Goal: Register for event/course

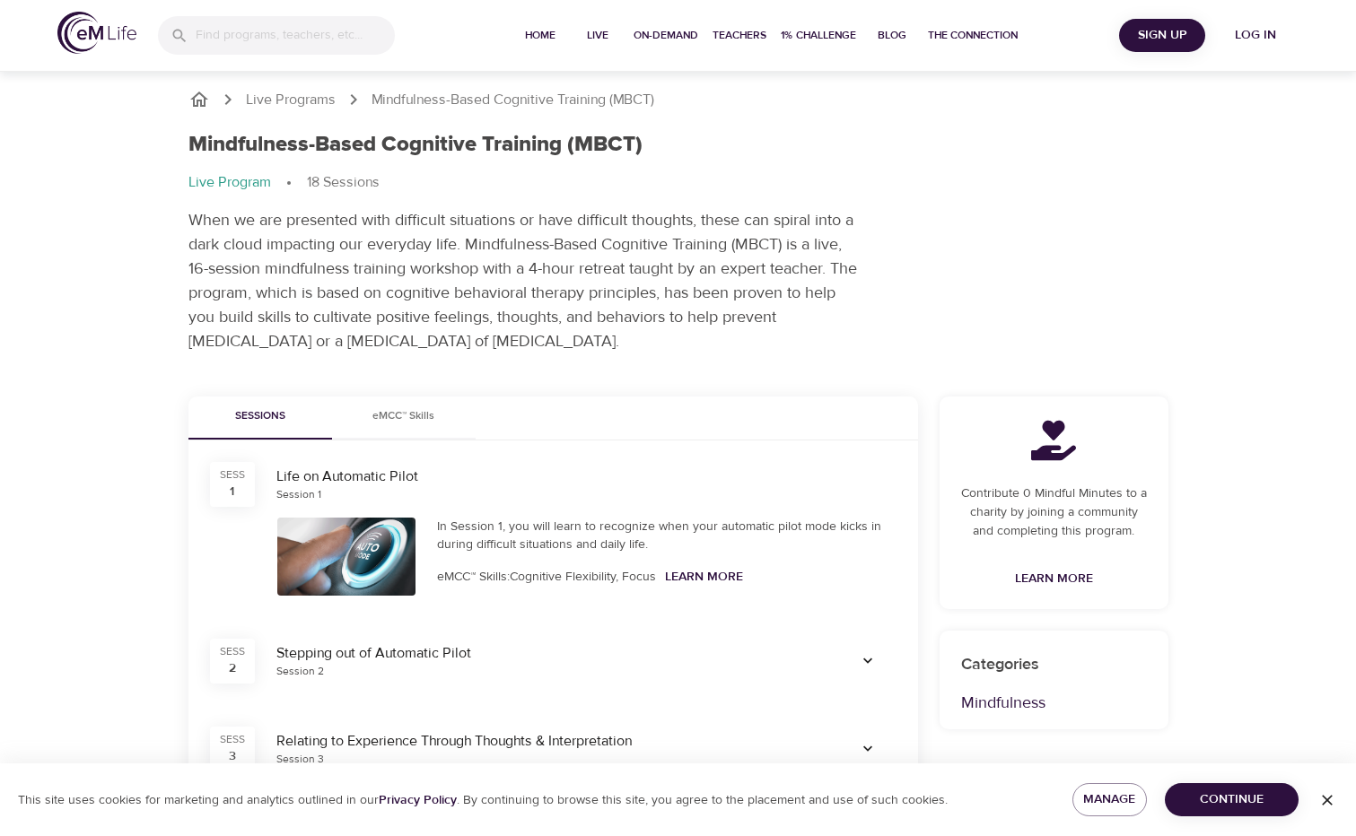
click at [1270, 793] on span "Continue" at bounding box center [1231, 800] width 105 height 22
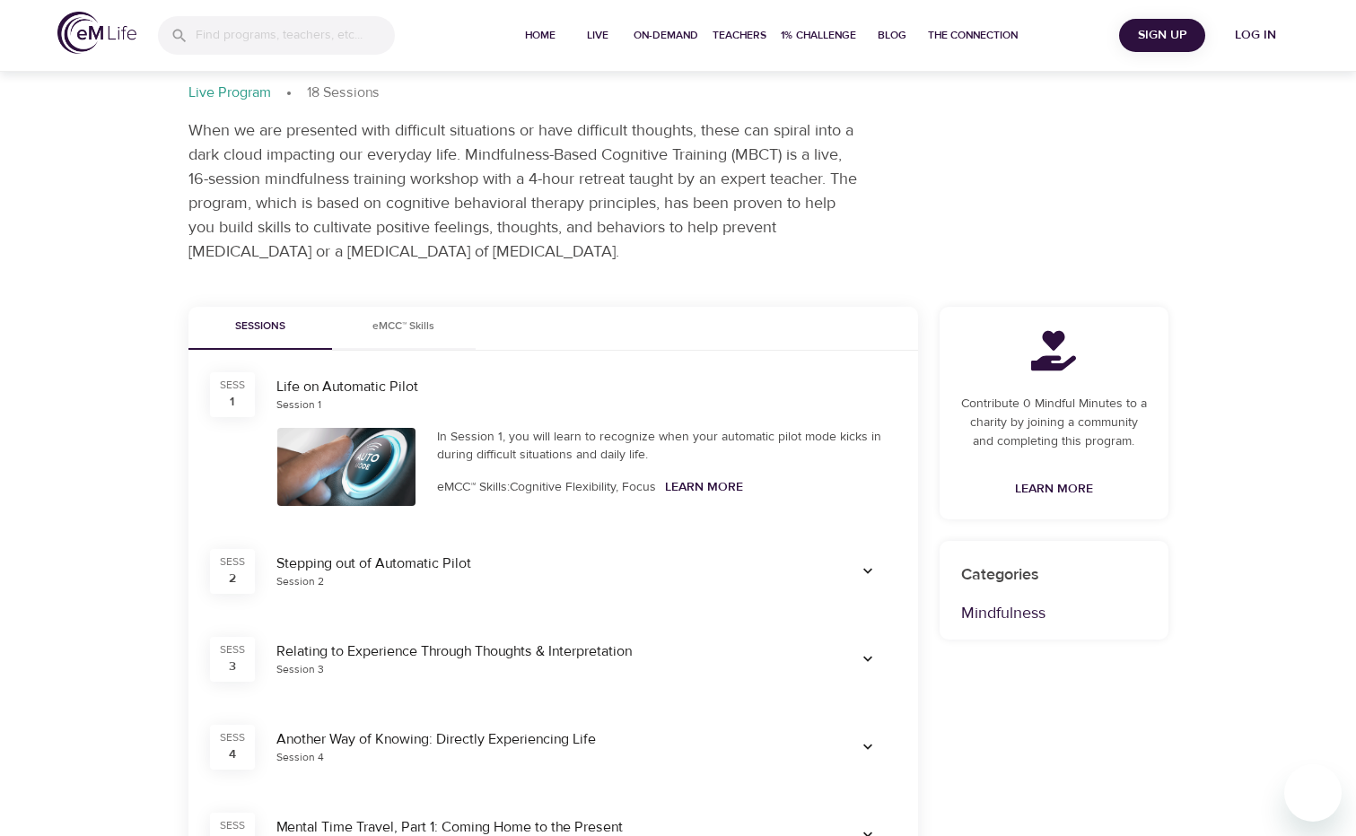
scroll to position [359, 0]
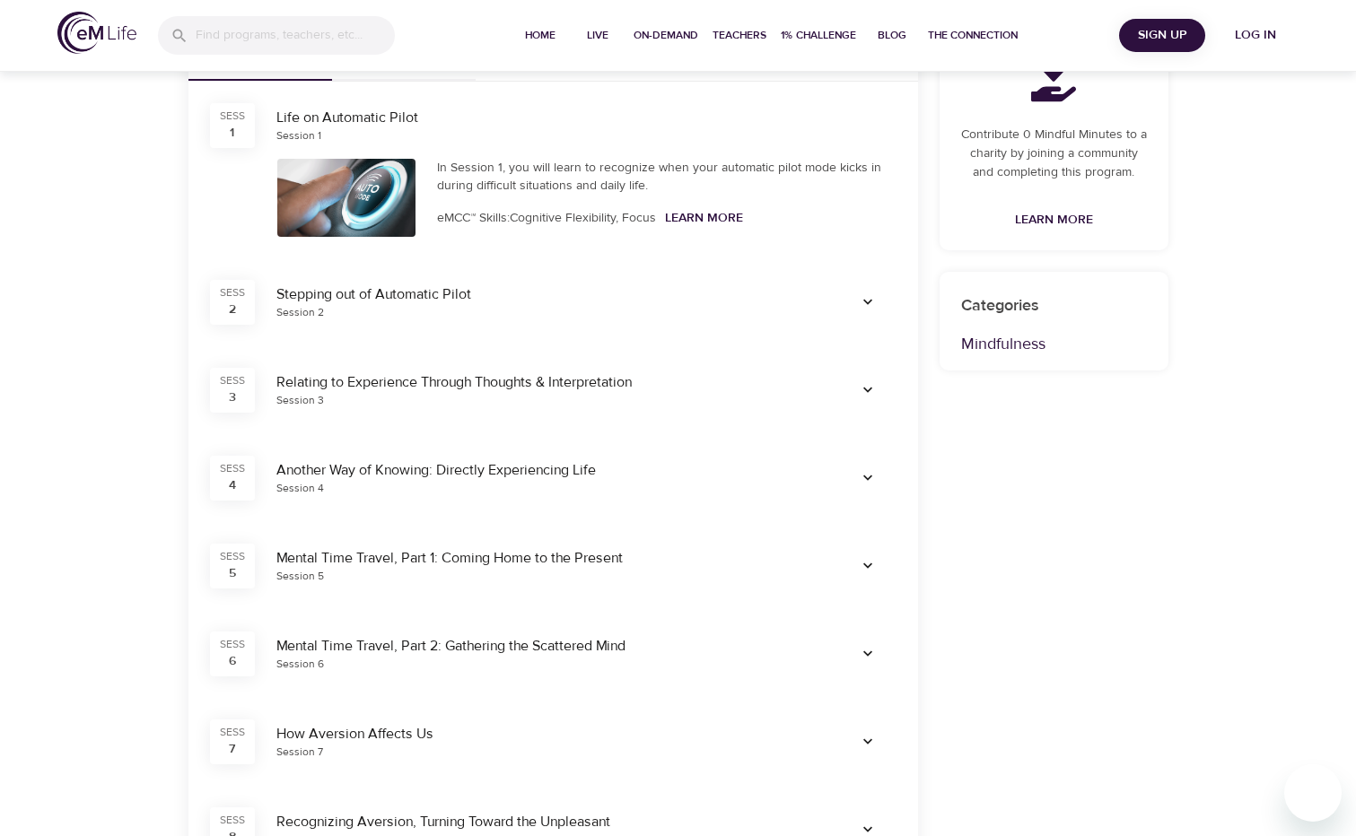
click at [900, 306] on div at bounding box center [867, 302] width 79 height 50
click at [872, 309] on icon "button" at bounding box center [868, 302] width 18 height 18
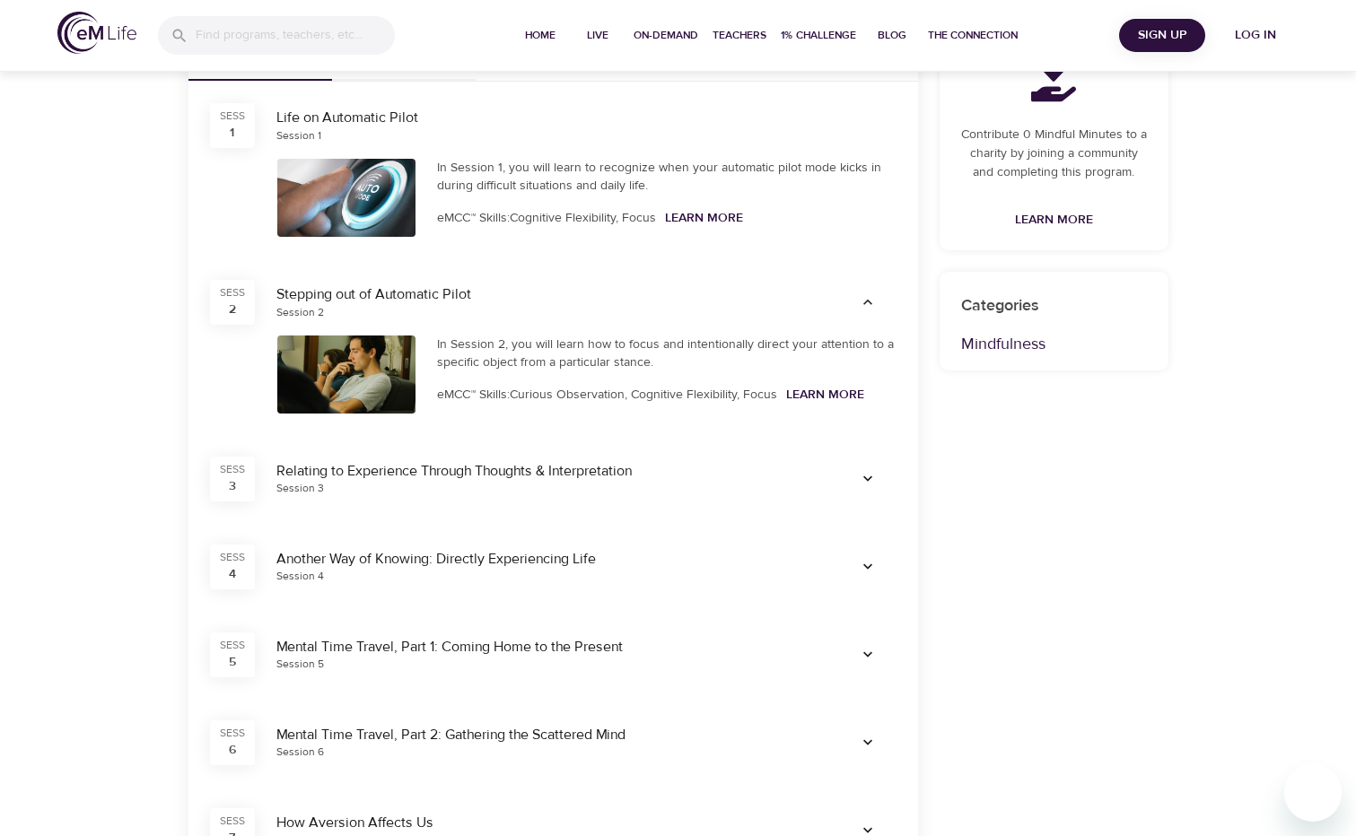
click at [872, 309] on icon "button" at bounding box center [868, 302] width 18 height 18
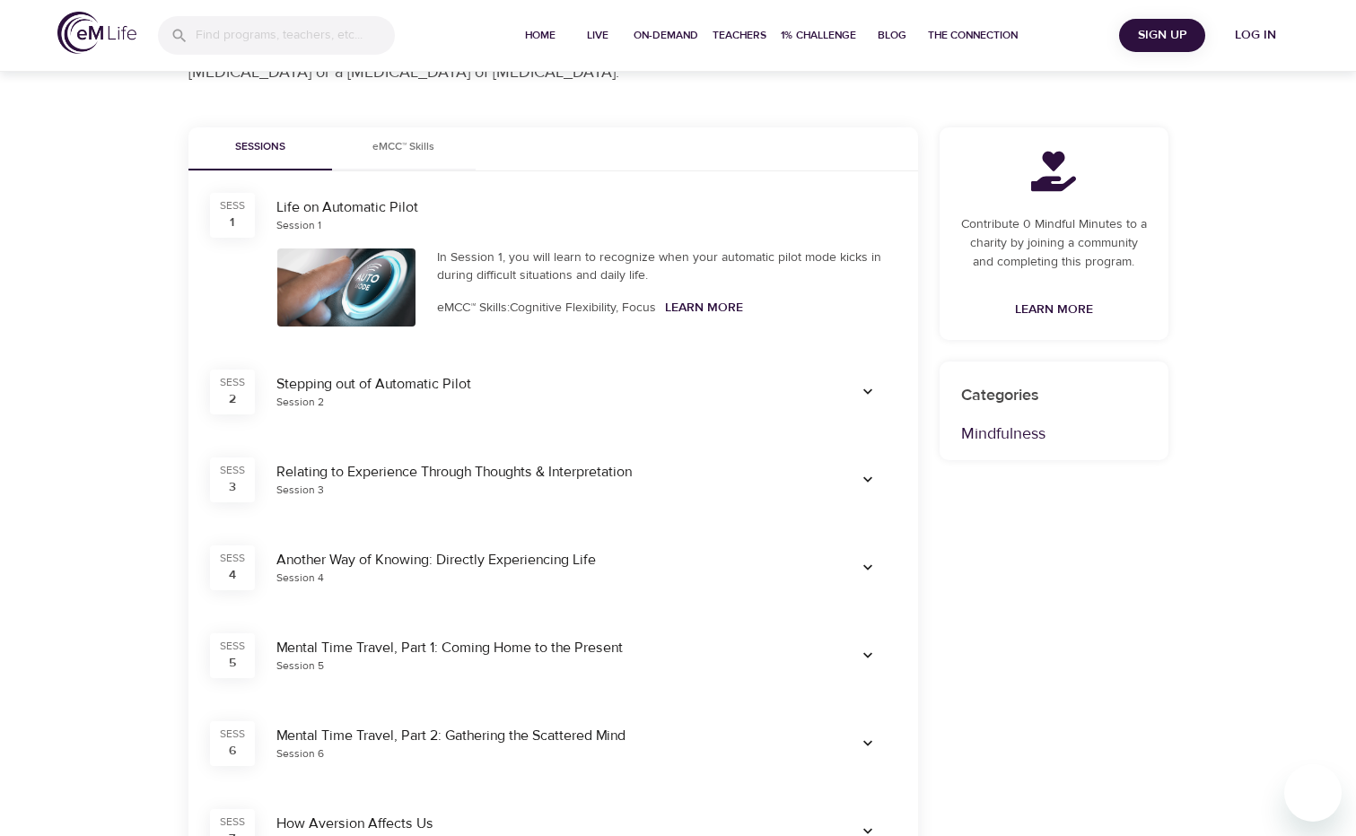
scroll to position [0, 0]
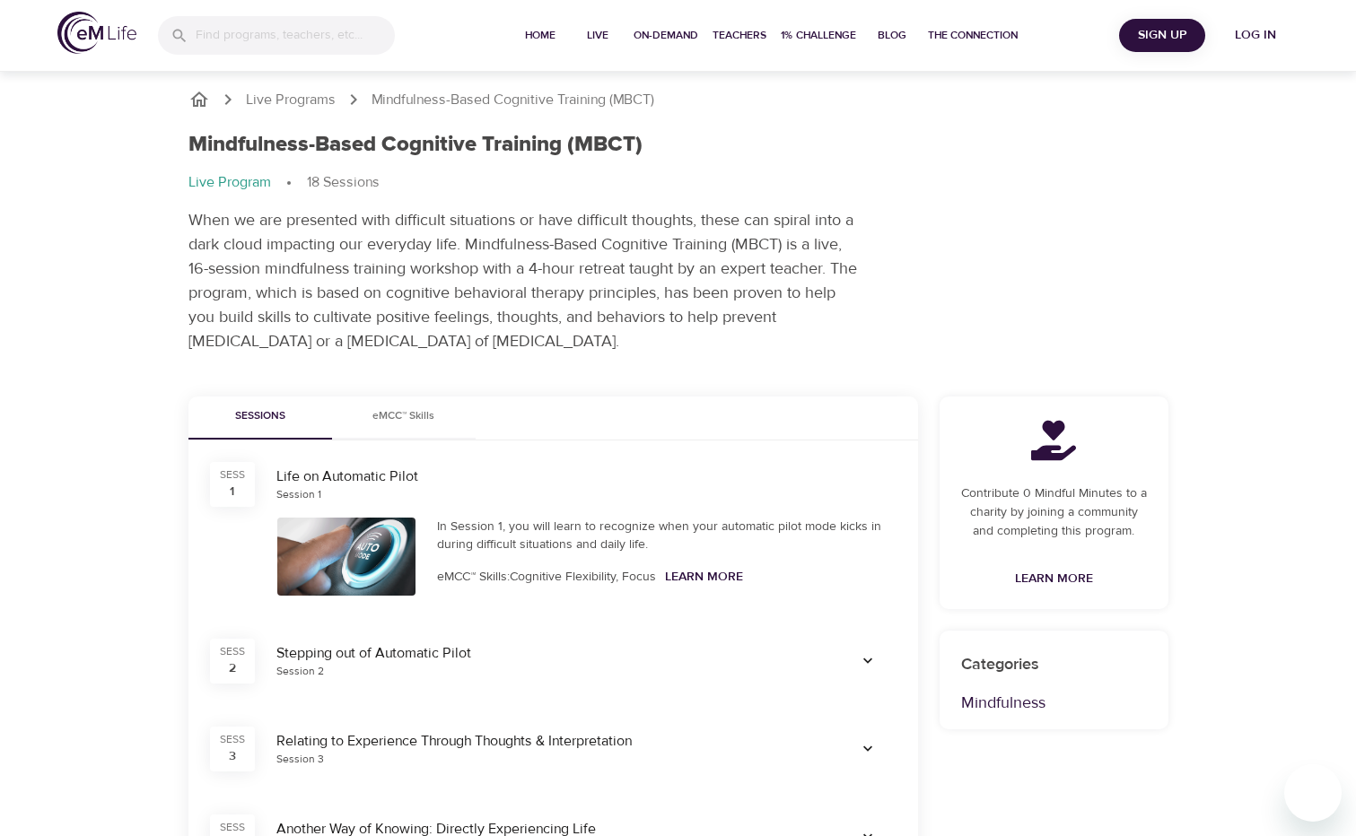
click at [1144, 35] on span "Sign Up" at bounding box center [1162, 35] width 72 height 22
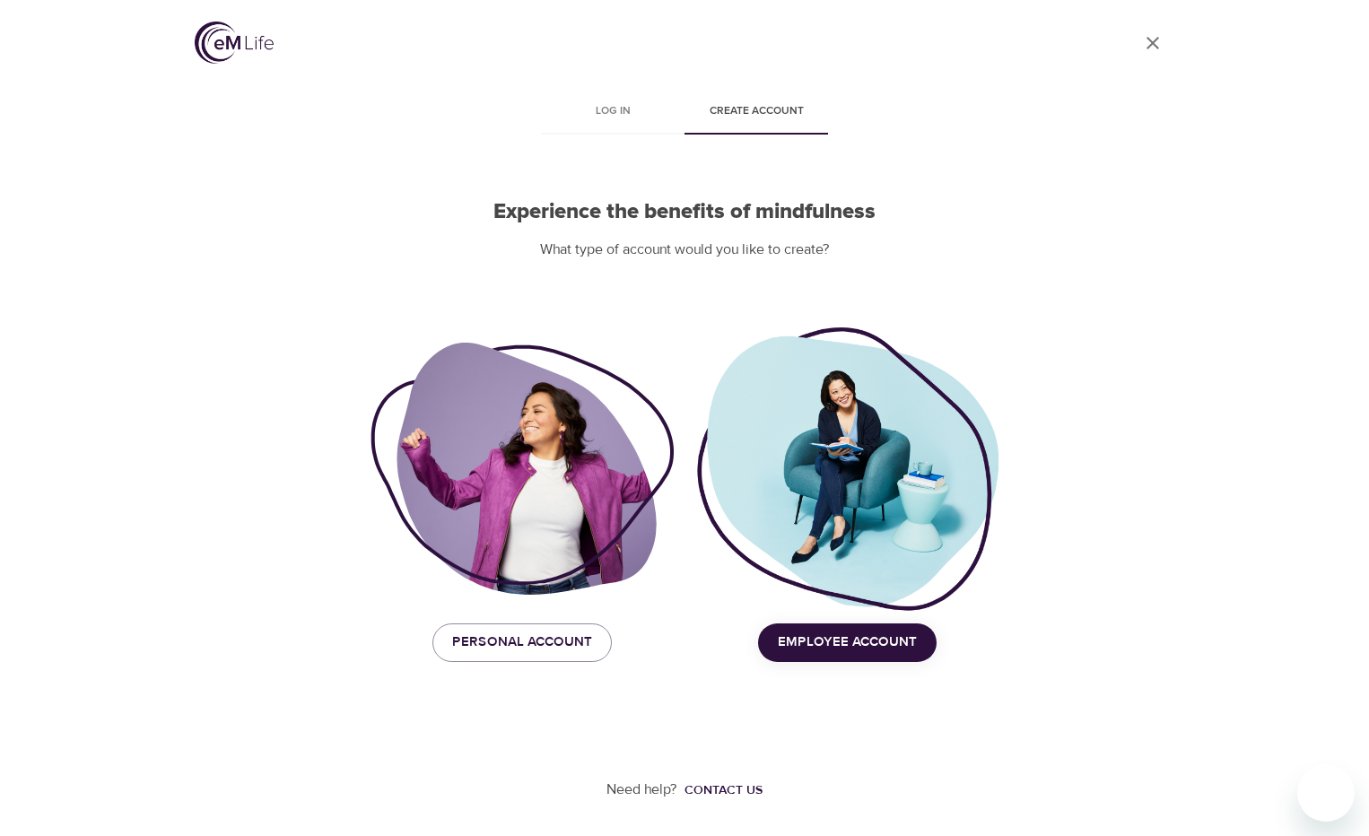
click at [823, 635] on span "Employee Account" at bounding box center [847, 642] width 139 height 23
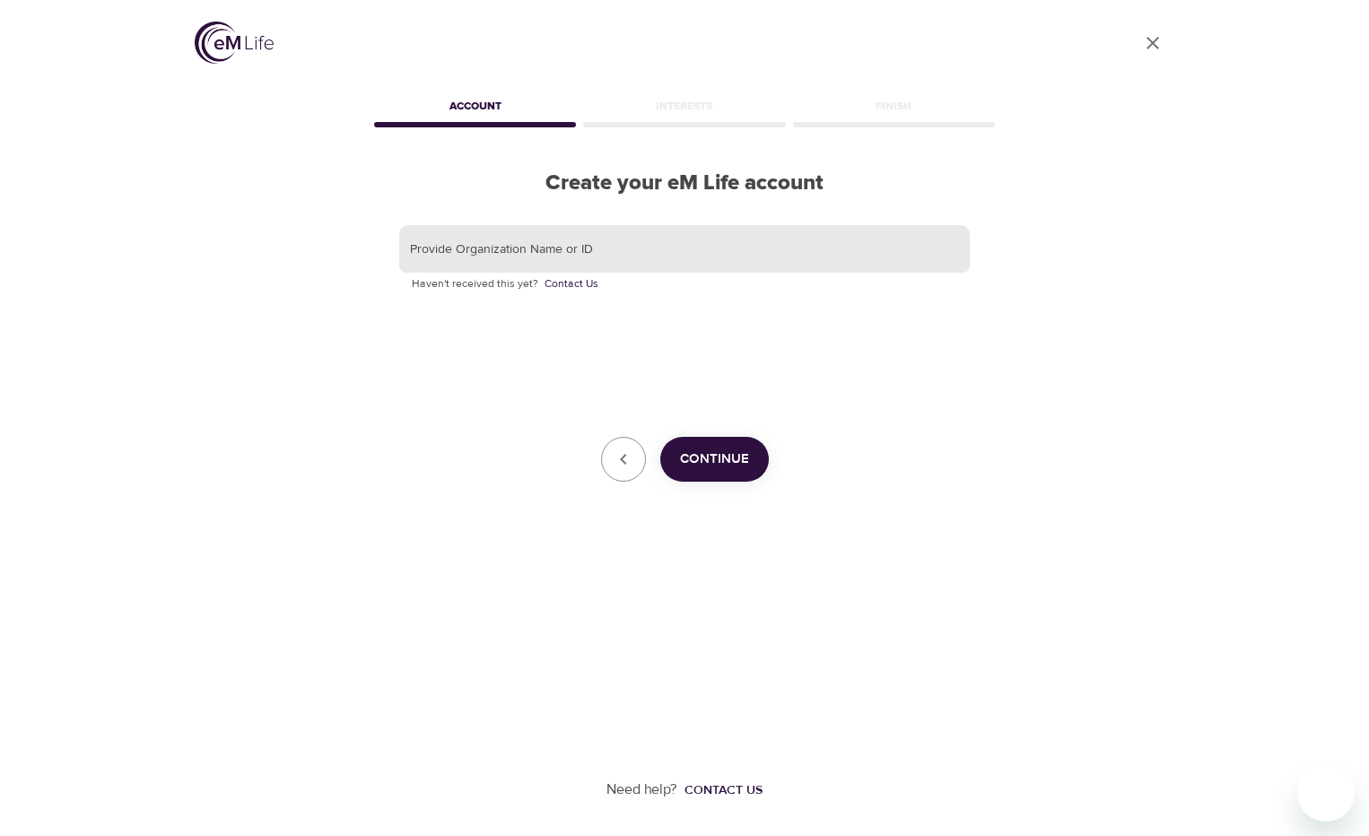
click at [519, 254] on input "text" at bounding box center [684, 249] width 571 height 48
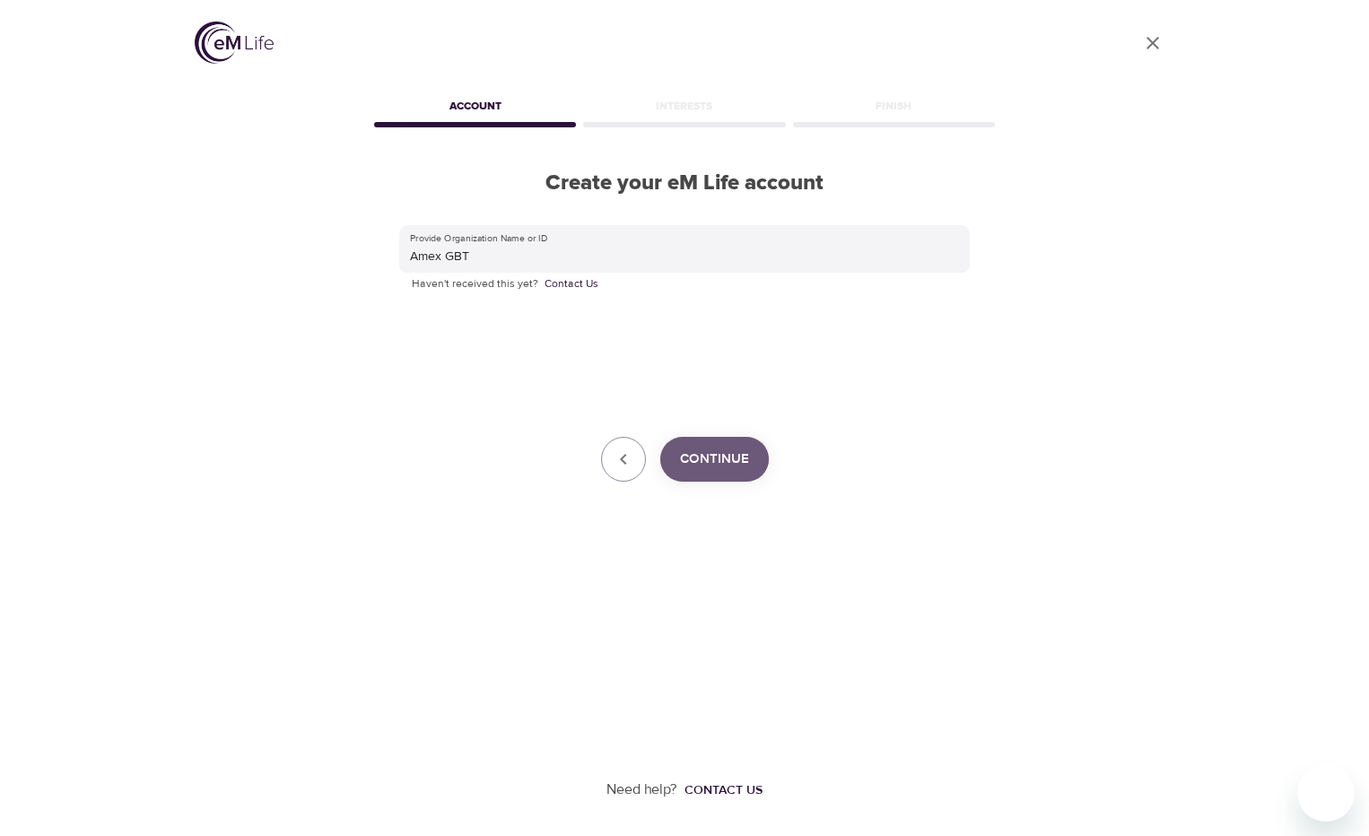
click at [713, 458] on span "Continue" at bounding box center [714, 459] width 69 height 23
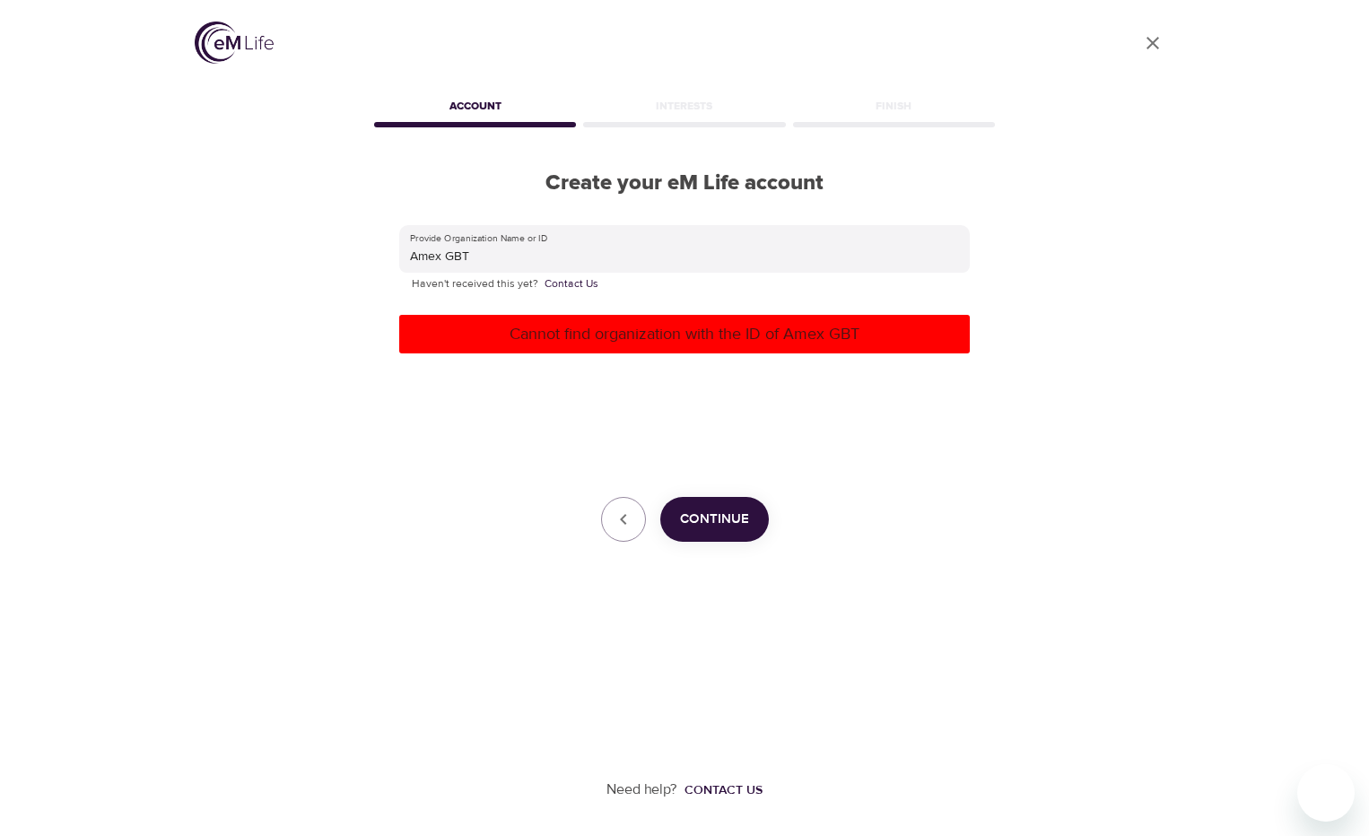
click at [687, 409] on div "Provide Organization Name or ID Amex GBT Haven't received this yet? Contact Us …" at bounding box center [684, 384] width 571 height 318
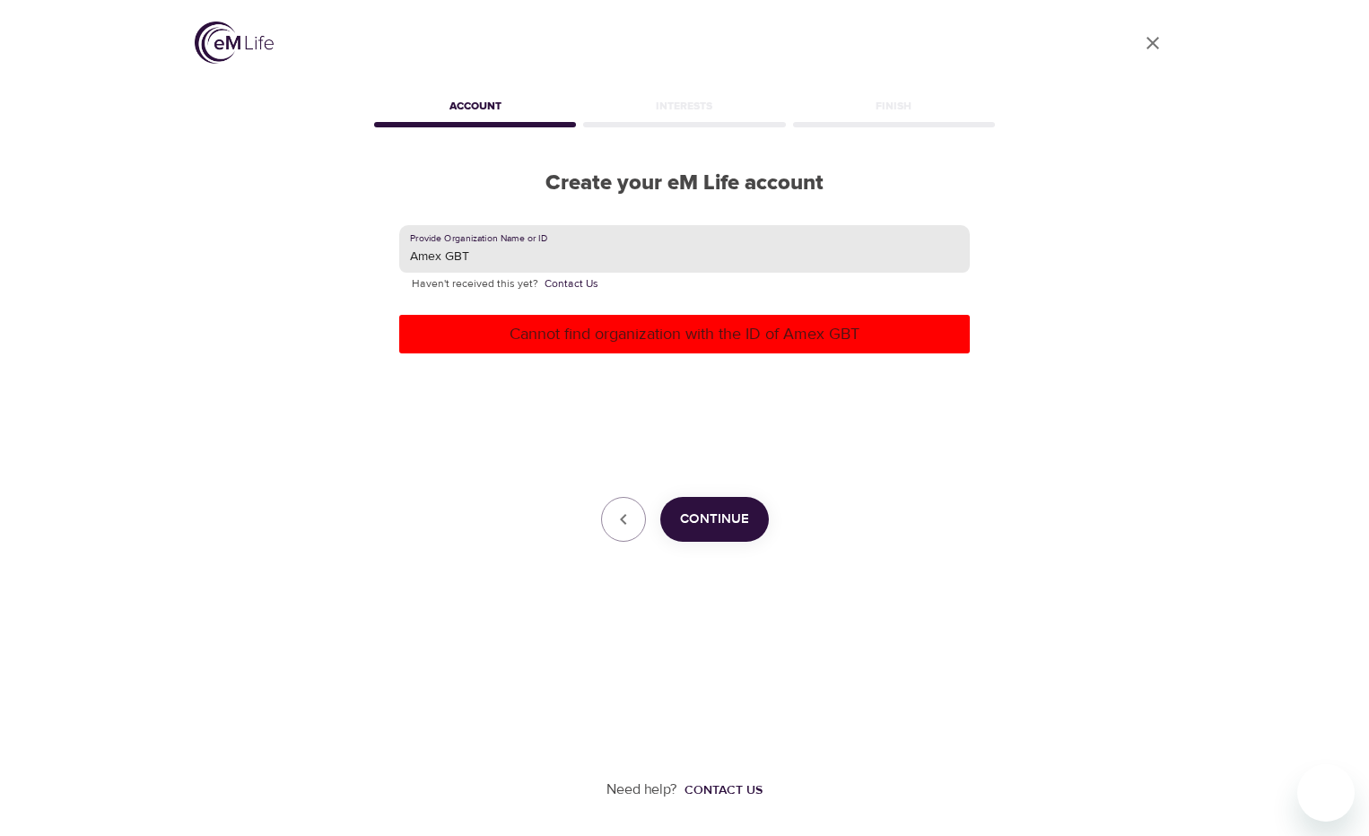
click at [504, 256] on input "Amex GBT" at bounding box center [684, 249] width 571 height 48
type input "A"
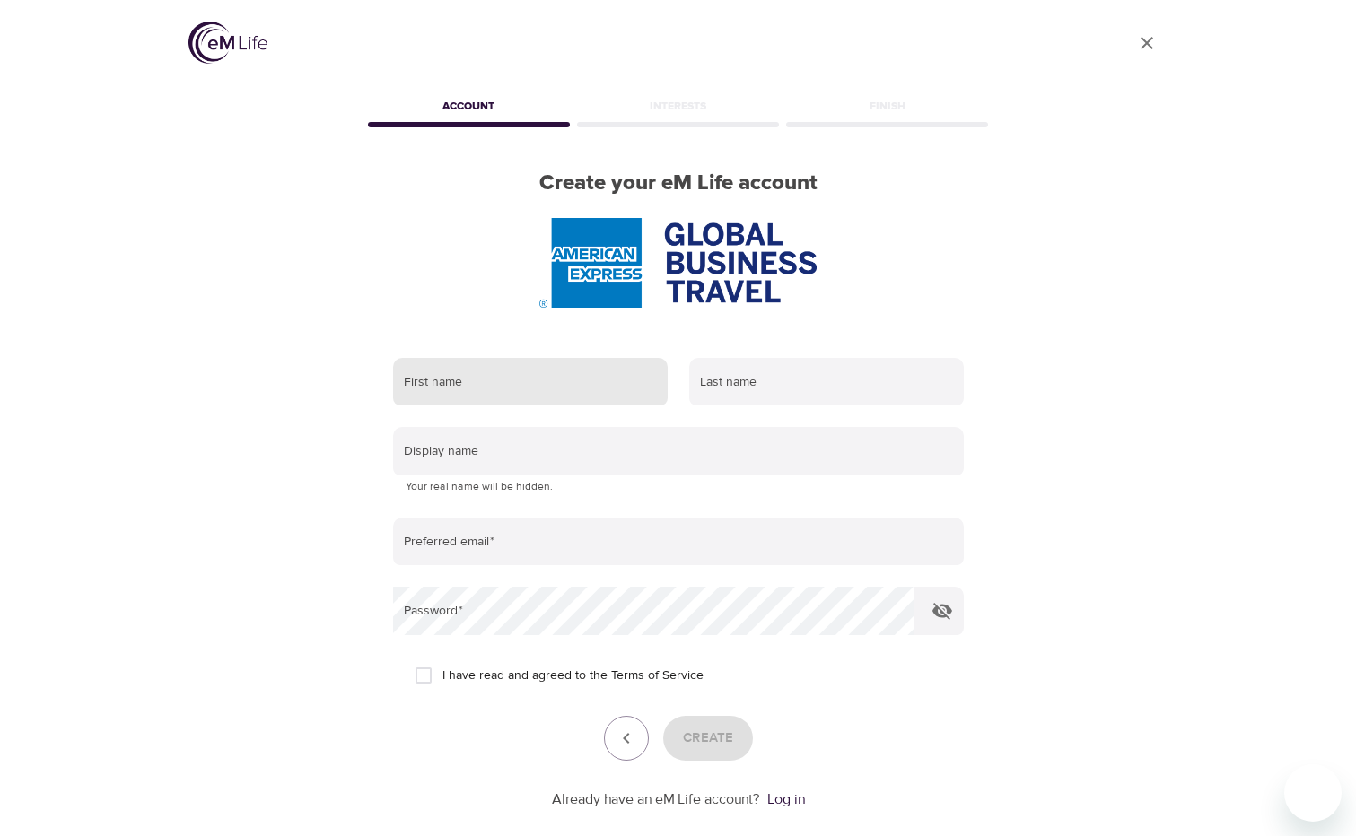
click at [491, 385] on input "text" at bounding box center [530, 382] width 275 height 48
type input "Nadia"
type input "Acevedo"
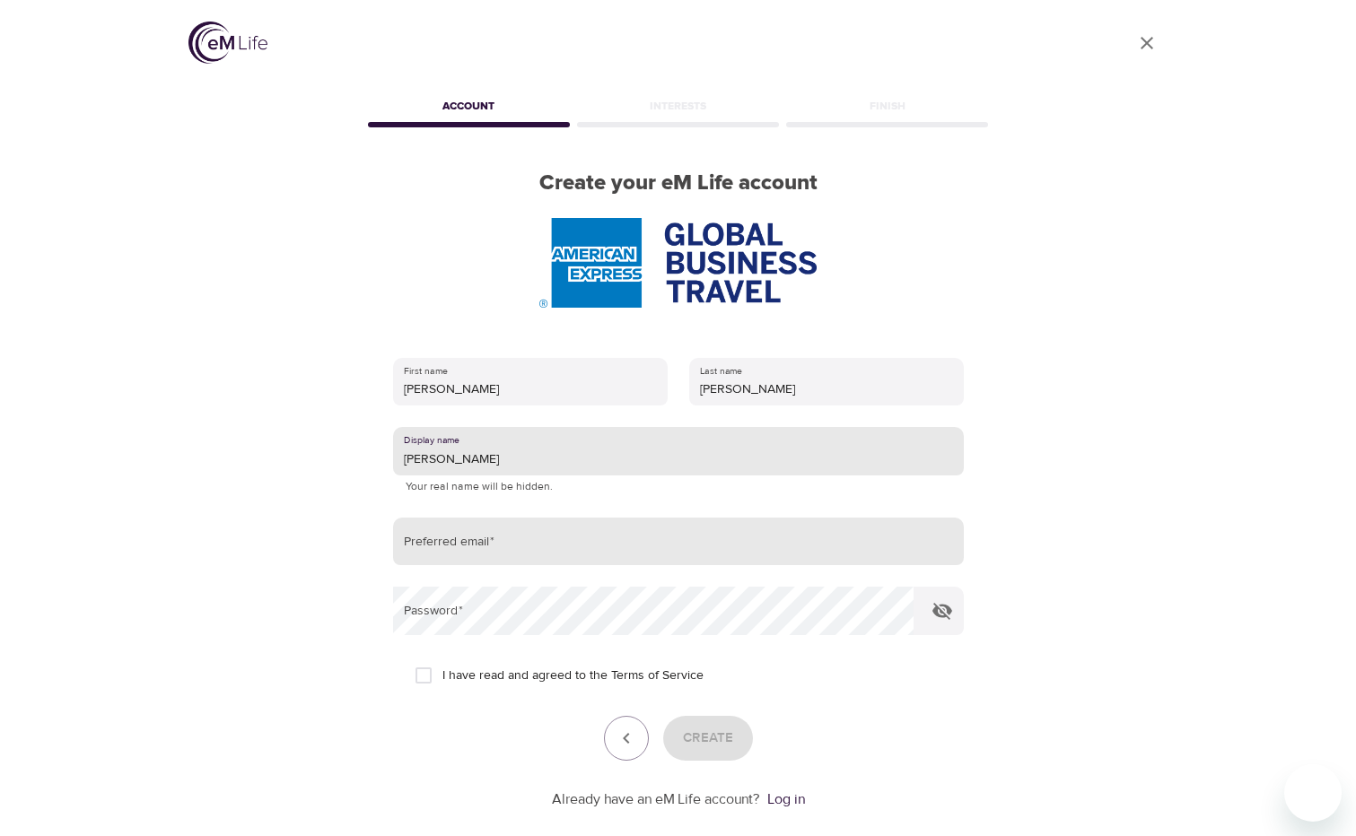
type input "Nadia"
click at [437, 538] on input "email" at bounding box center [678, 542] width 571 height 48
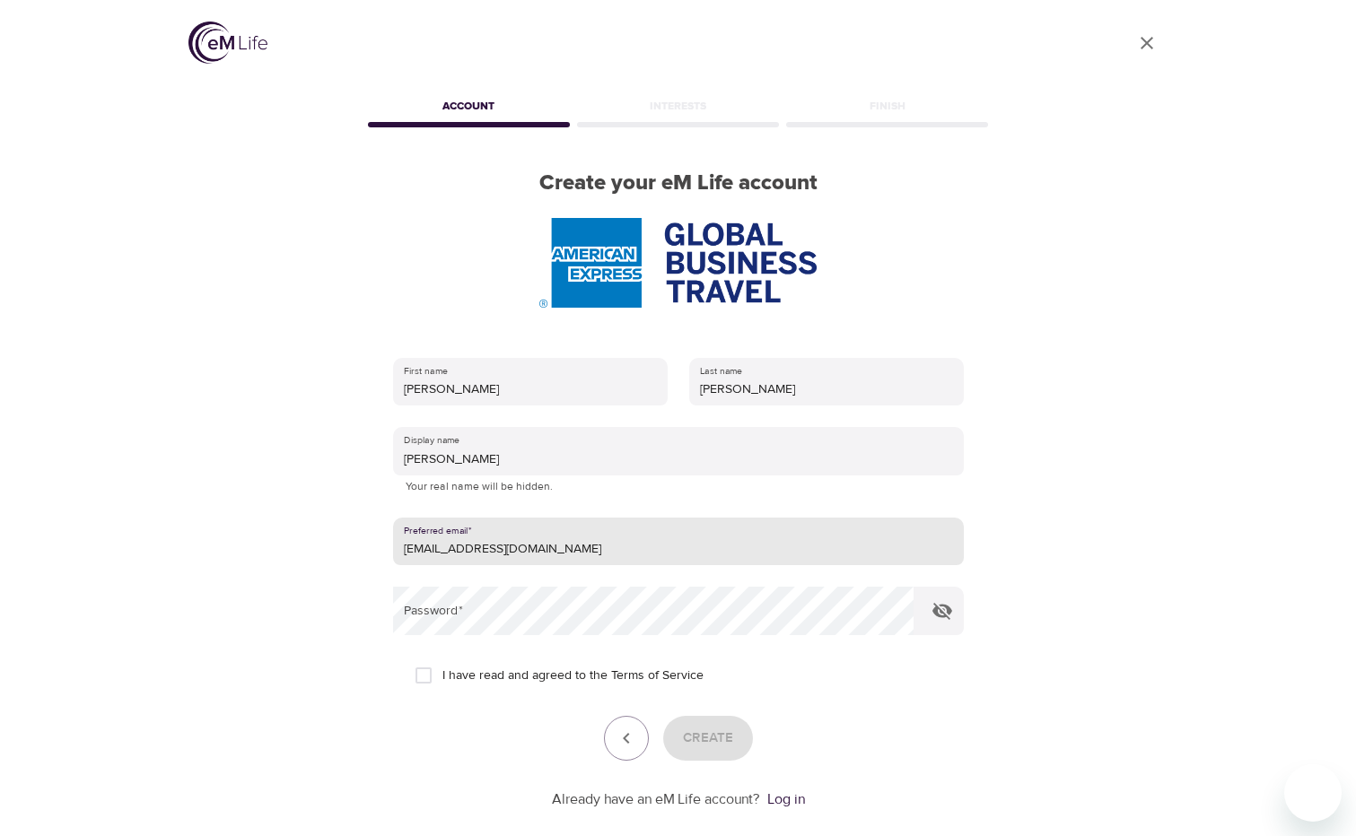
type input "nacevedo@mycwt.com"
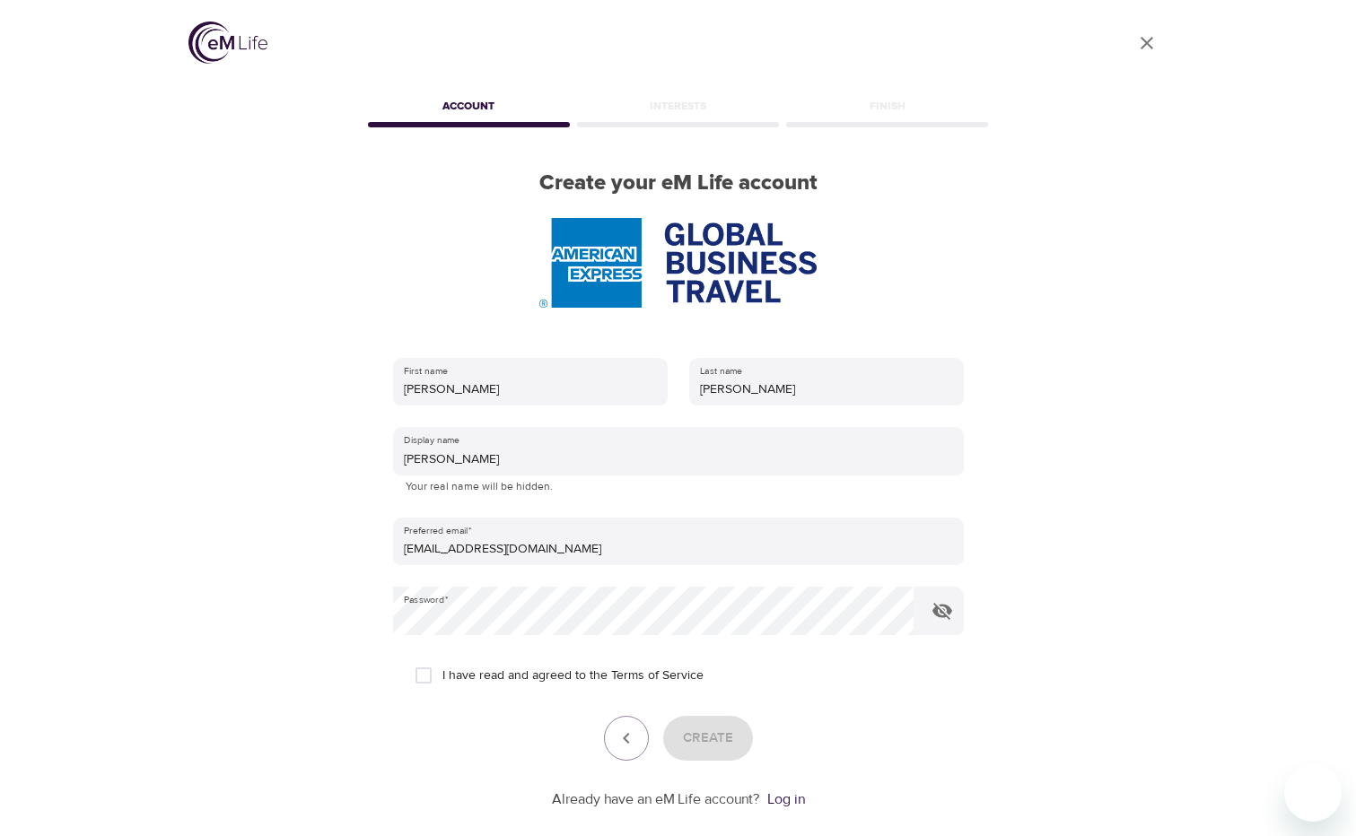
click at [420, 670] on input "I have read and agreed to the Terms of Service" at bounding box center [424, 676] width 38 height 38
checkbox input "true"
click at [713, 731] on span "Create" at bounding box center [708, 738] width 50 height 23
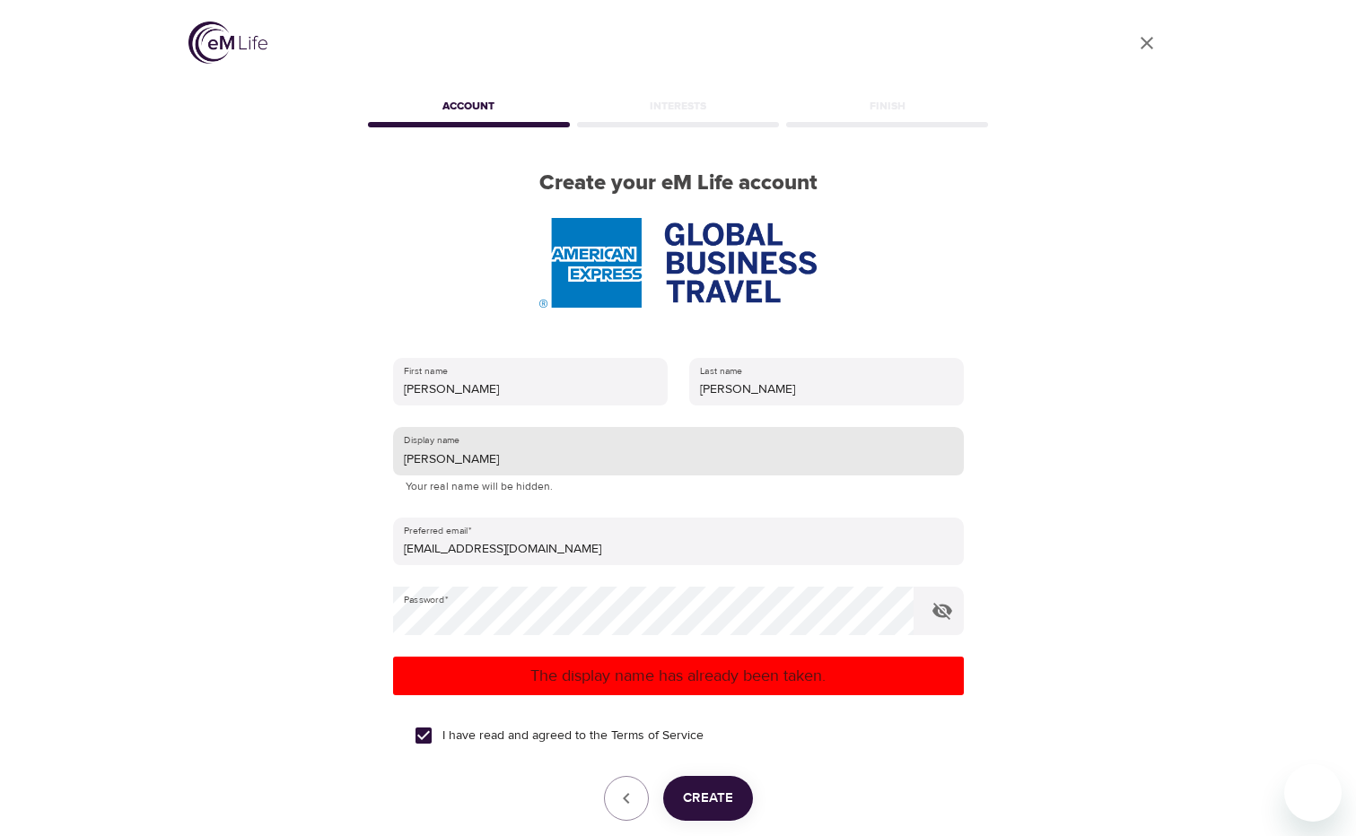
click at [470, 458] on input "Nadia" at bounding box center [678, 451] width 571 height 48
type input "Nadia X. Acevedo"
click at [714, 798] on span "Create" at bounding box center [708, 798] width 50 height 23
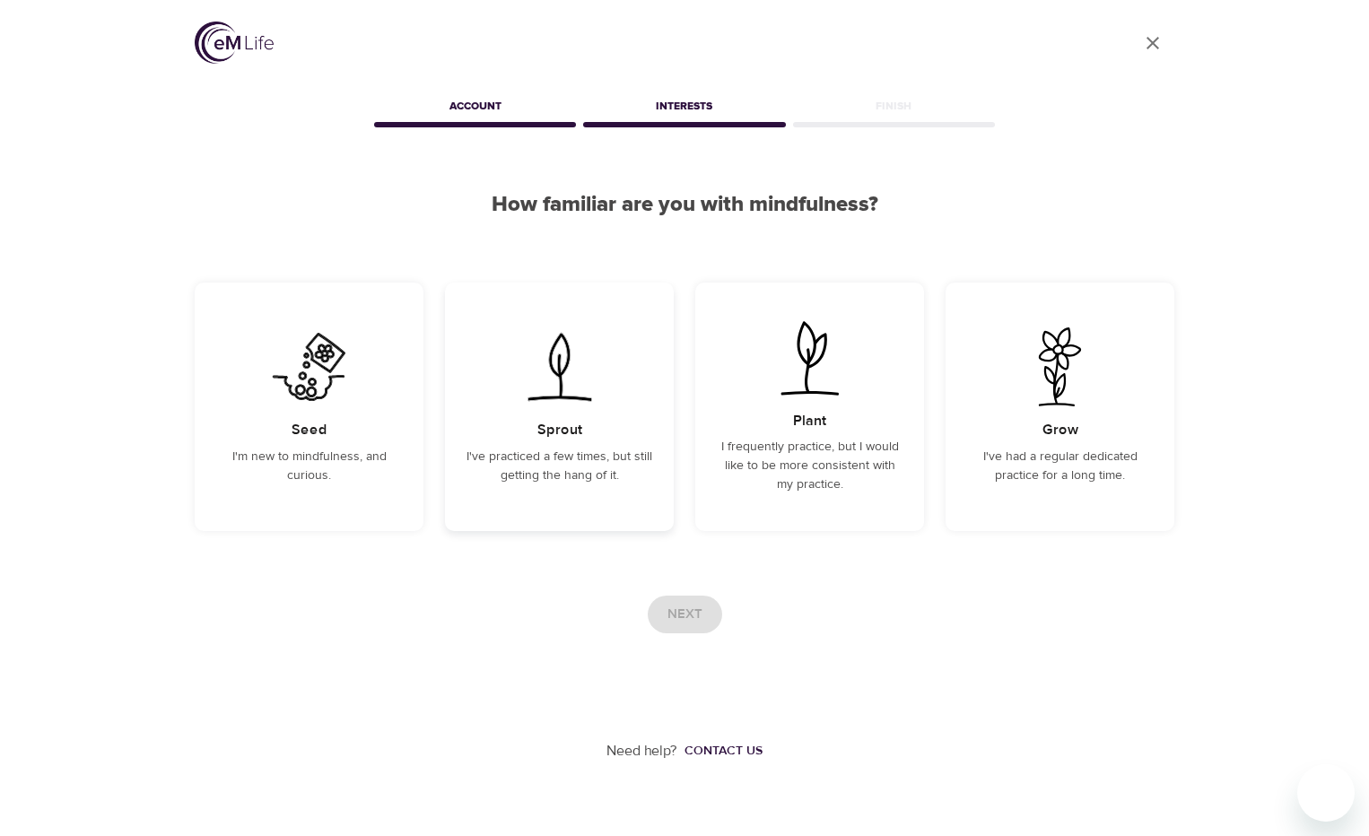
click at [598, 476] on p "I've practiced a few times, but still getting the hang of it." at bounding box center [560, 467] width 186 height 38
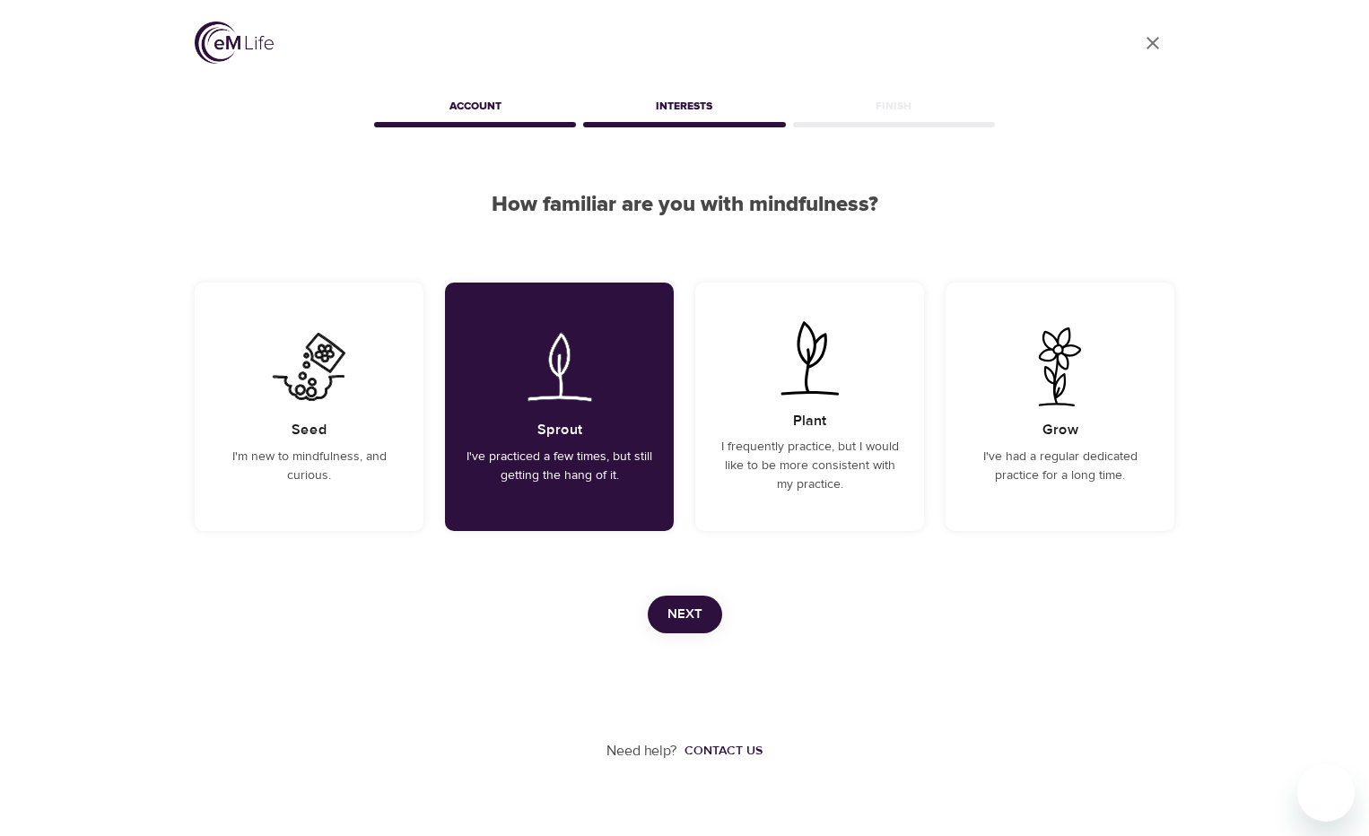
click at [676, 609] on span "Next" at bounding box center [685, 614] width 35 height 23
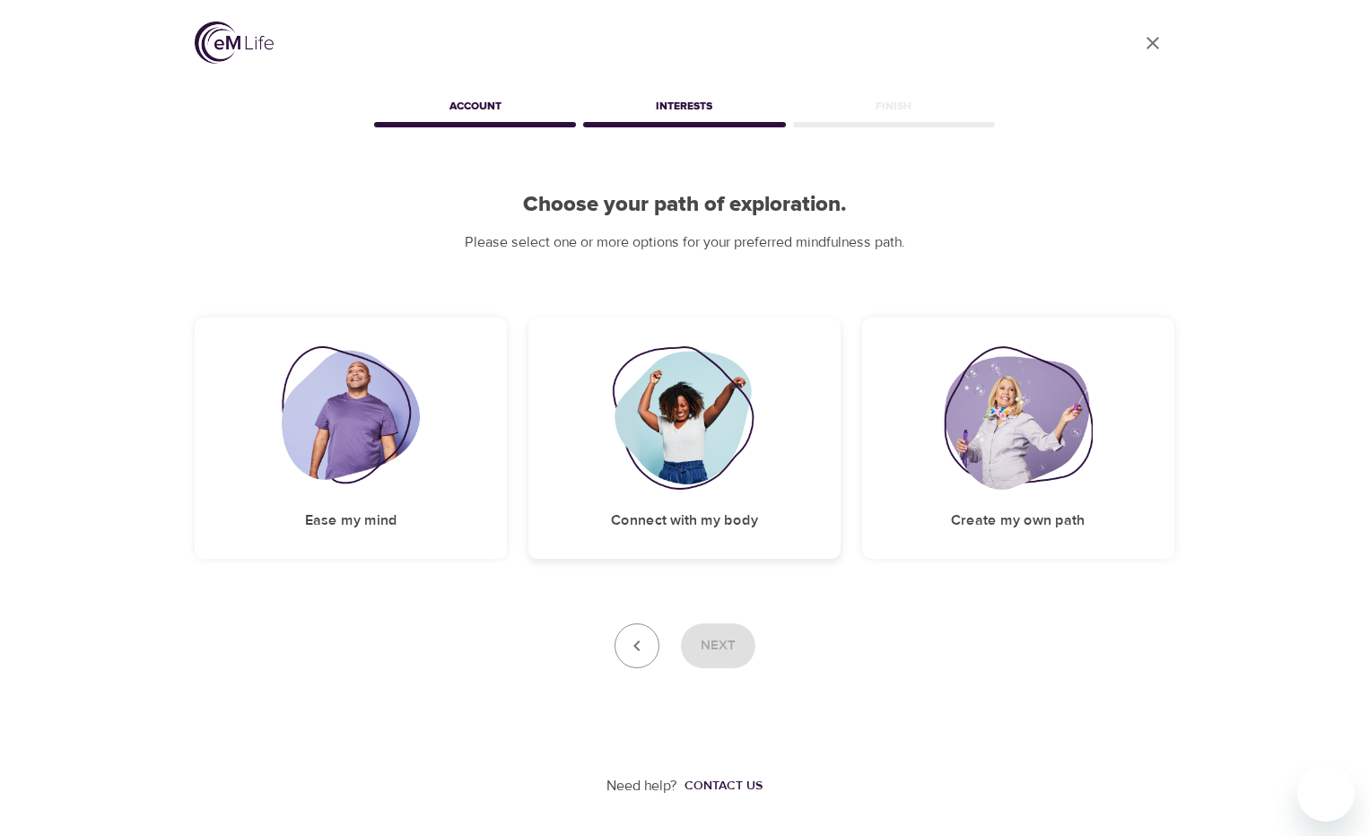
click at [694, 455] on img at bounding box center [684, 418] width 145 height 144
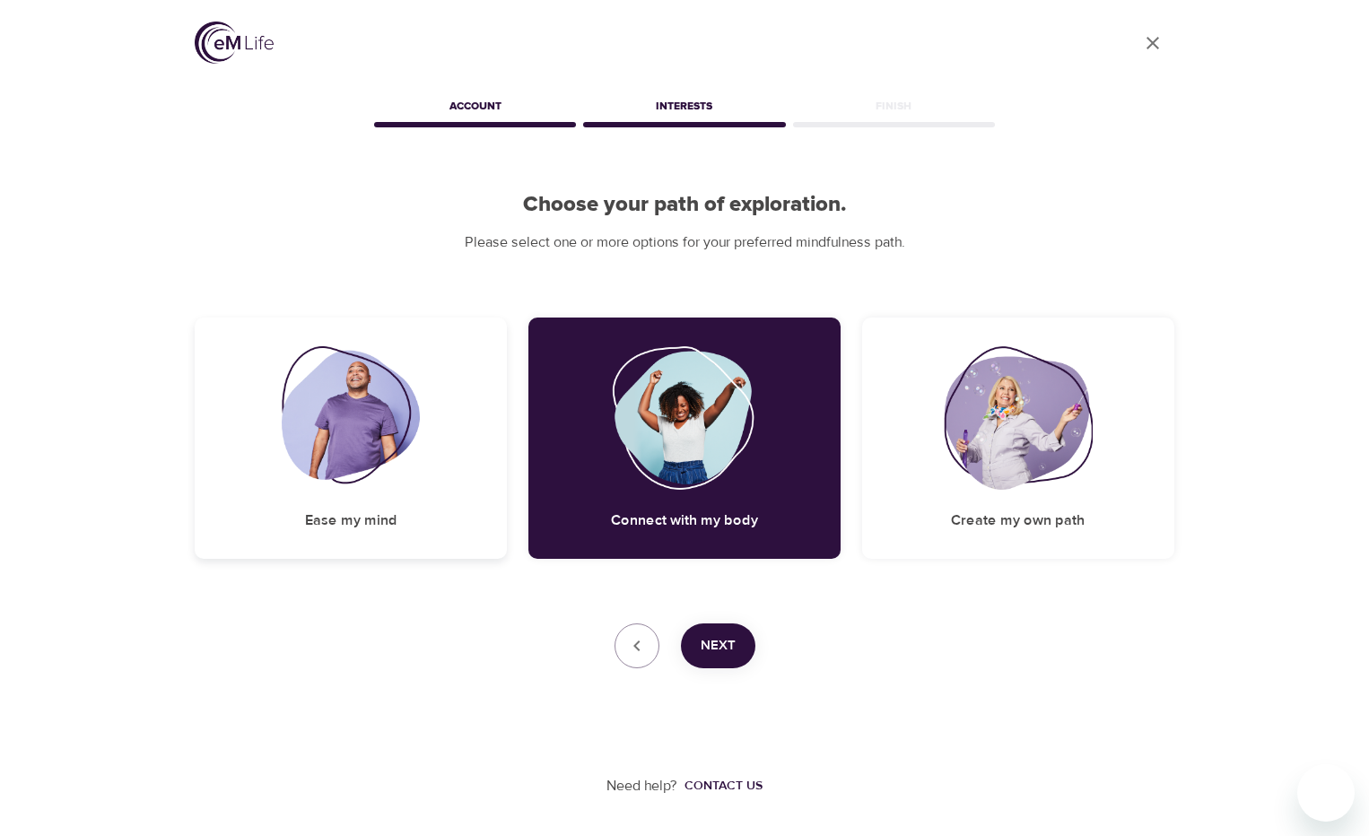
click at [362, 441] on img at bounding box center [351, 418] width 139 height 144
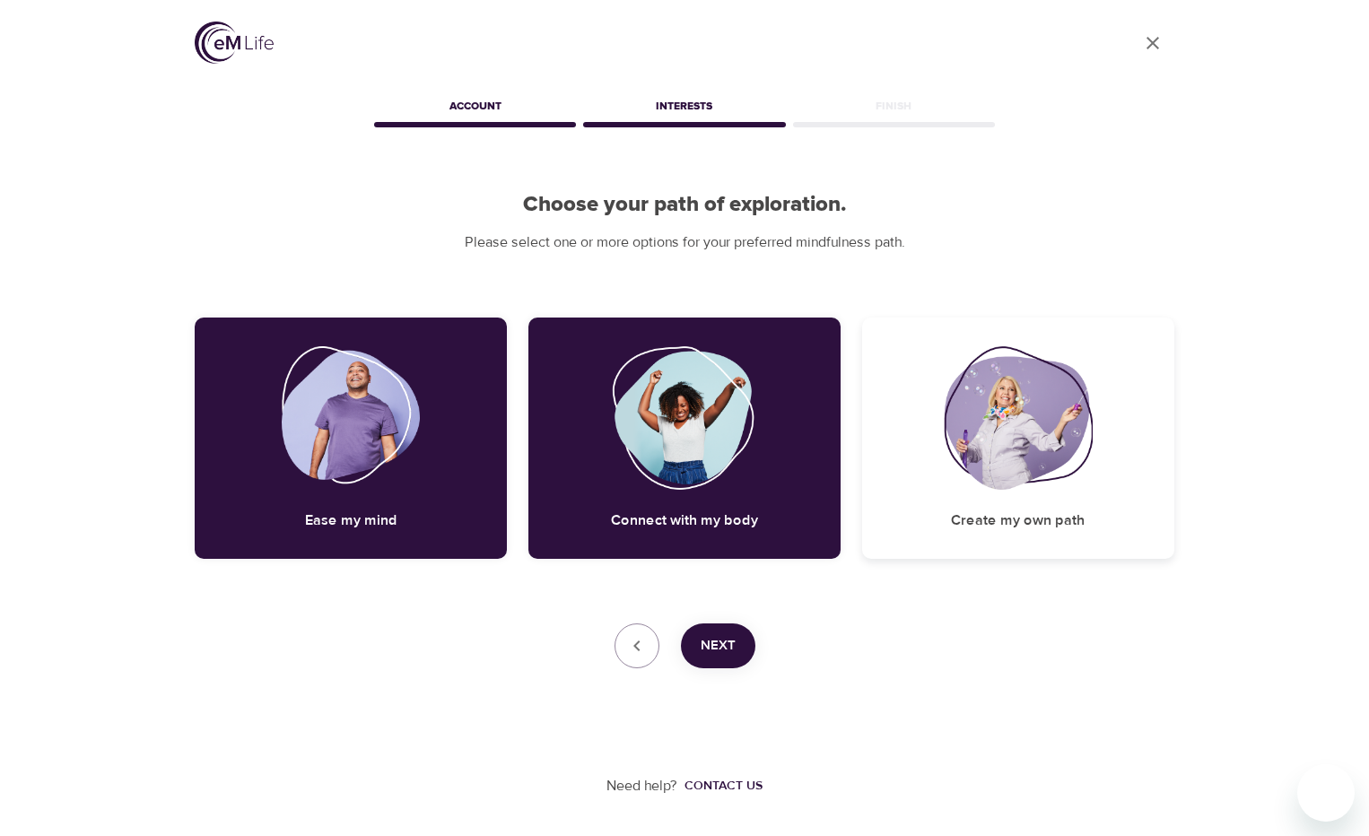
click at [904, 436] on div "Create my own path" at bounding box center [1018, 438] width 312 height 241
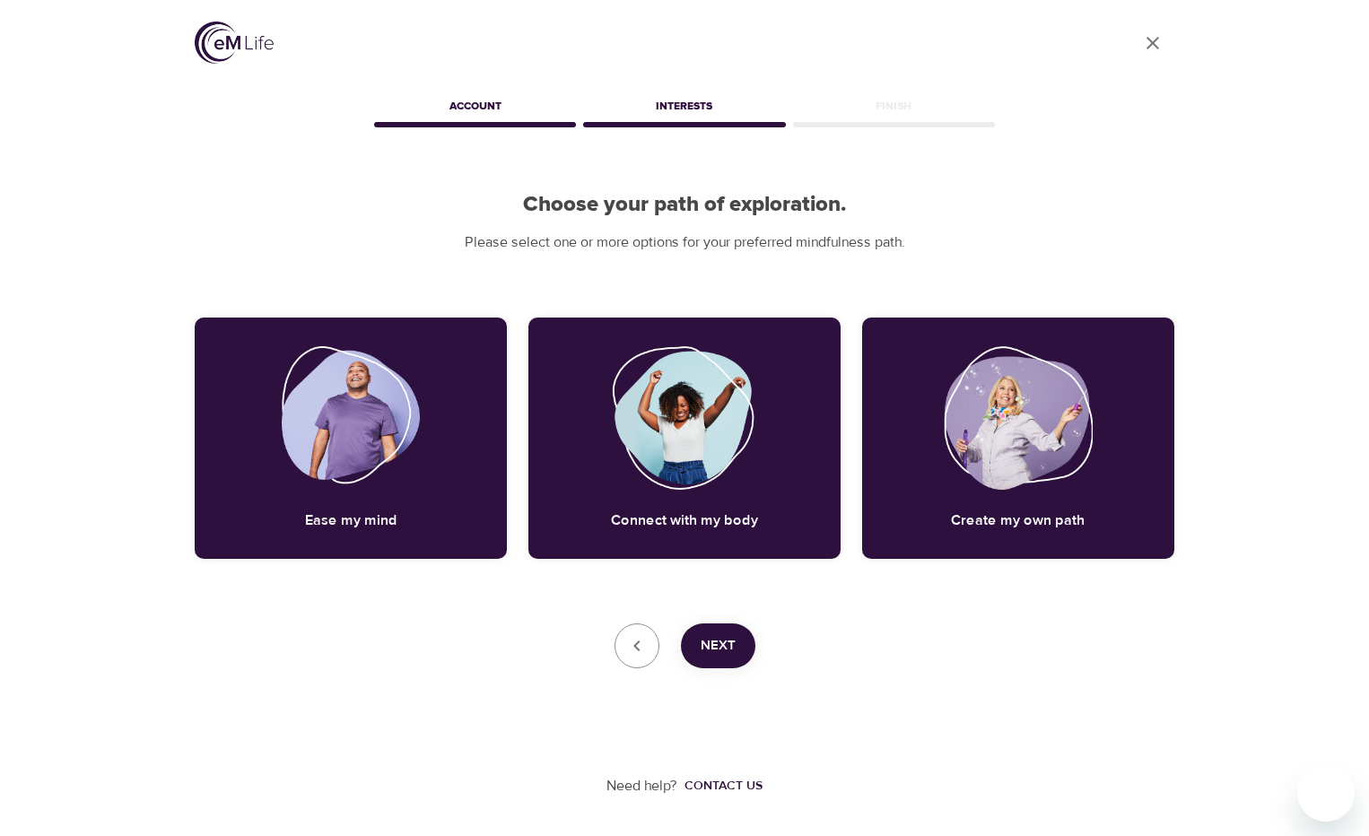
click at [723, 653] on span "Next" at bounding box center [718, 645] width 35 height 23
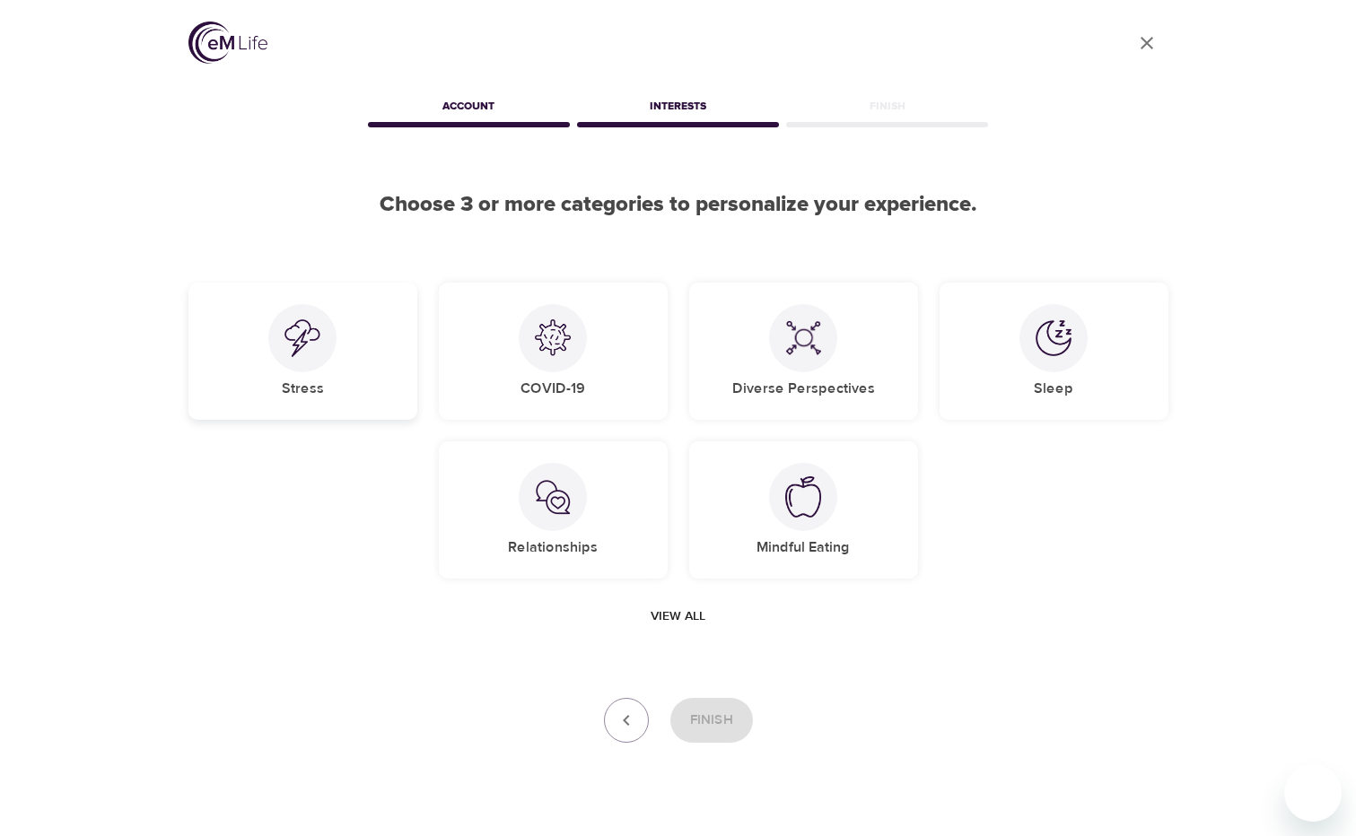
click at [302, 383] on h5 "Stress" at bounding box center [303, 389] width 42 height 19
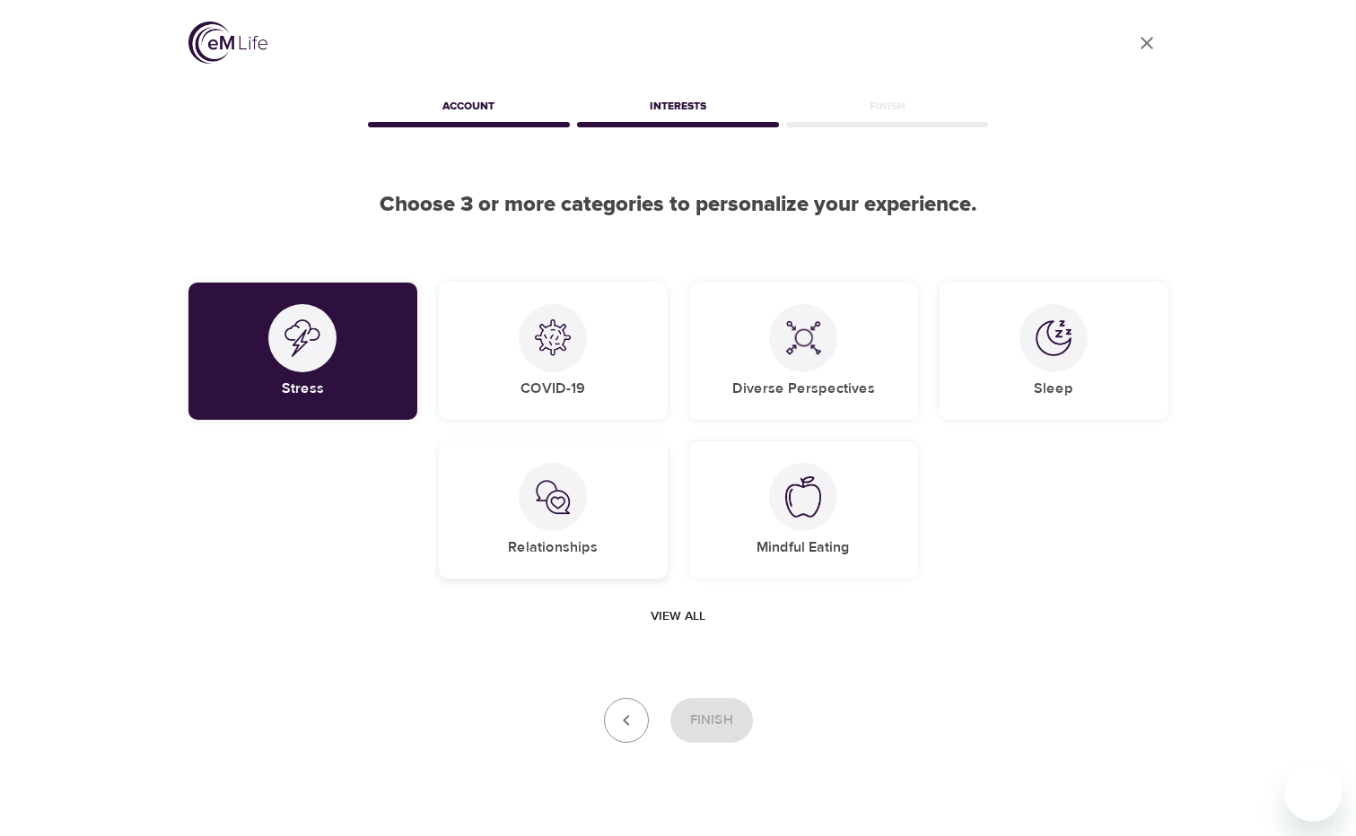
click at [525, 523] on div "Relationships" at bounding box center [553, 509] width 229 height 137
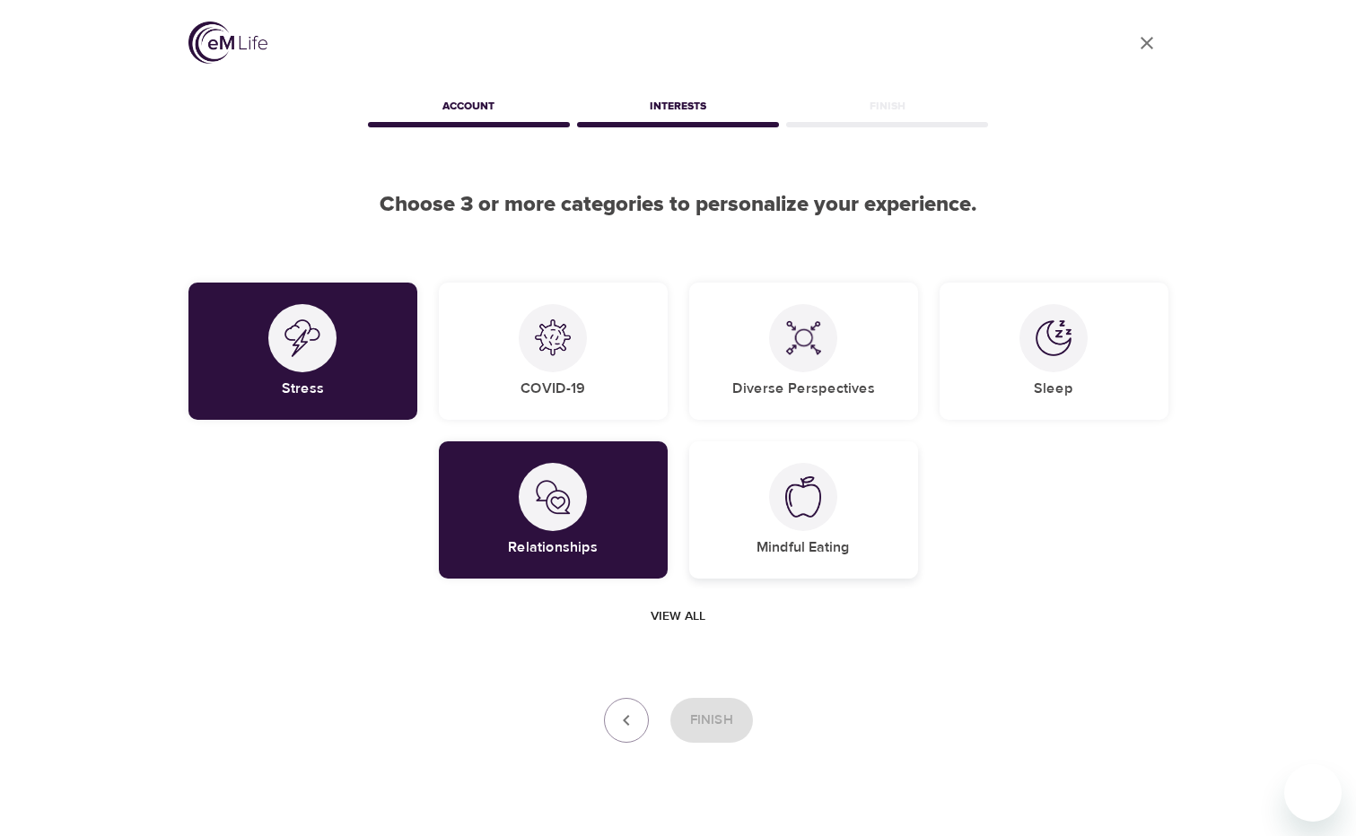
click at [857, 542] on div "Mindful Eating" at bounding box center [803, 509] width 229 height 137
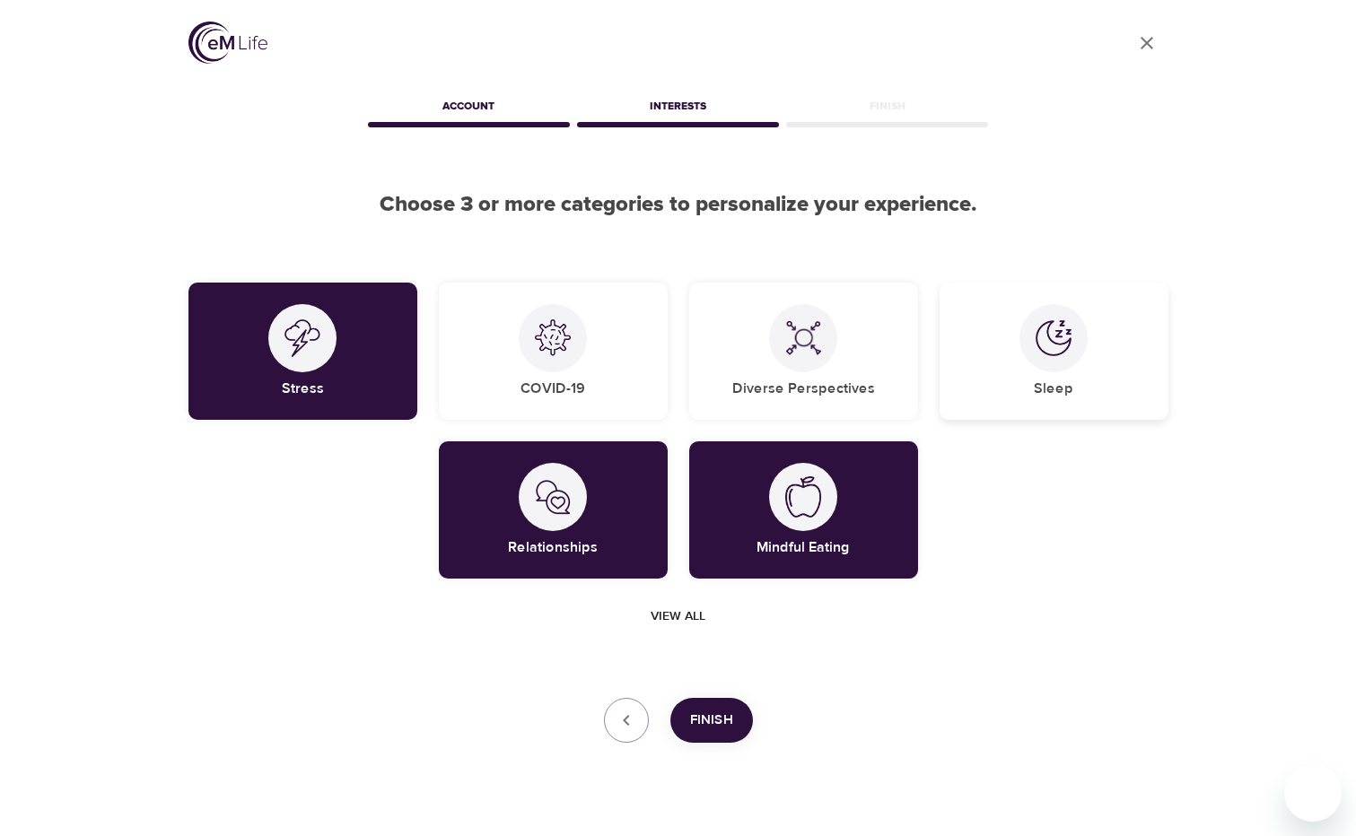
click at [989, 368] on div "Sleep" at bounding box center [1053, 351] width 229 height 137
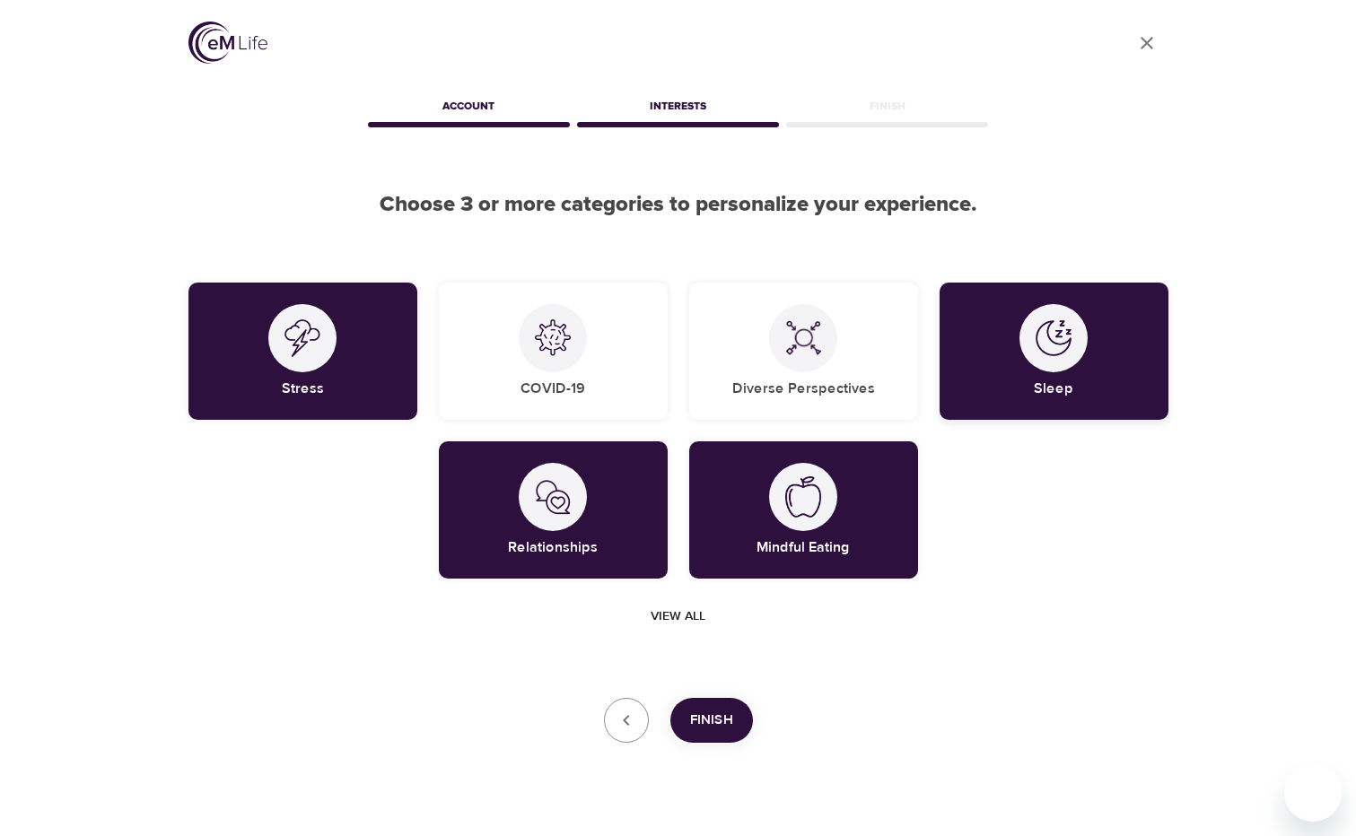
click at [1073, 337] on div at bounding box center [1053, 338] width 68 height 68
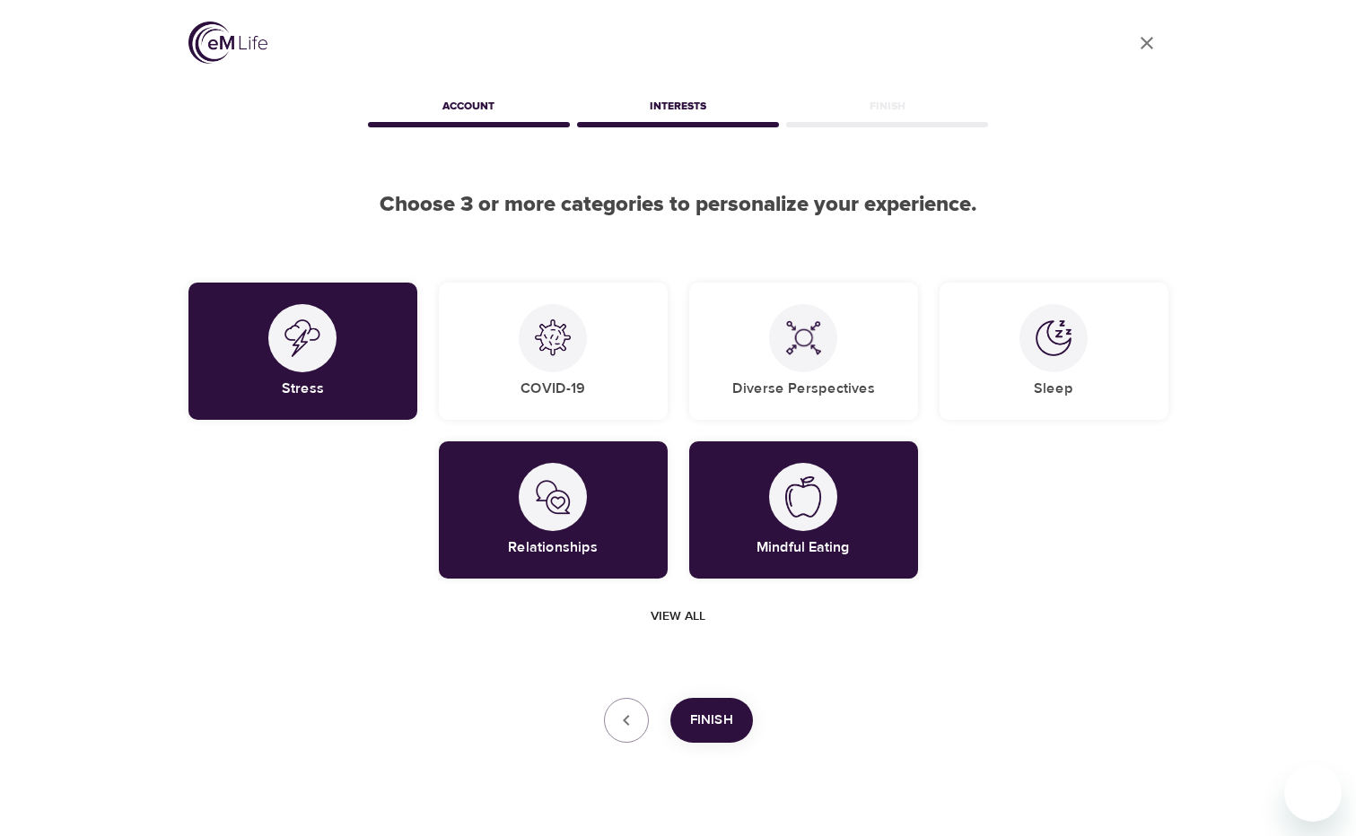
click at [714, 728] on span "Finish" at bounding box center [711, 720] width 43 height 23
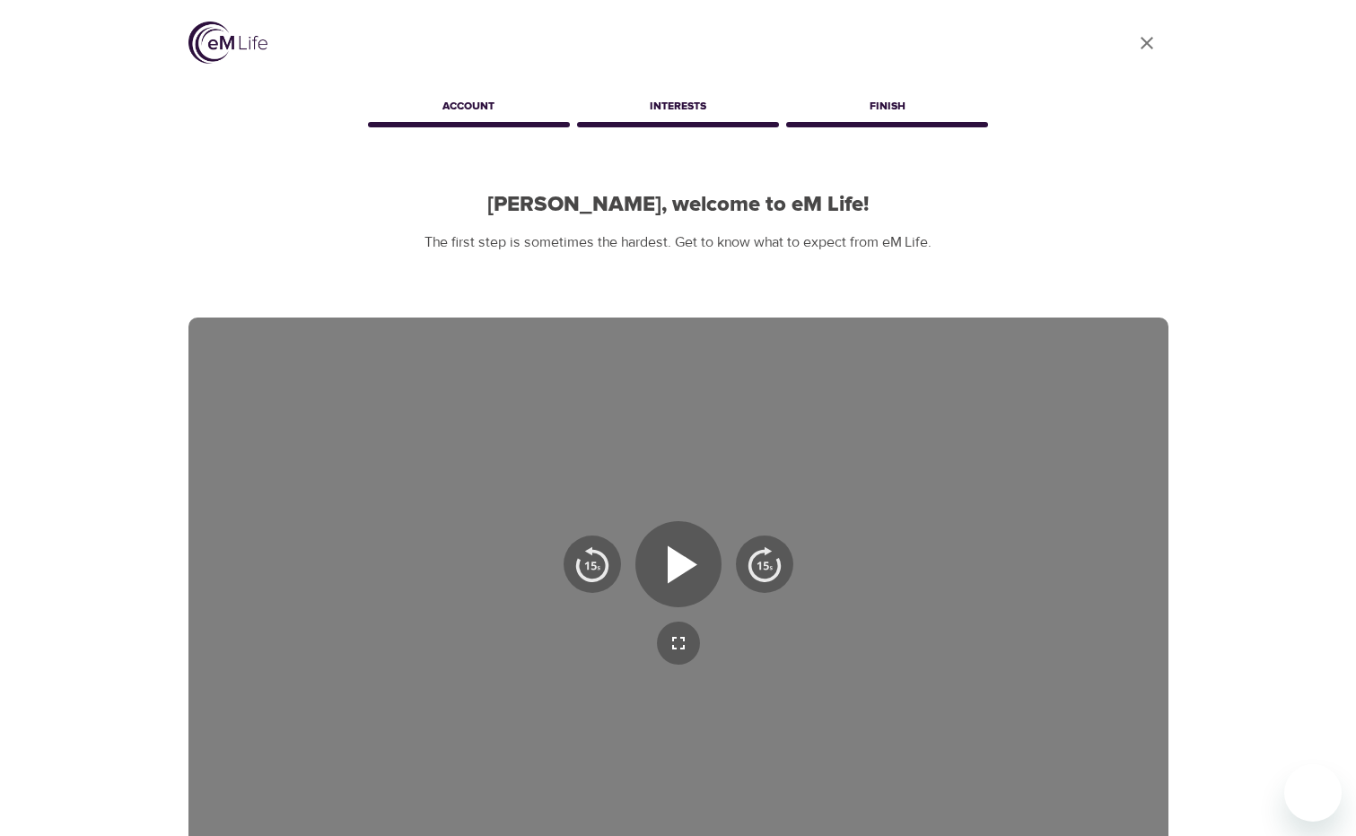
scroll to position [270, 0]
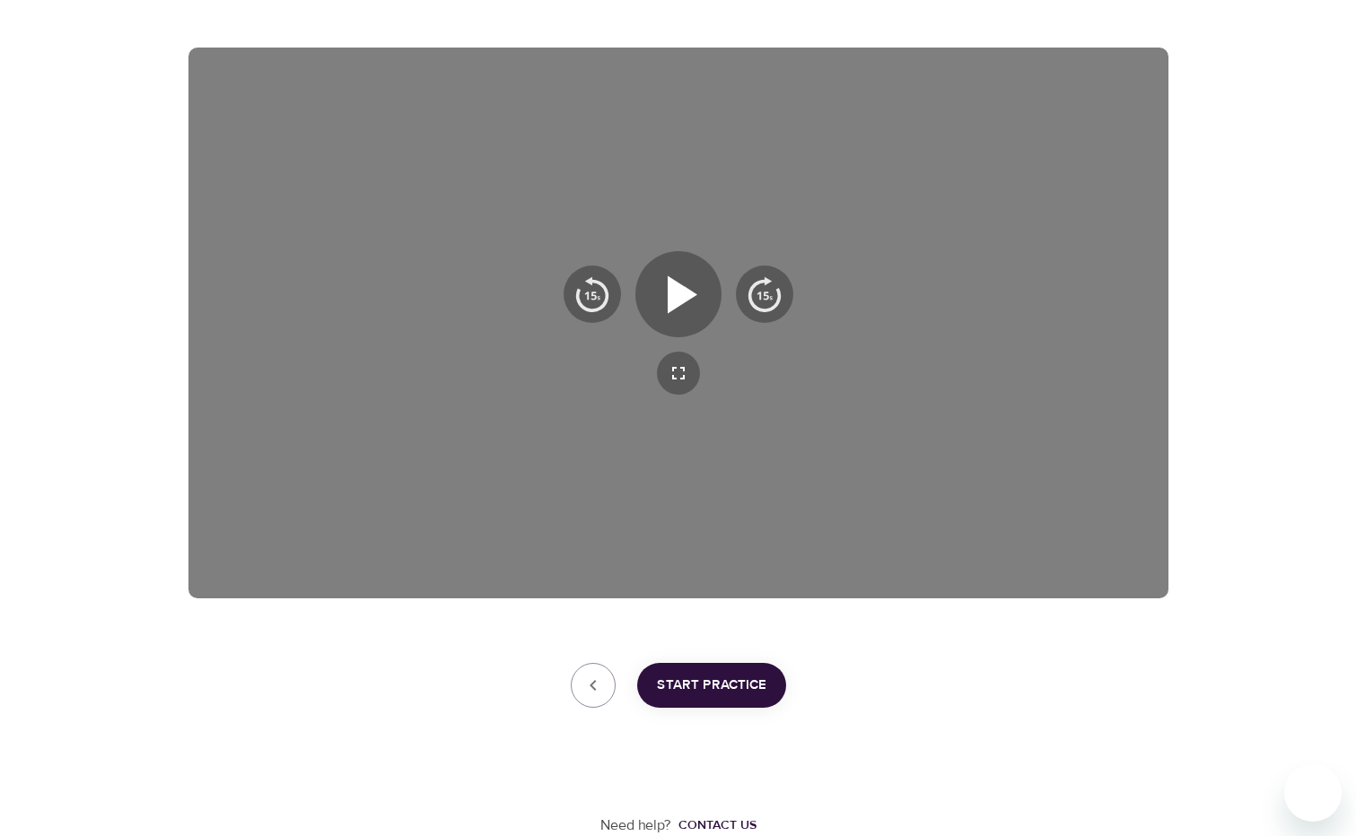
click at [575, 667] on div "Start Practice" at bounding box center [678, 685] width 980 height 45
click at [601, 688] on icon "button" at bounding box center [593, 686] width 22 height 22
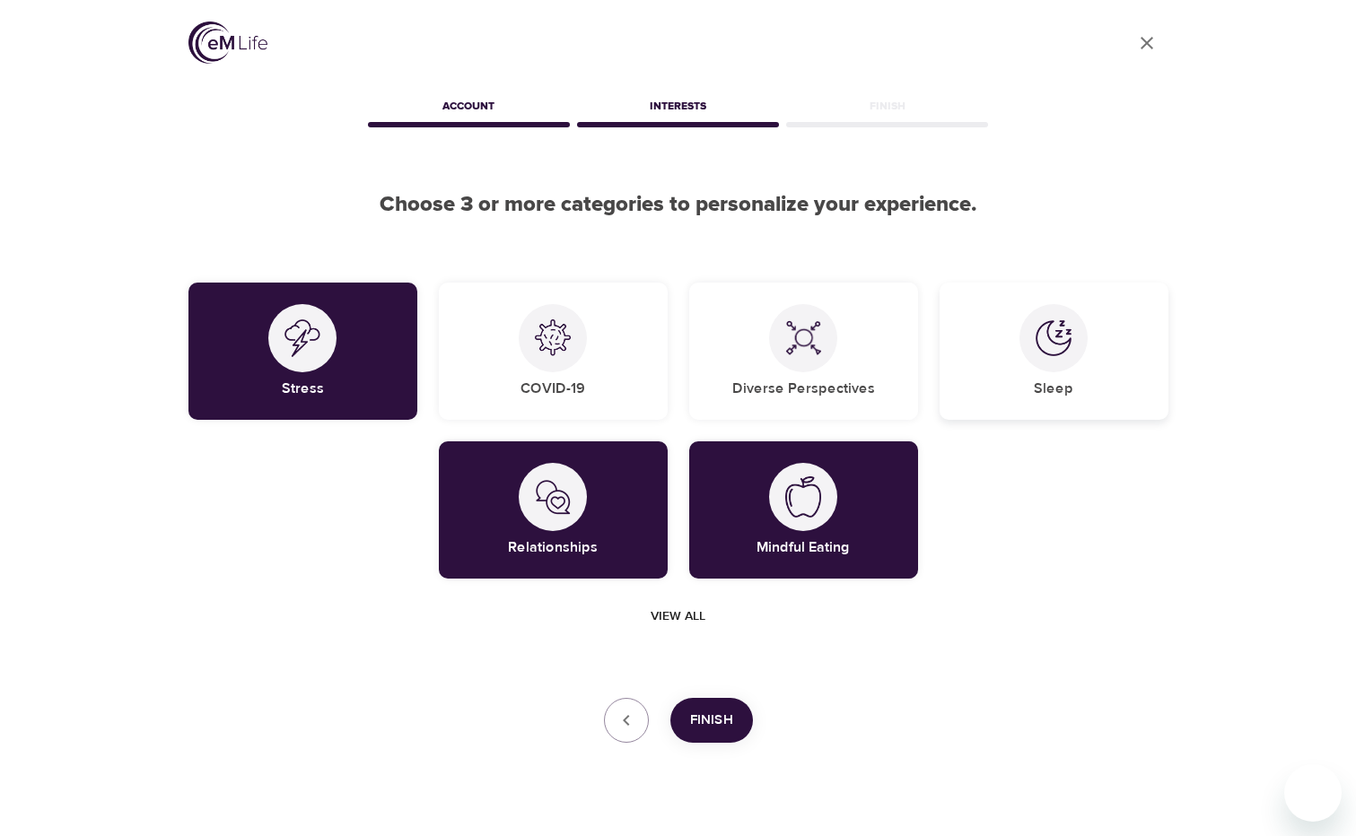
click at [1076, 356] on div at bounding box center [1053, 338] width 68 height 68
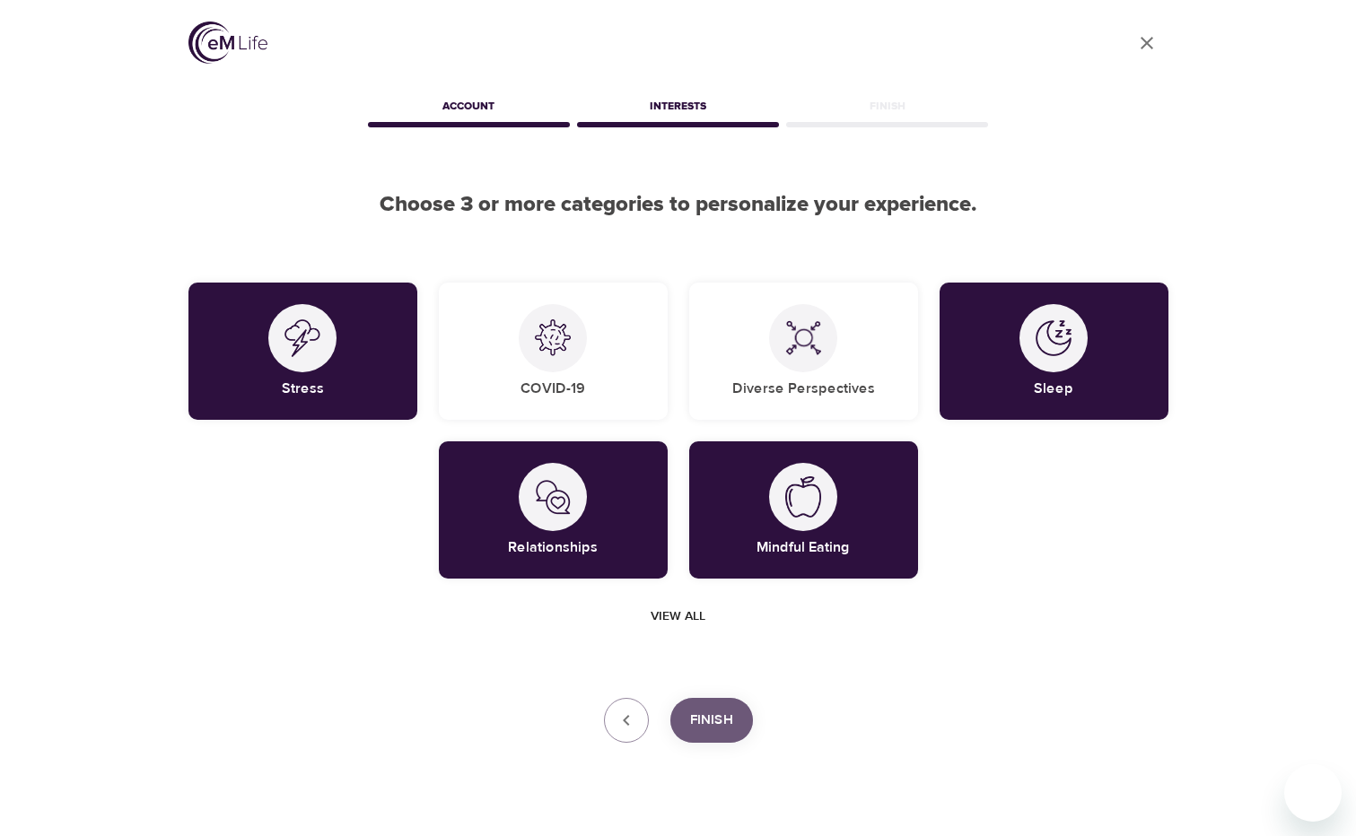
click at [714, 715] on span "Finish" at bounding box center [711, 720] width 43 height 23
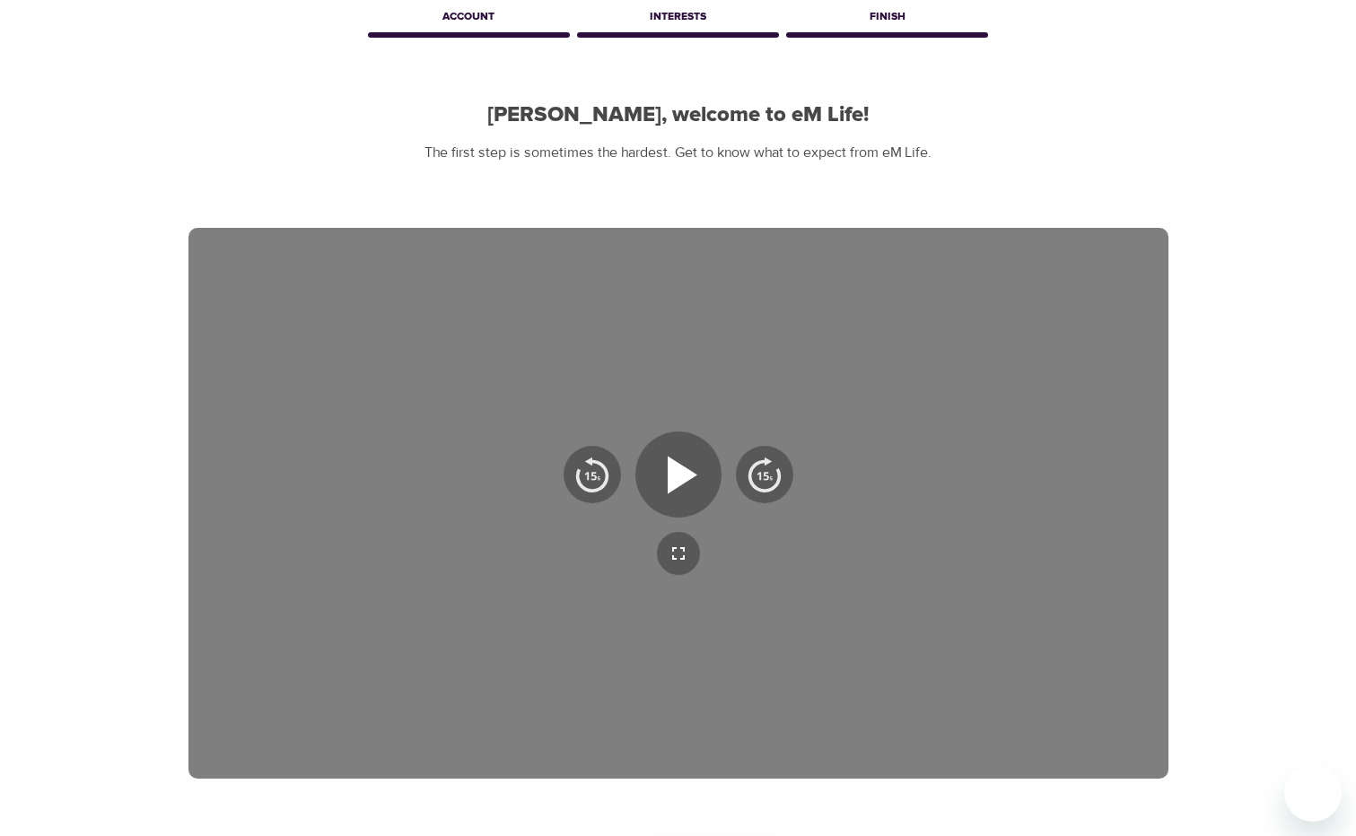
scroll to position [179, 0]
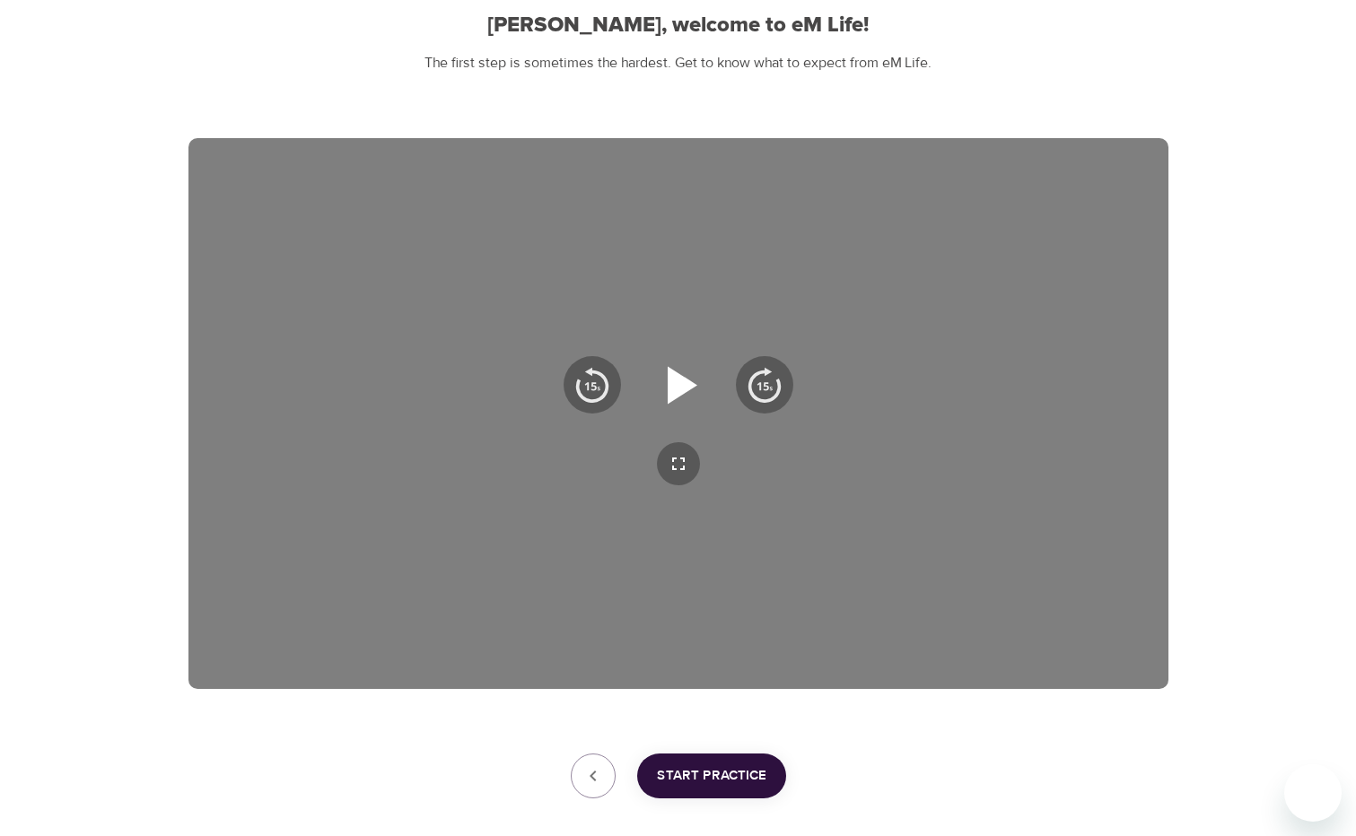
click at [681, 371] on icon "button" at bounding box center [678, 385] width 65 height 65
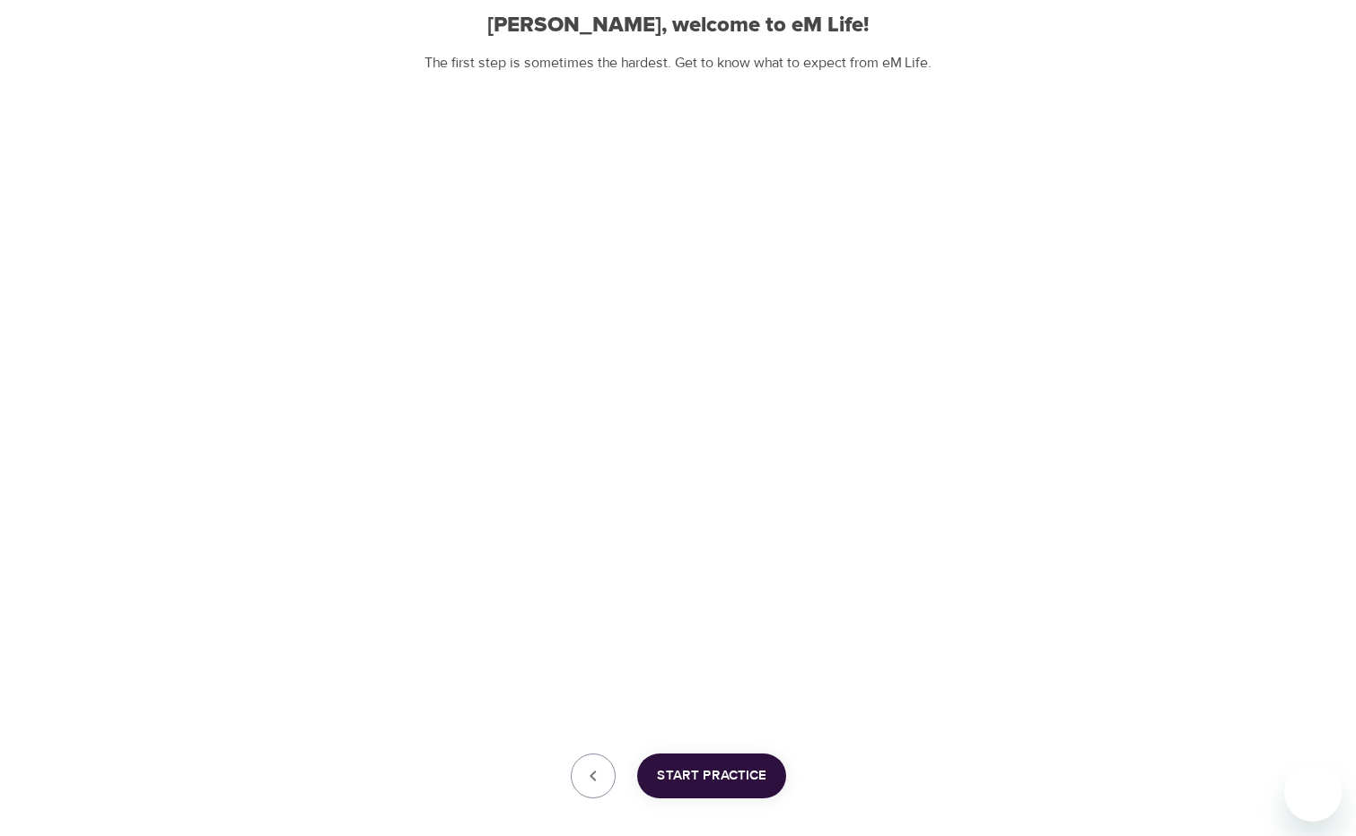
scroll to position [270, 0]
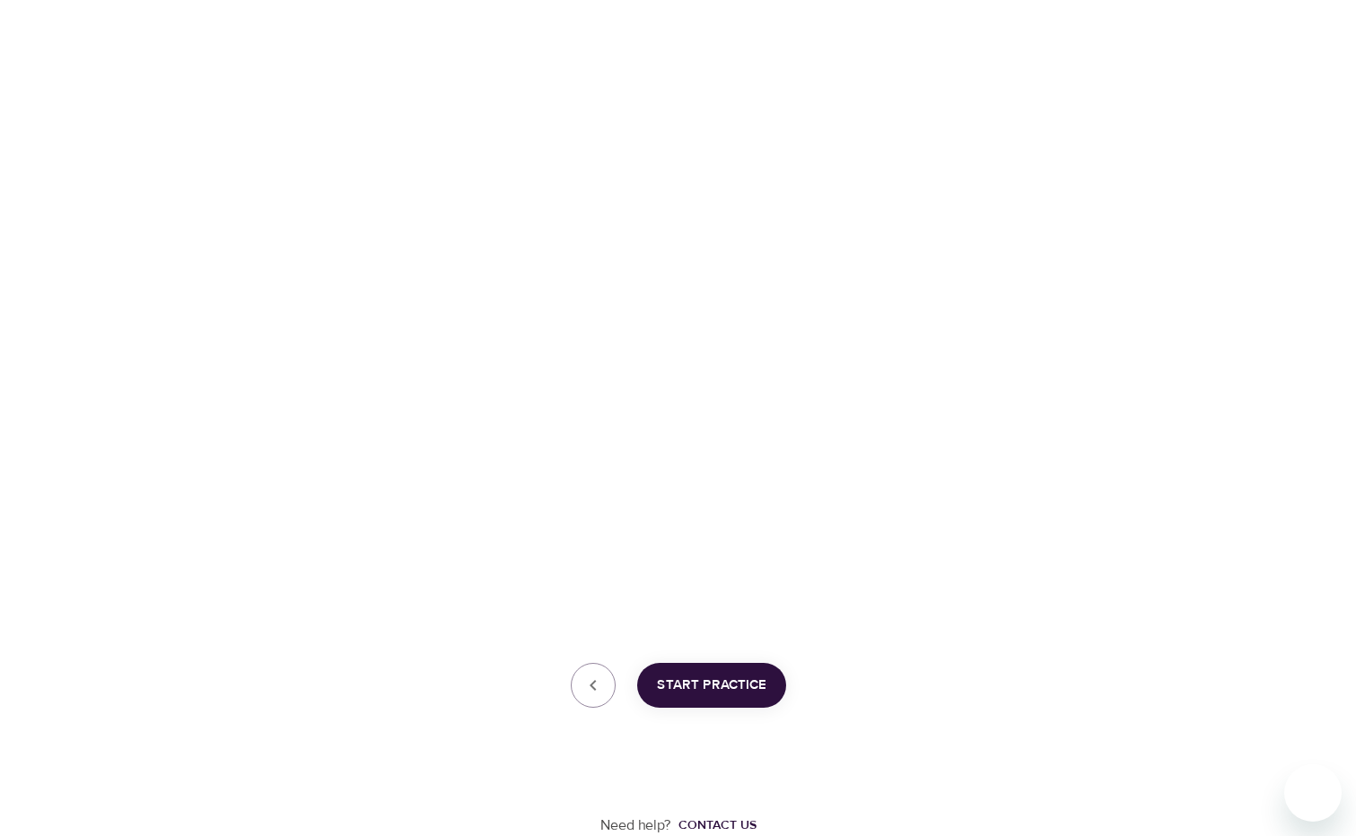
click at [1137, 750] on div "Need help? Contact us" at bounding box center [678, 772] width 980 height 128
click at [690, 688] on span "Start Practice" at bounding box center [711, 685] width 109 height 23
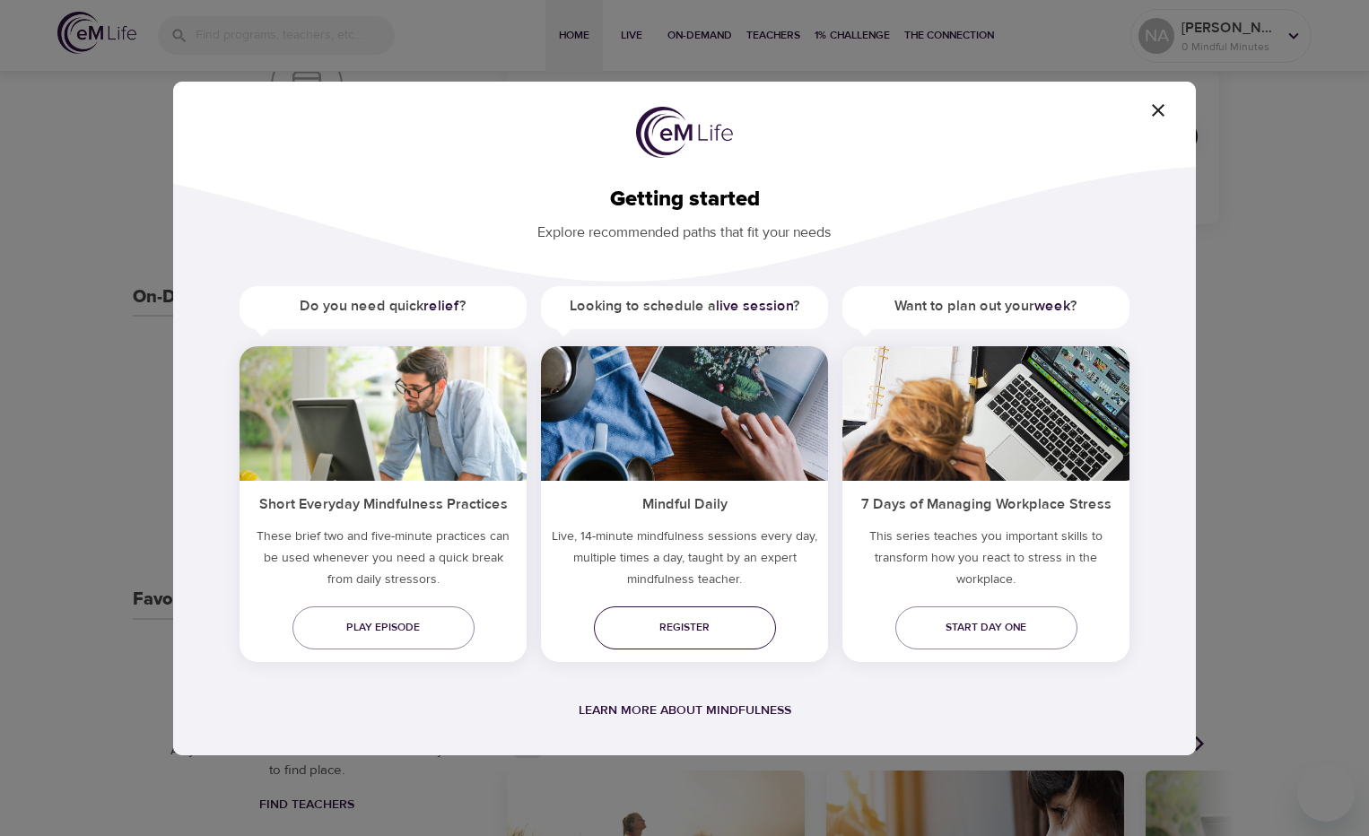
click at [716, 634] on span "Register" at bounding box center [684, 627] width 153 height 19
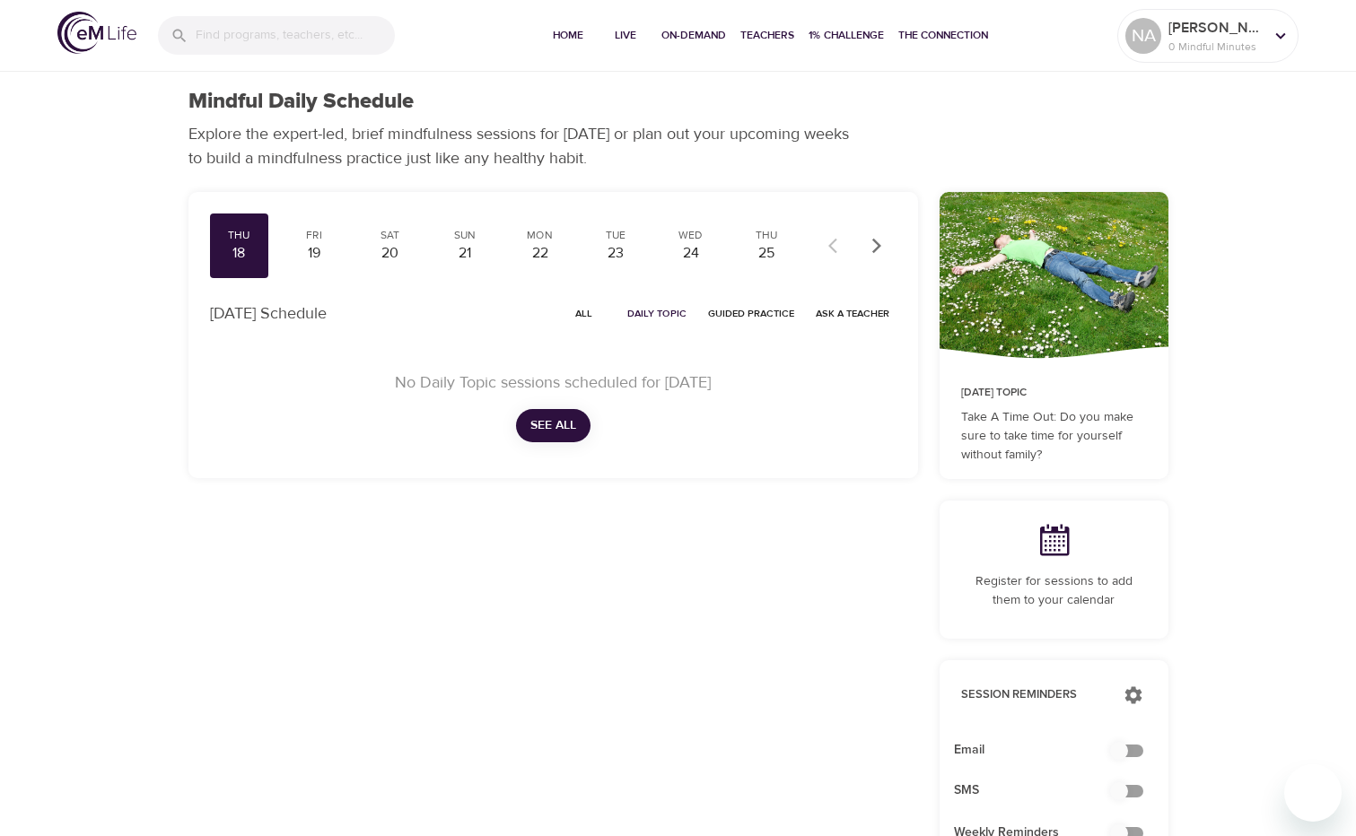
click at [563, 420] on span "See All" at bounding box center [553, 426] width 46 height 22
click at [572, 432] on span "See All" at bounding box center [553, 426] width 46 height 22
click at [555, 423] on span "See All" at bounding box center [553, 426] width 46 height 22
click at [561, 415] on span "See All" at bounding box center [553, 426] width 46 height 22
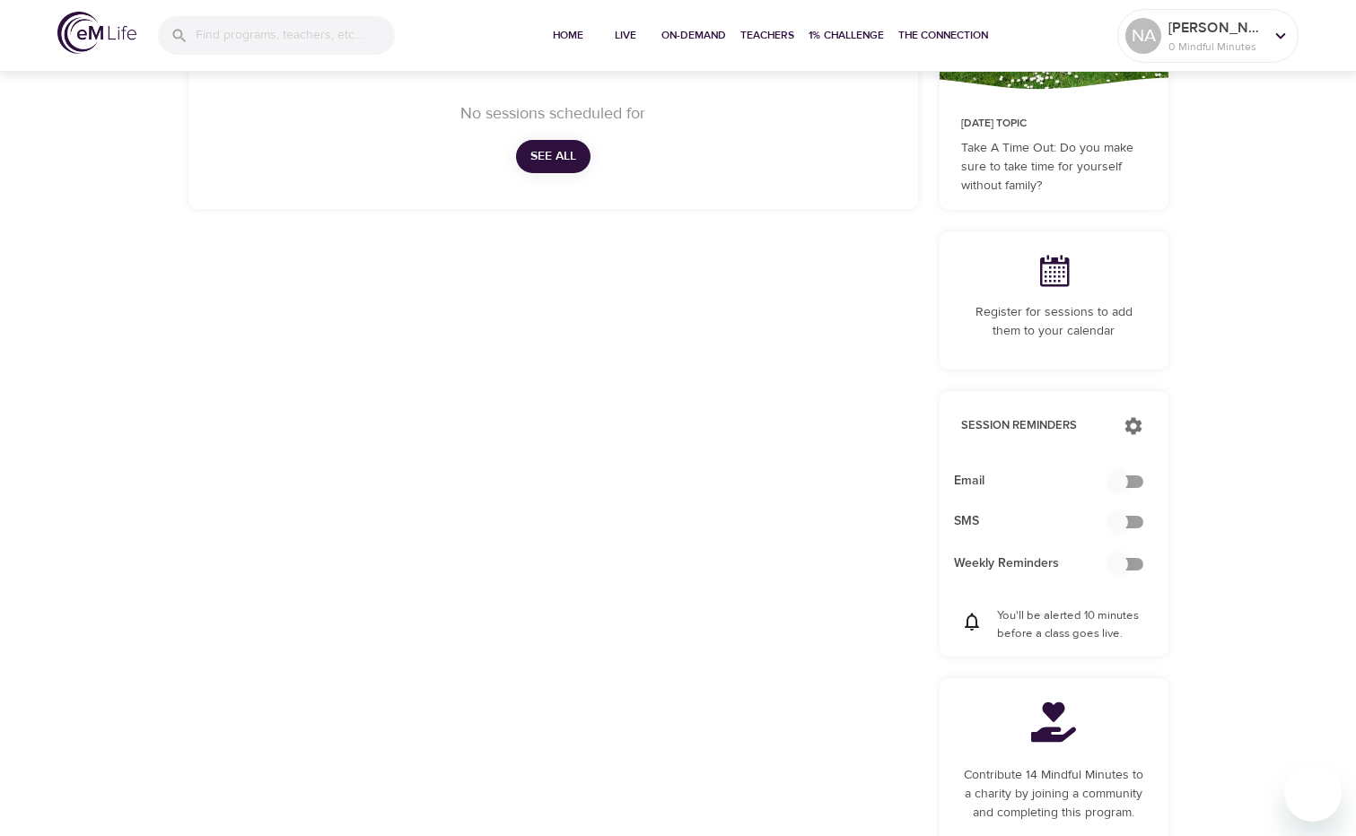
scroll to position [90, 0]
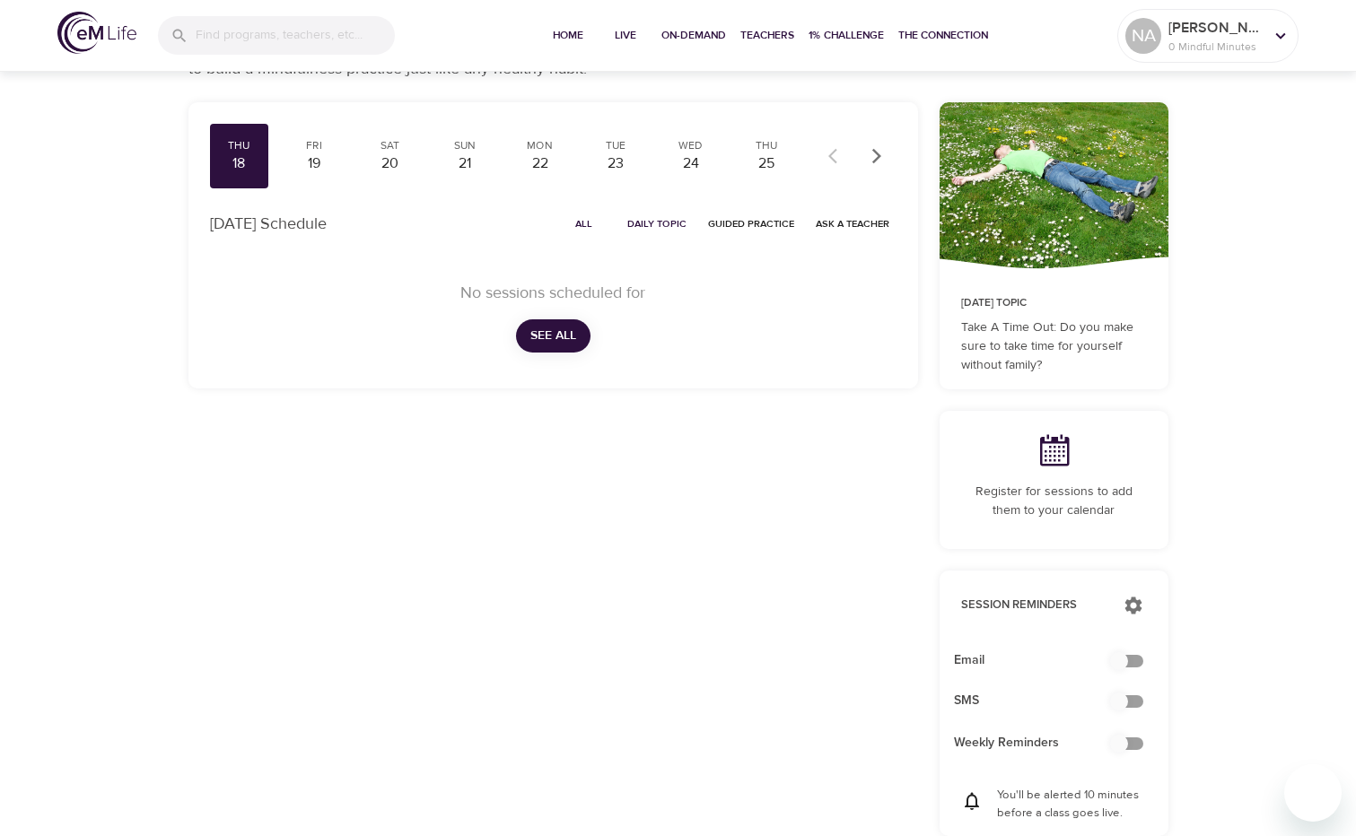
drag, startPoint x: 1130, startPoint y: 668, endPoint x: 1115, endPoint y: 669, distance: 15.4
click at [1129, 669] on input "checkbox" at bounding box center [1119, 661] width 102 height 34
checkbox input "true"
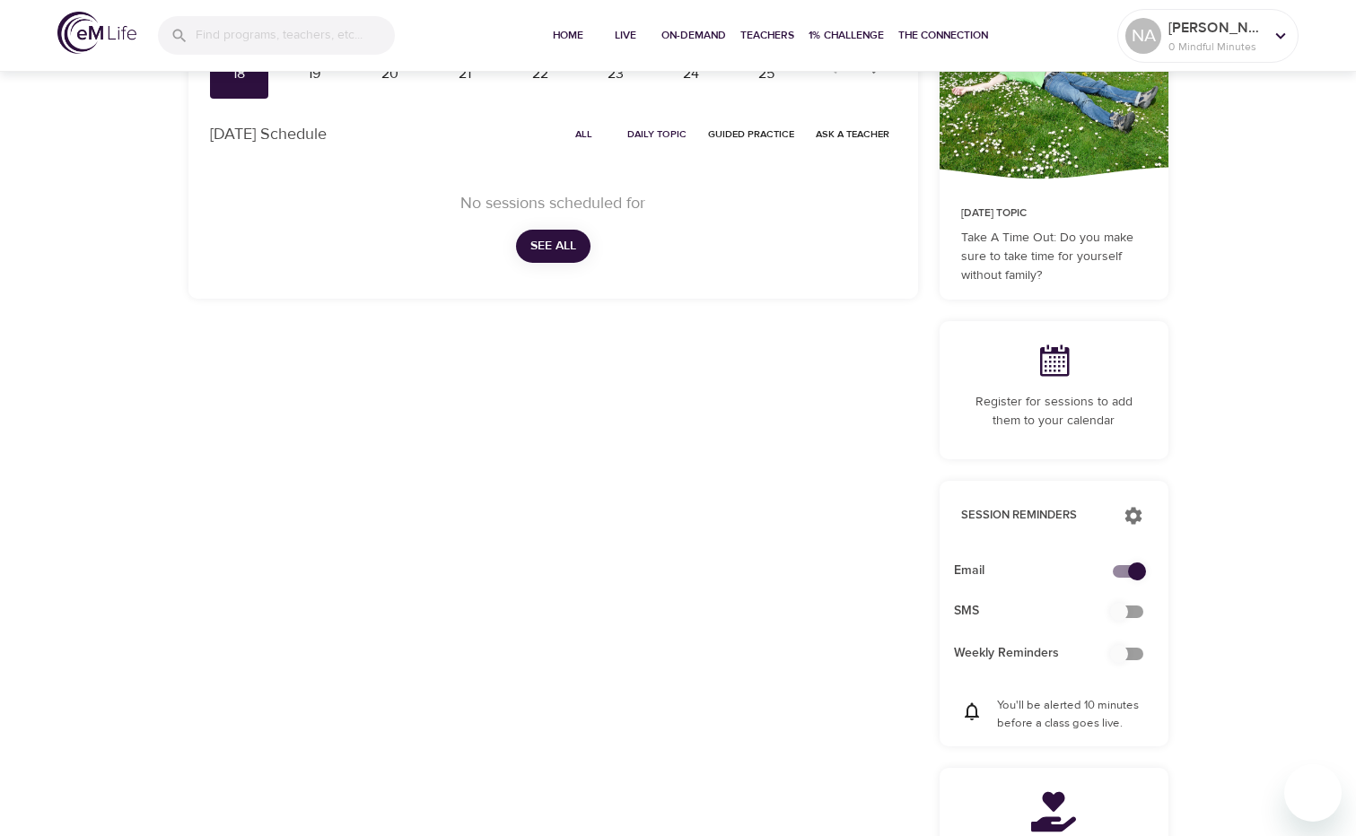
click at [1128, 613] on input "checkbox" at bounding box center [1119, 612] width 102 height 34
checkbox input "false"
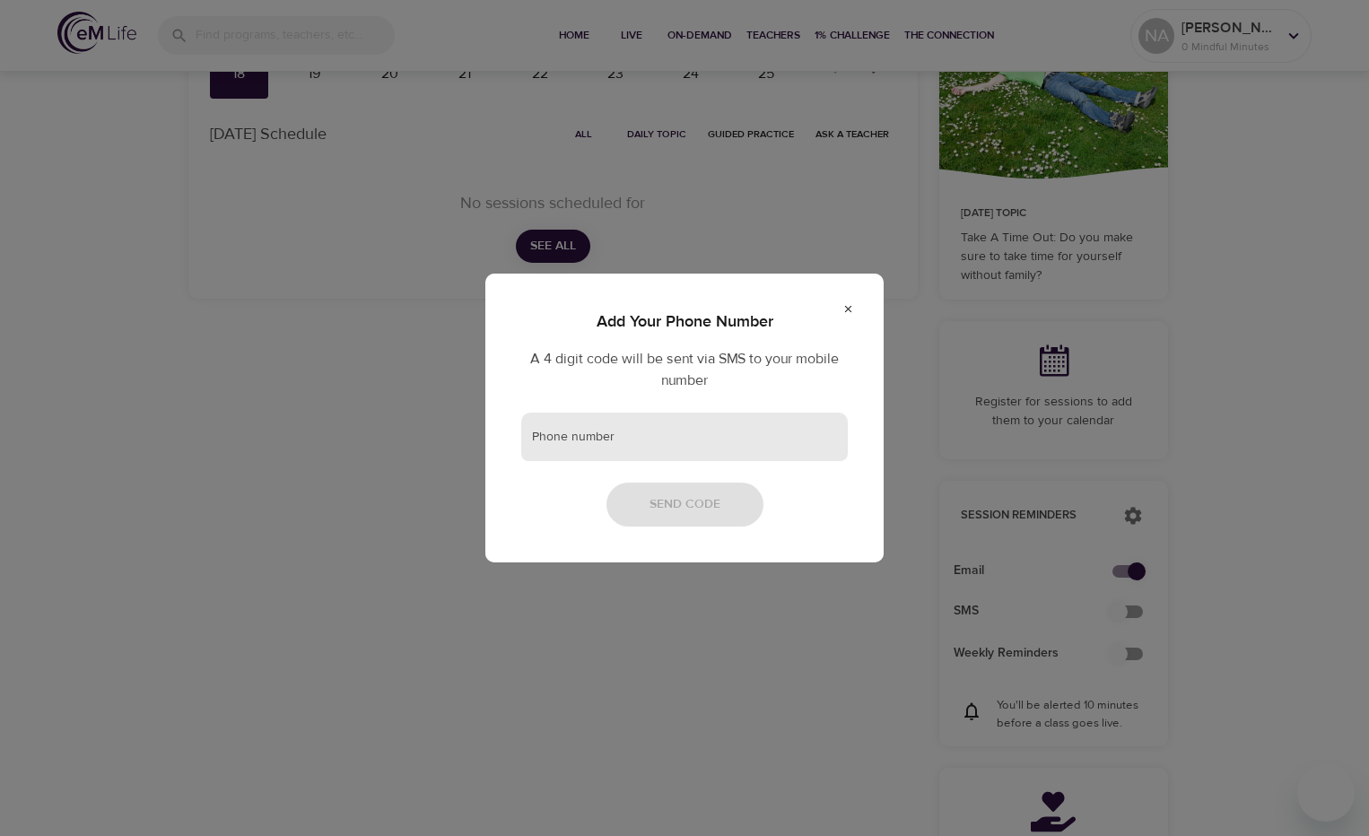
click at [611, 438] on input "text" at bounding box center [684, 437] width 327 height 48
type input "2015727052"
click at [692, 515] on span "Send Code" at bounding box center [685, 504] width 71 height 22
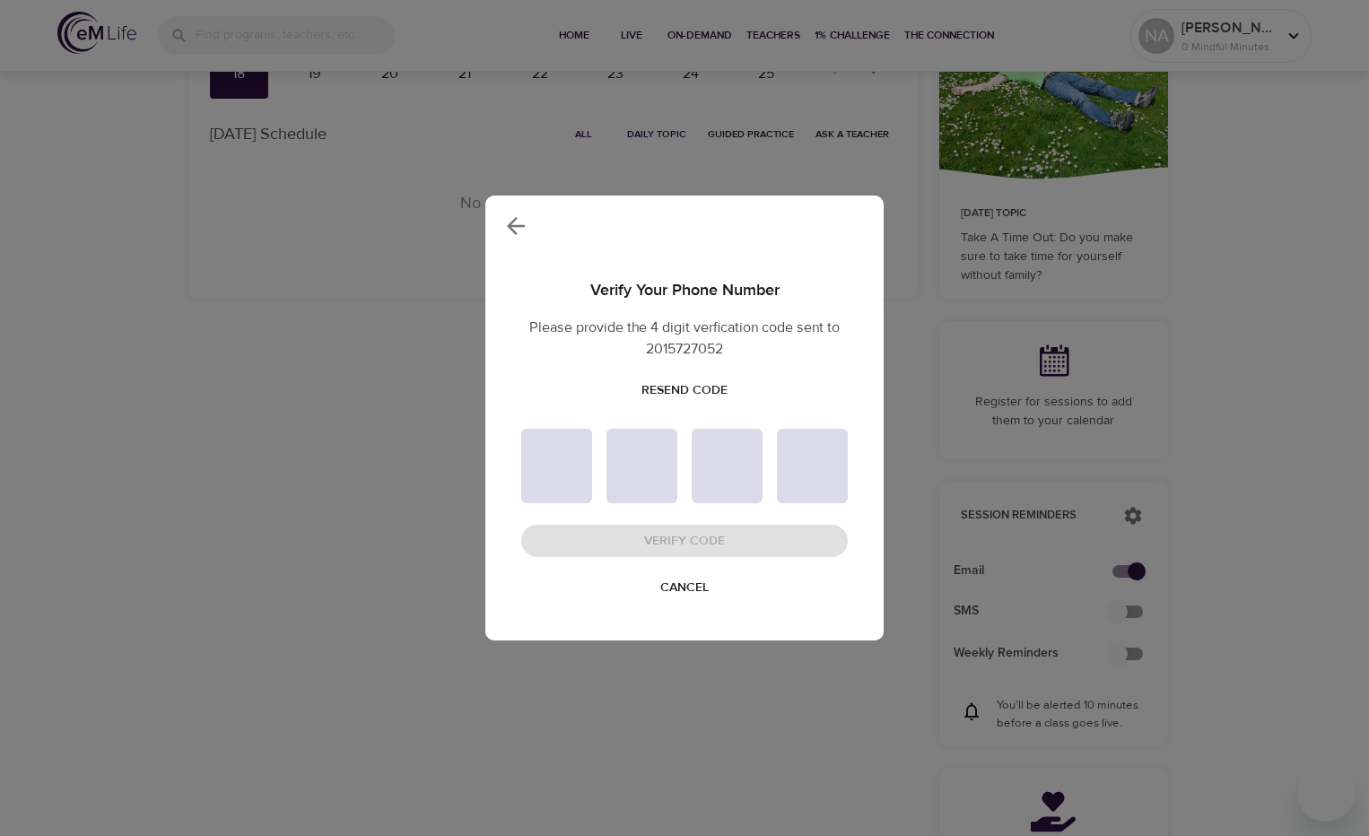
click at [615, 393] on div "Resend Code" at bounding box center [684, 390] width 327 height 33
click at [710, 386] on span "Resend Code" at bounding box center [685, 391] width 86 height 22
click at [537, 358] on p "Please provide the 4 digit verfication code sent to 2015727052" at bounding box center [684, 338] width 327 height 43
click at [614, 615] on div "Verify Your Phone Number Please provide the 4 digit verfication code sent to 20…" at bounding box center [684, 441] width 398 height 398
click at [419, 344] on div "Verify Your Phone Number Please provide the 4 digit verfication code sent to 20…" at bounding box center [684, 418] width 1369 height 836
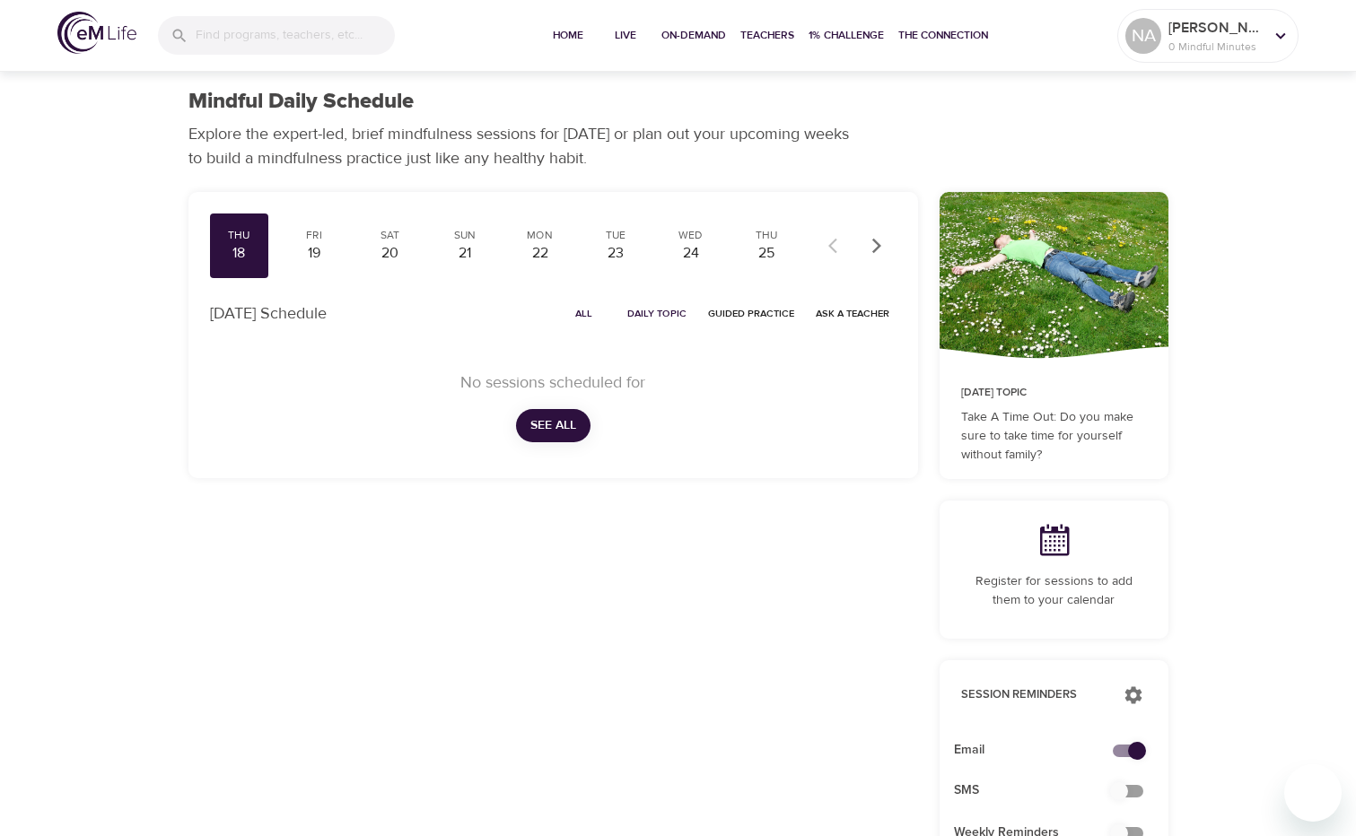
scroll to position [359, 0]
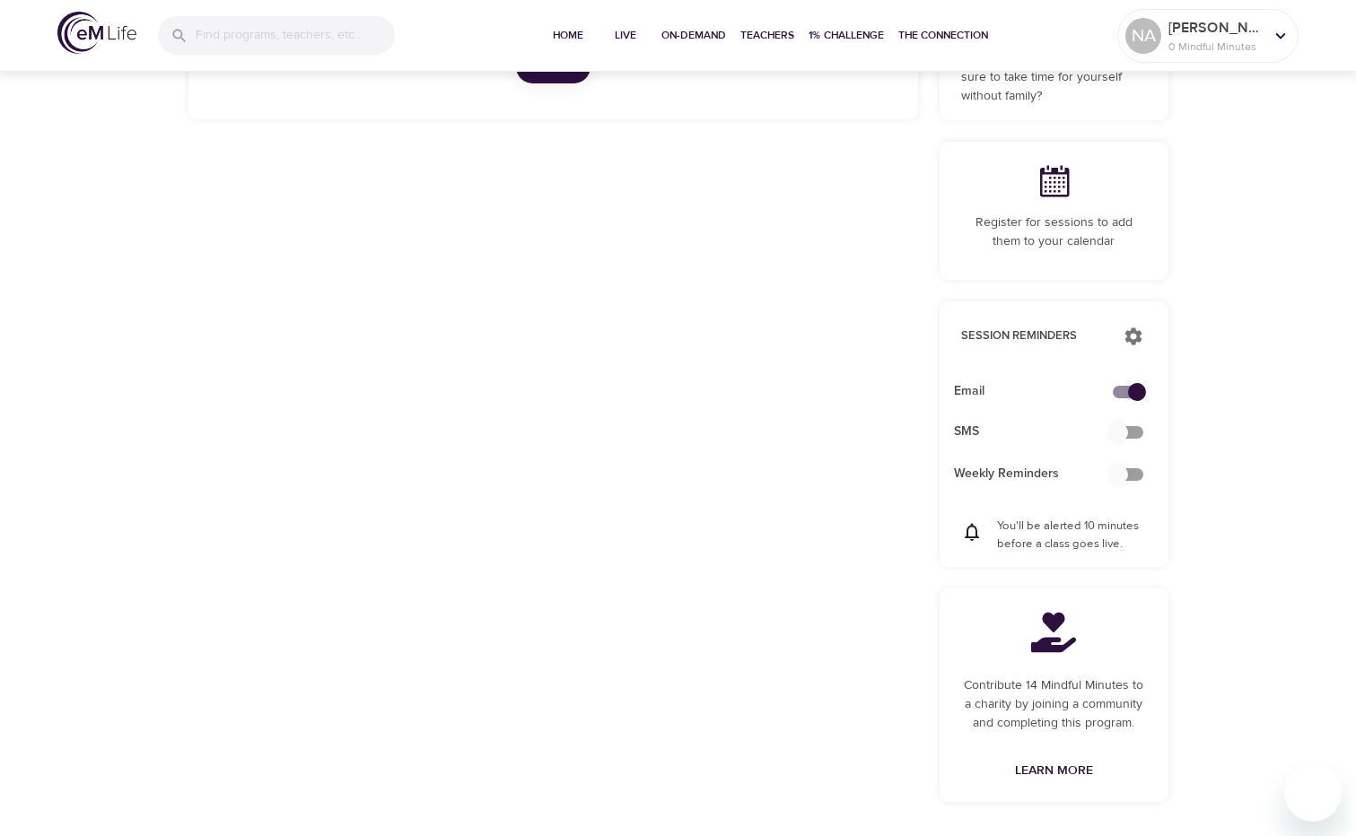
click at [1125, 476] on input "checkbox" at bounding box center [1119, 475] width 102 height 34
click at [1126, 474] on input "checkbox" at bounding box center [1119, 475] width 102 height 34
click at [1113, 472] on input "checkbox" at bounding box center [1119, 475] width 102 height 34
click at [1125, 472] on input "checkbox" at bounding box center [1119, 475] width 102 height 34
checkbox input "false"
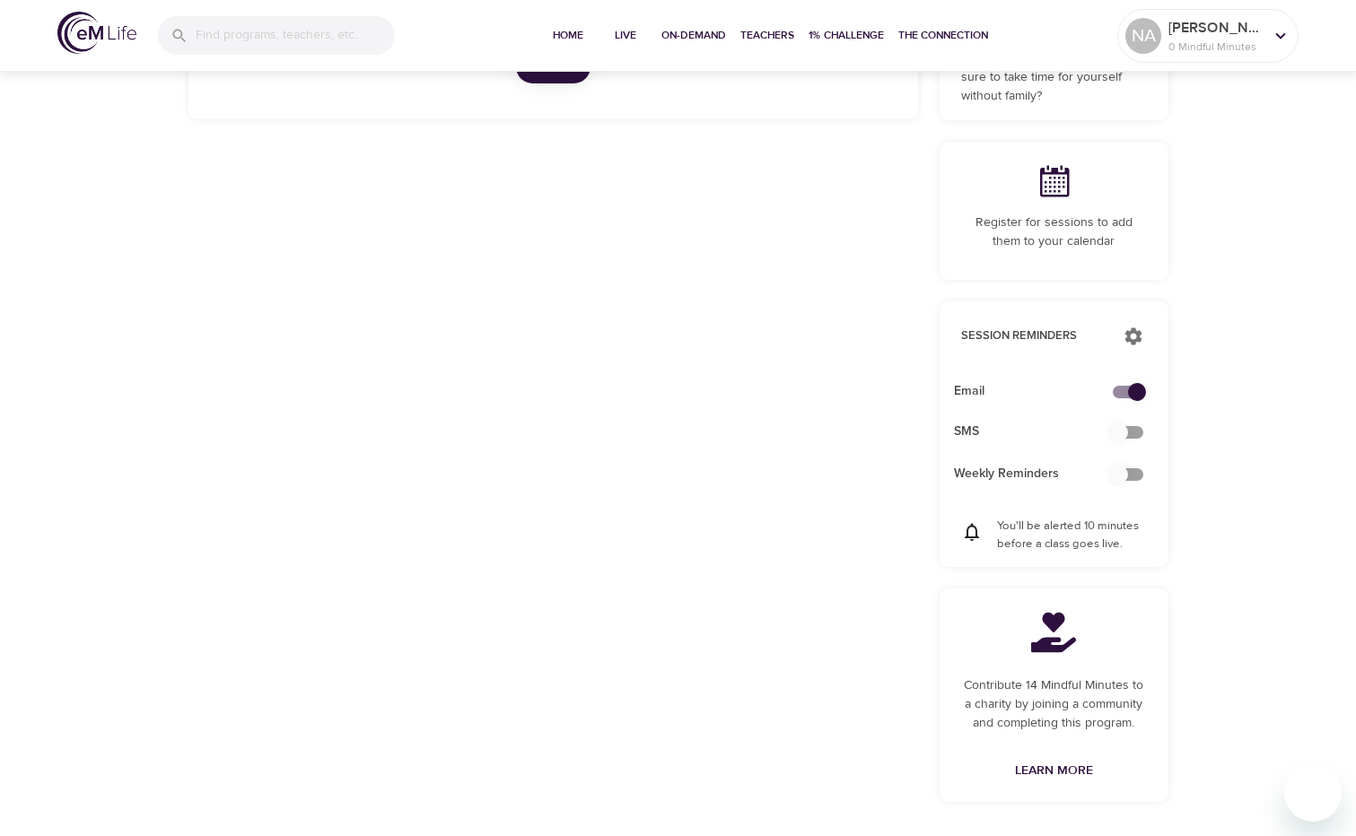
click at [1121, 431] on input "checkbox" at bounding box center [1119, 432] width 102 height 34
checkbox input "true"
click at [785, 661] on div "Thu 18 Fri 19 Sat 20 Sun 21 Mon 22 Tue 23 Wed 24 Thu 25 Fri 26 Sat 27 Sun 28 Mo…" at bounding box center [553, 328] width 751 height 1012
click at [1131, 476] on input "checkbox" at bounding box center [1119, 475] width 102 height 34
checkbox input "false"
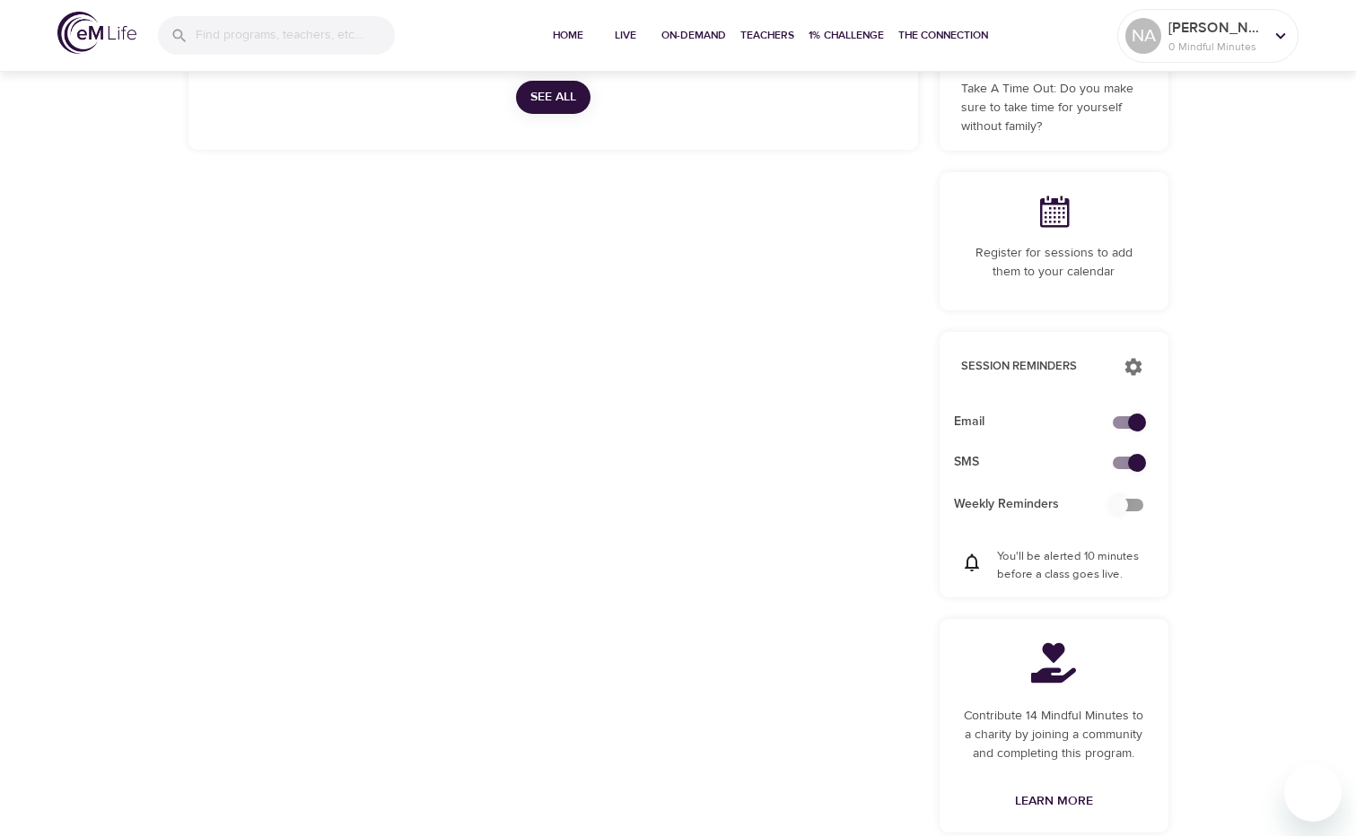
scroll to position [59, 0]
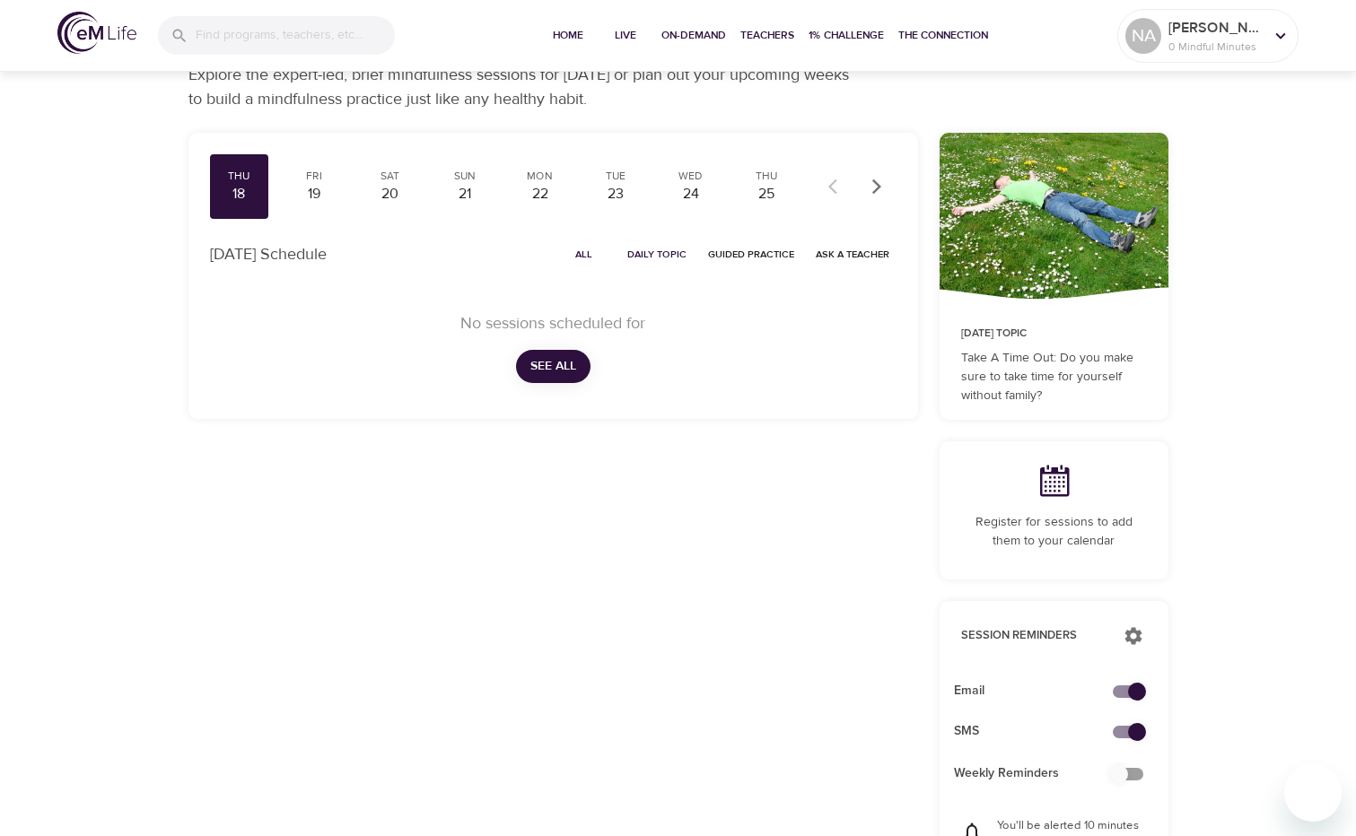
click at [1068, 480] on icon at bounding box center [1055, 481] width 30 height 31
click at [1054, 489] on icon at bounding box center [1053, 481] width 36 height 36
click at [1051, 554] on div "0 Register for sessions to add them to your calendar" at bounding box center [1053, 510] width 229 height 138
click at [1043, 531] on p "Register for sessions to add them to your calendar" at bounding box center [1054, 532] width 186 height 38
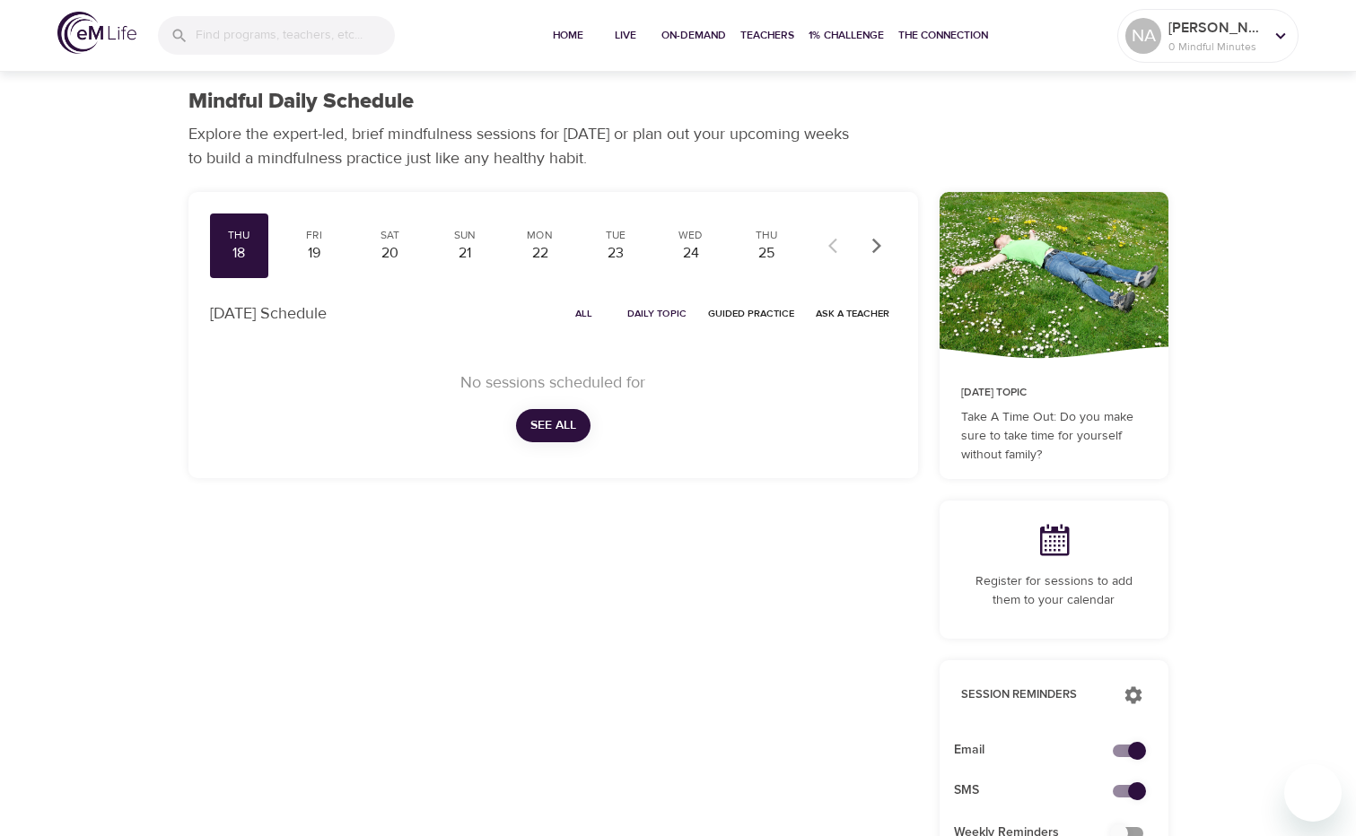
click at [1057, 536] on icon at bounding box center [1053, 540] width 36 height 36
click at [1043, 547] on icon at bounding box center [1053, 540] width 36 height 36
click at [1054, 538] on icon at bounding box center [1053, 540] width 36 height 36
click at [1055, 538] on icon at bounding box center [1053, 540] width 36 height 36
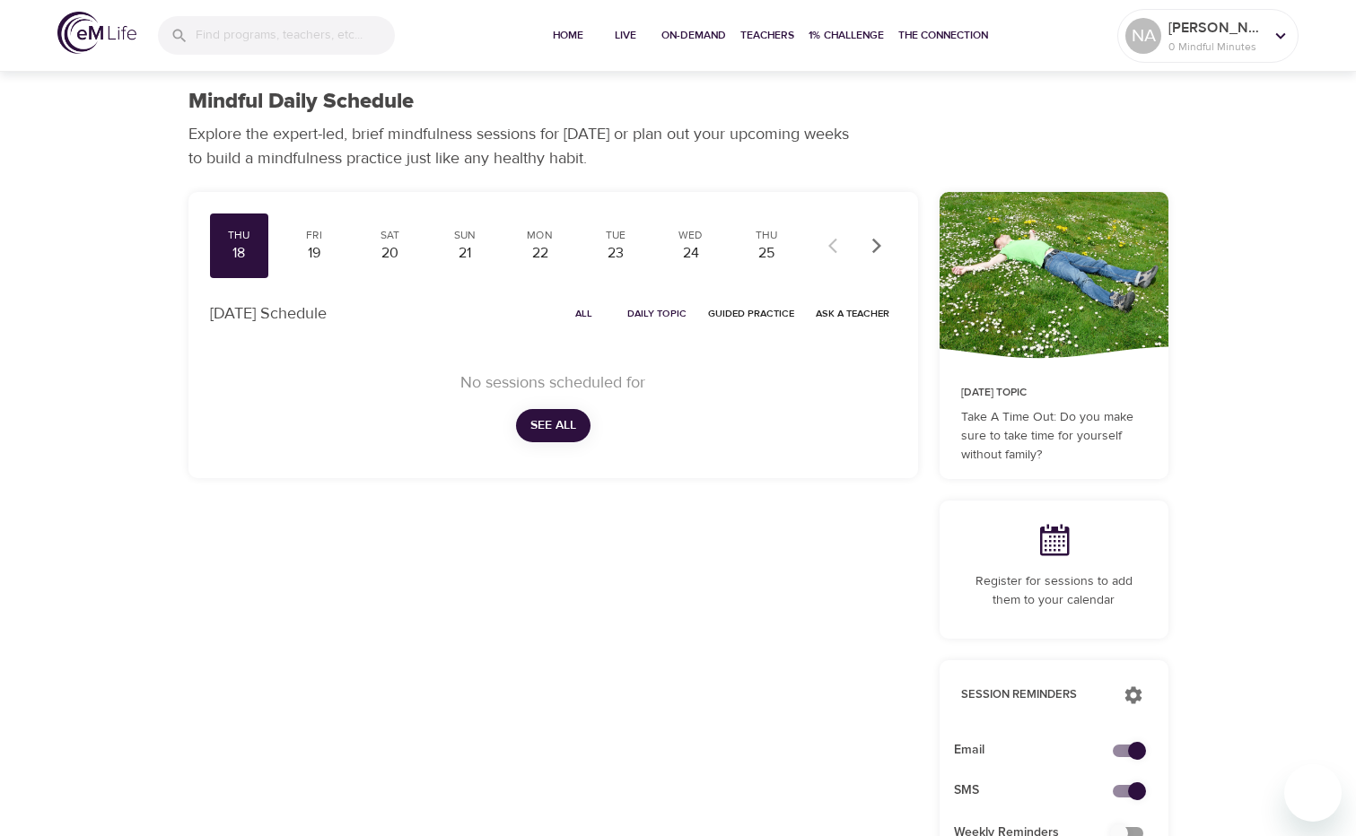
click at [859, 578] on div "Thu 18 Fri 19 Sat 20 Sun 21 Mon 22 Tue 23 Wed 24 Thu 25 Fri 26 Sat 27 Sun 28 Mo…" at bounding box center [553, 687] width 751 height 1012
click at [1061, 542] on icon at bounding box center [1053, 540] width 36 height 36
click at [1002, 412] on p "Take A Time Out: Do you make sure to take time for yourself without family?" at bounding box center [1054, 436] width 186 height 57
click at [617, 35] on span "Live" at bounding box center [625, 35] width 43 height 19
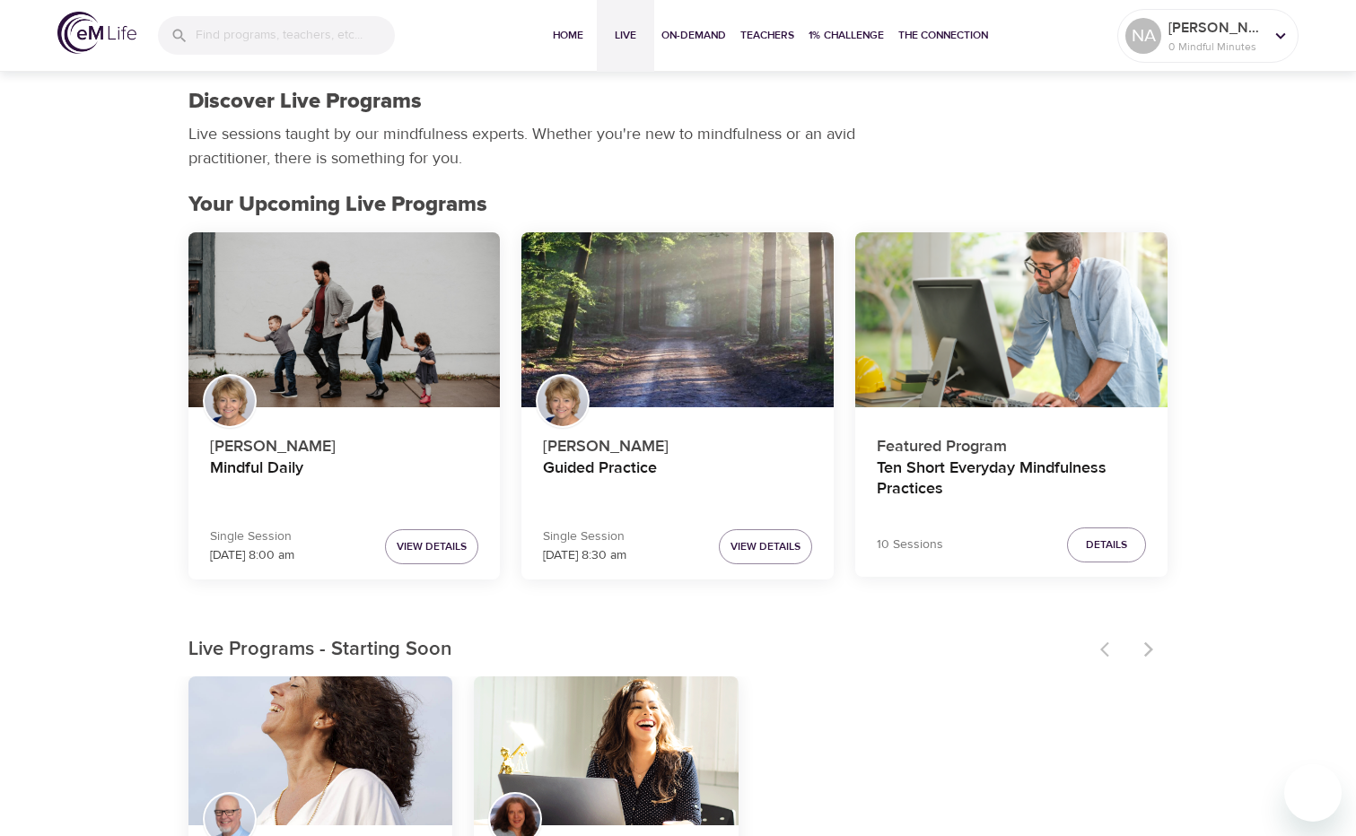
scroll to position [90, 0]
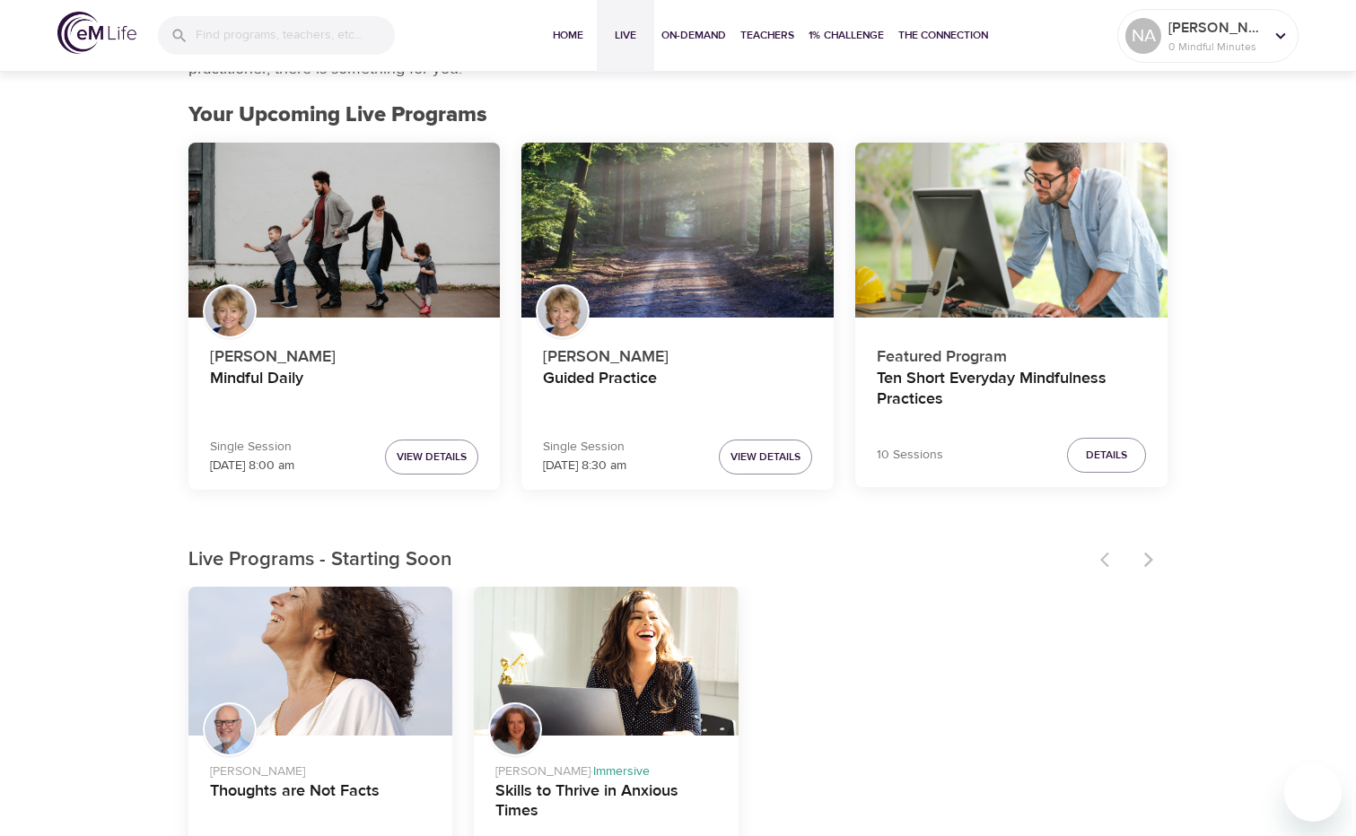
click at [1156, 558] on div at bounding box center [1128, 559] width 79 height 39
click at [1148, 563] on div at bounding box center [1128, 559] width 79 height 39
click at [1098, 564] on div at bounding box center [1128, 559] width 79 height 39
click at [1105, 563] on div at bounding box center [1128, 559] width 79 height 39
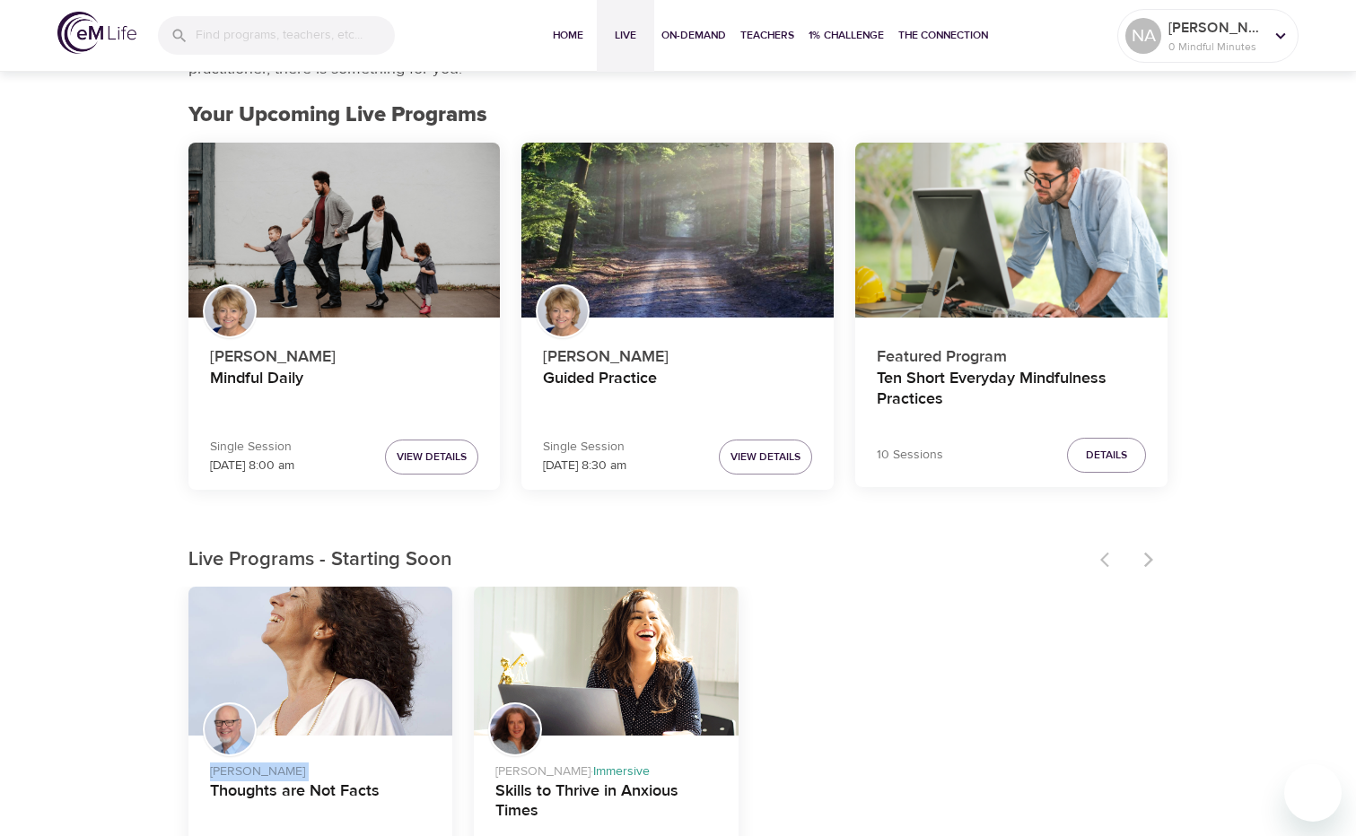
click at [1107, 562] on div at bounding box center [1128, 559] width 79 height 39
click at [1148, 552] on div at bounding box center [1128, 559] width 79 height 39
click at [1142, 566] on div at bounding box center [1128, 559] width 79 height 39
click at [440, 465] on span "View Details" at bounding box center [432, 457] width 70 height 19
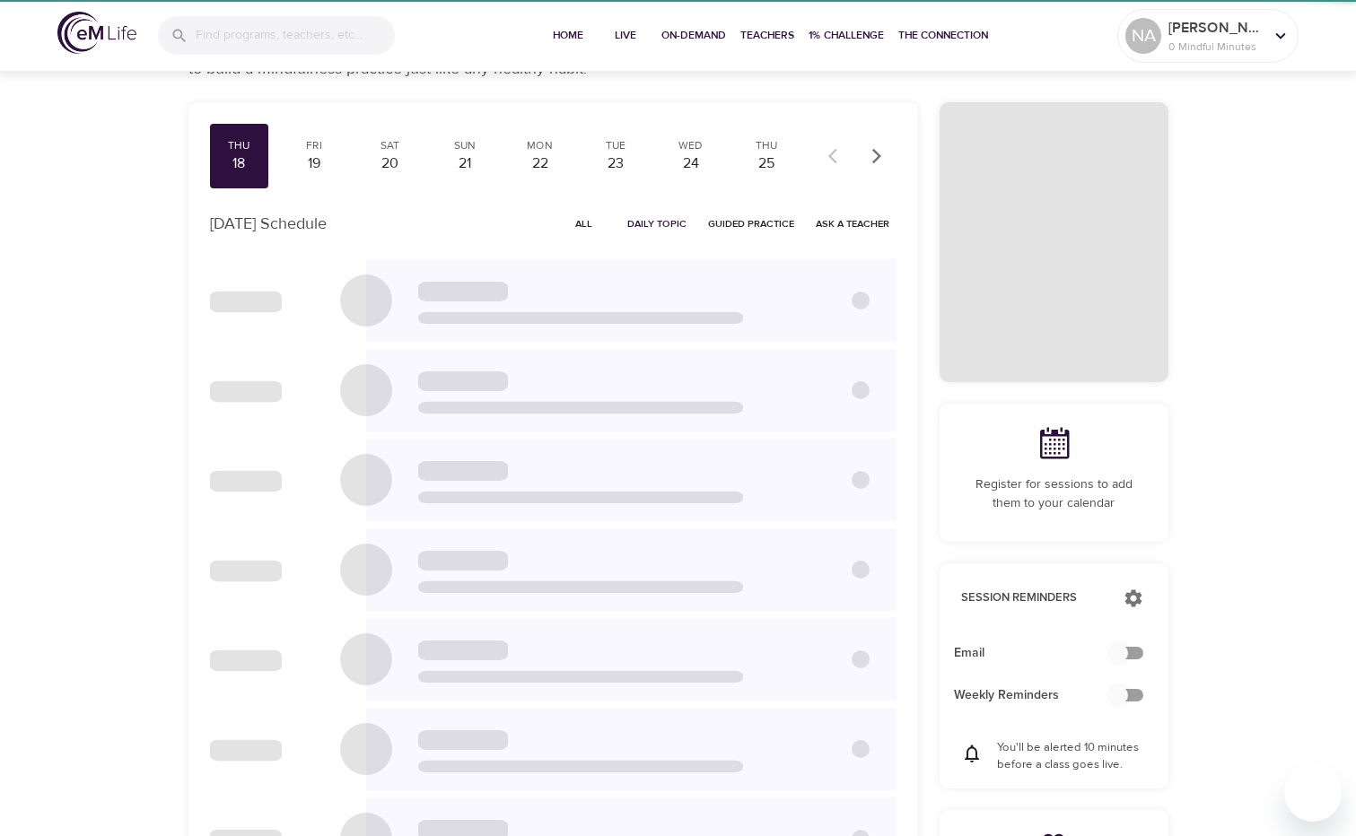
scroll to position [83, 0]
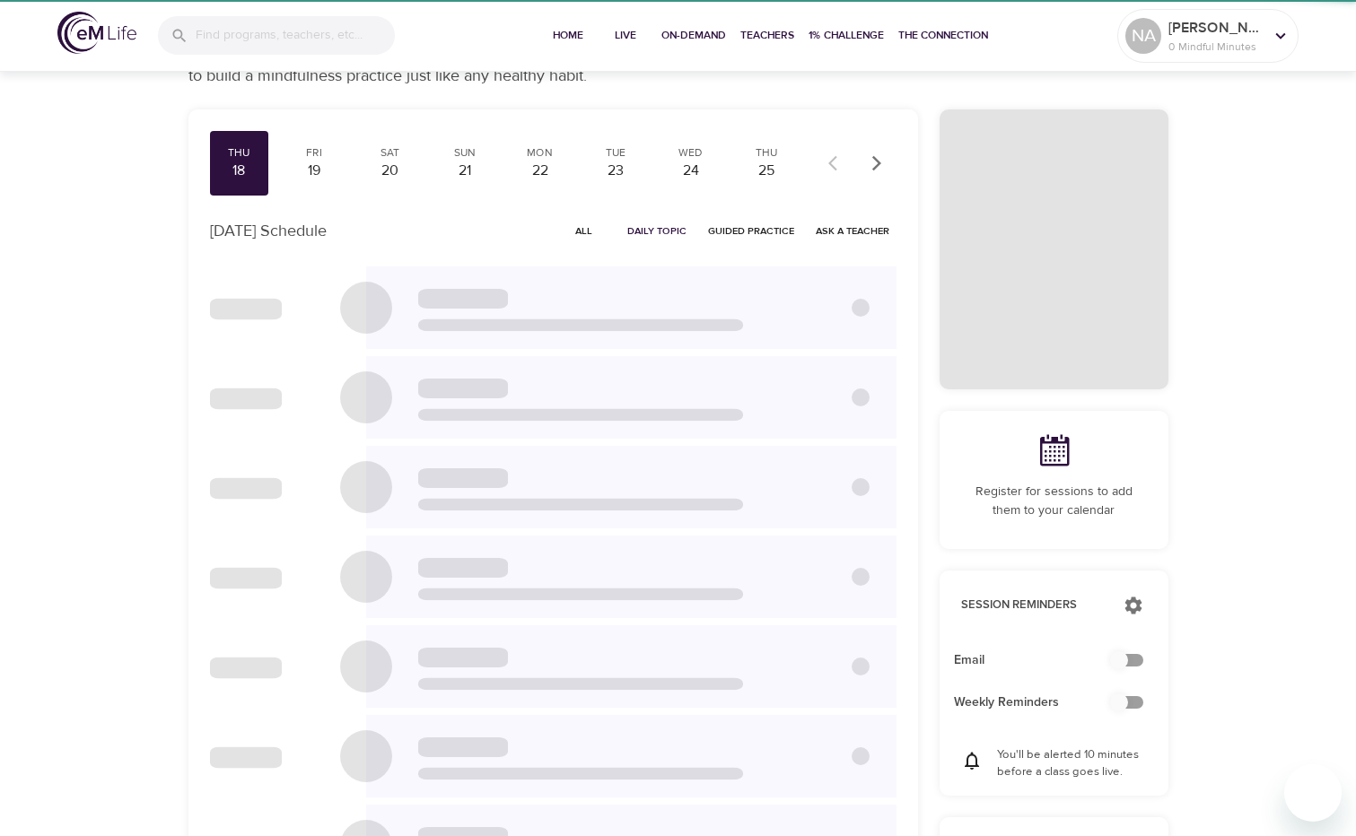
checkbox input "true"
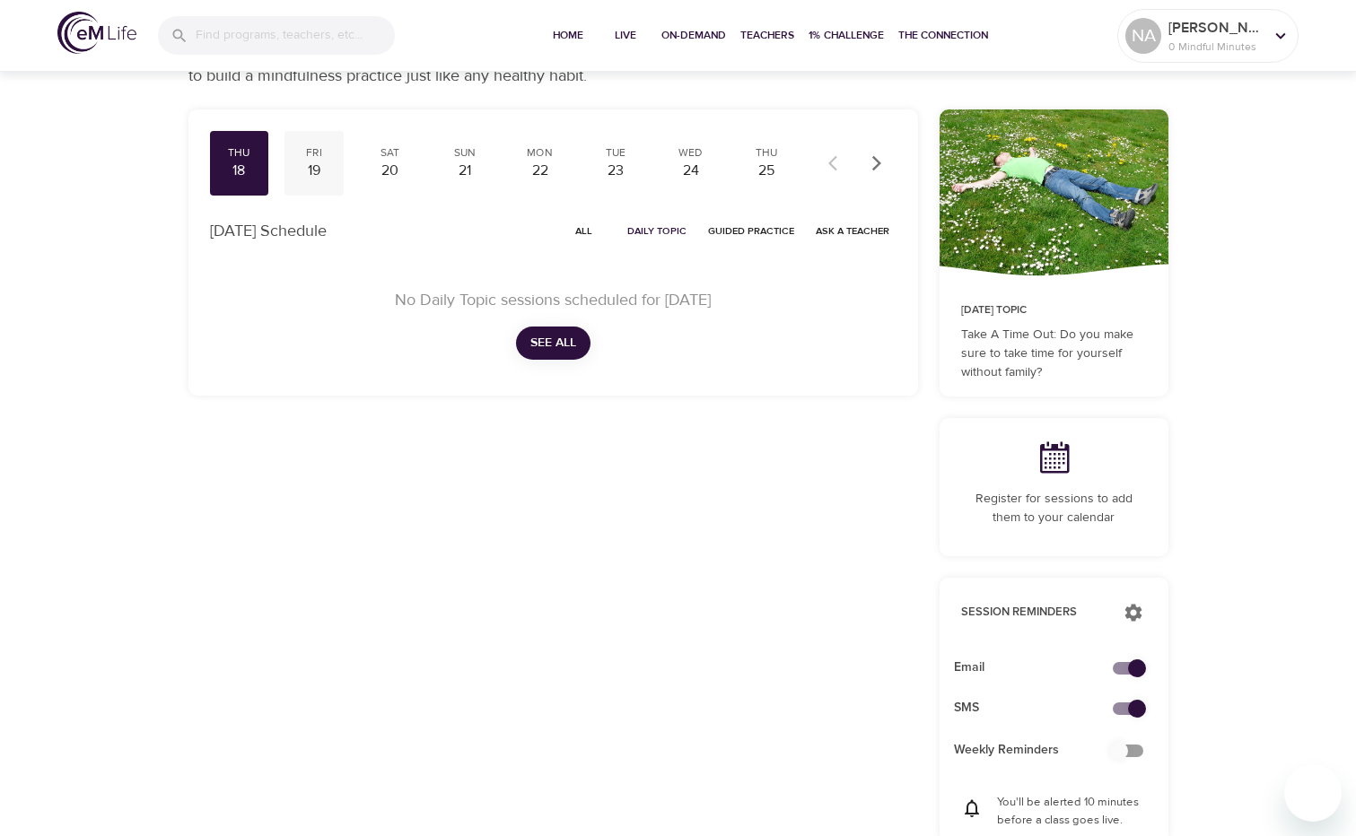
click at [312, 167] on div "19" at bounding box center [314, 171] width 45 height 21
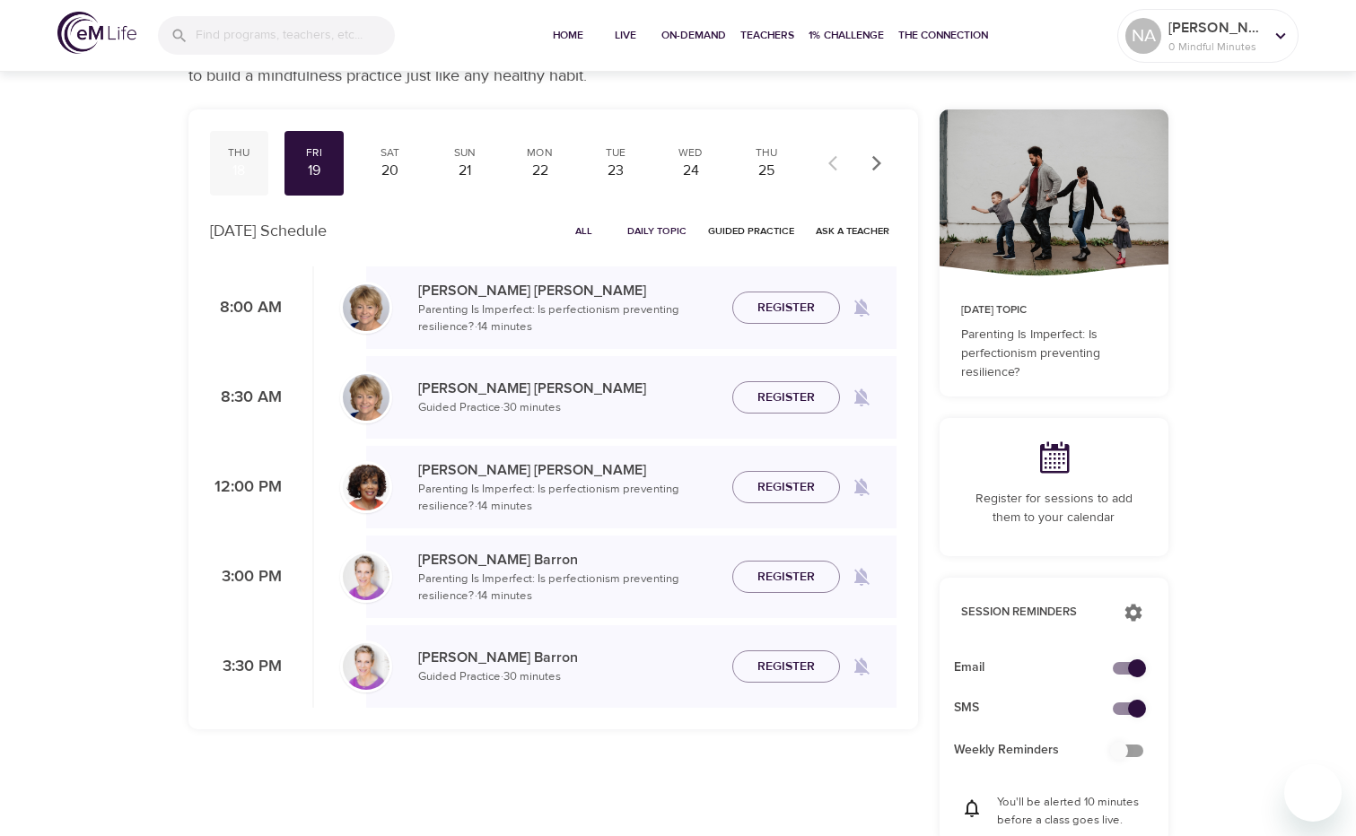
click at [257, 174] on div "18" at bounding box center [239, 171] width 45 height 21
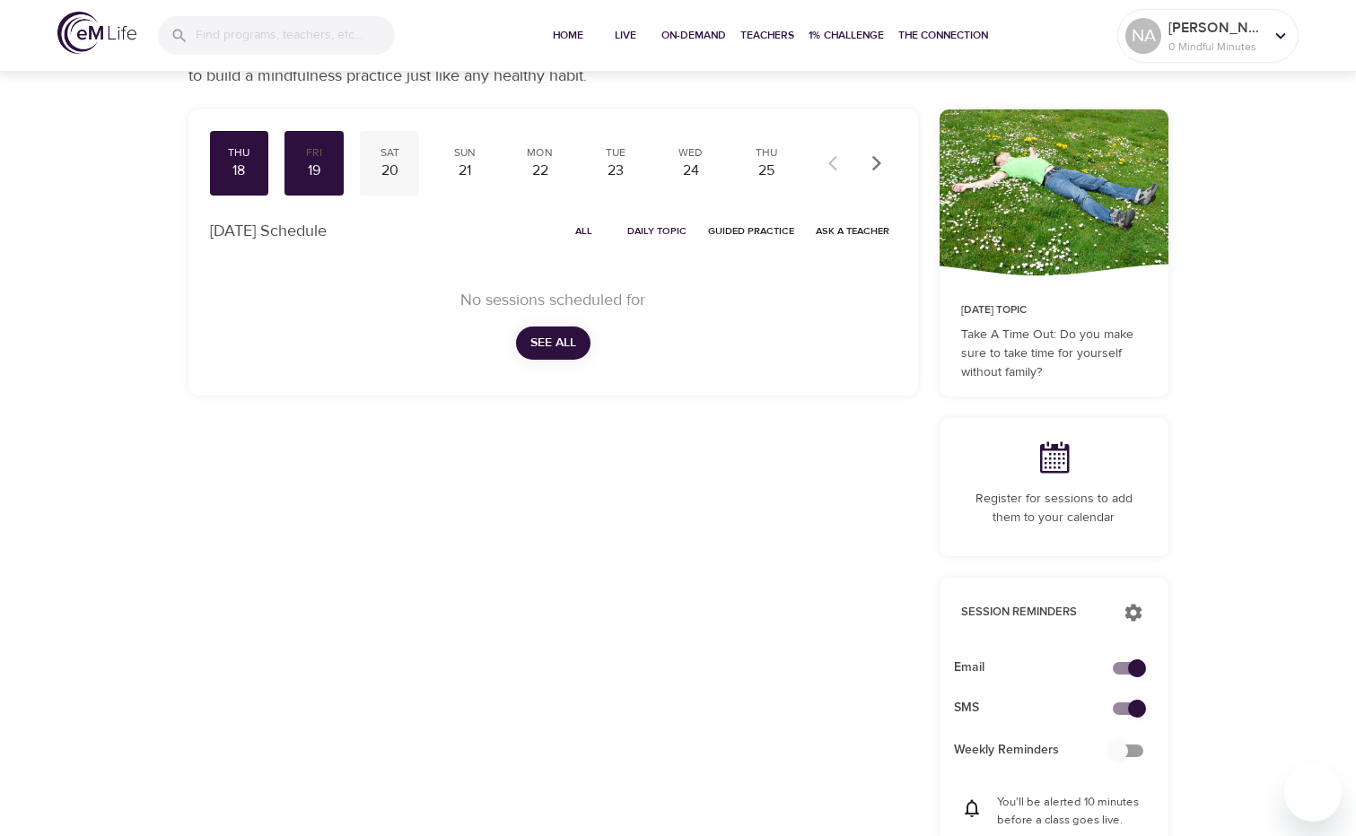
click at [393, 169] on div "20" at bounding box center [389, 171] width 45 height 21
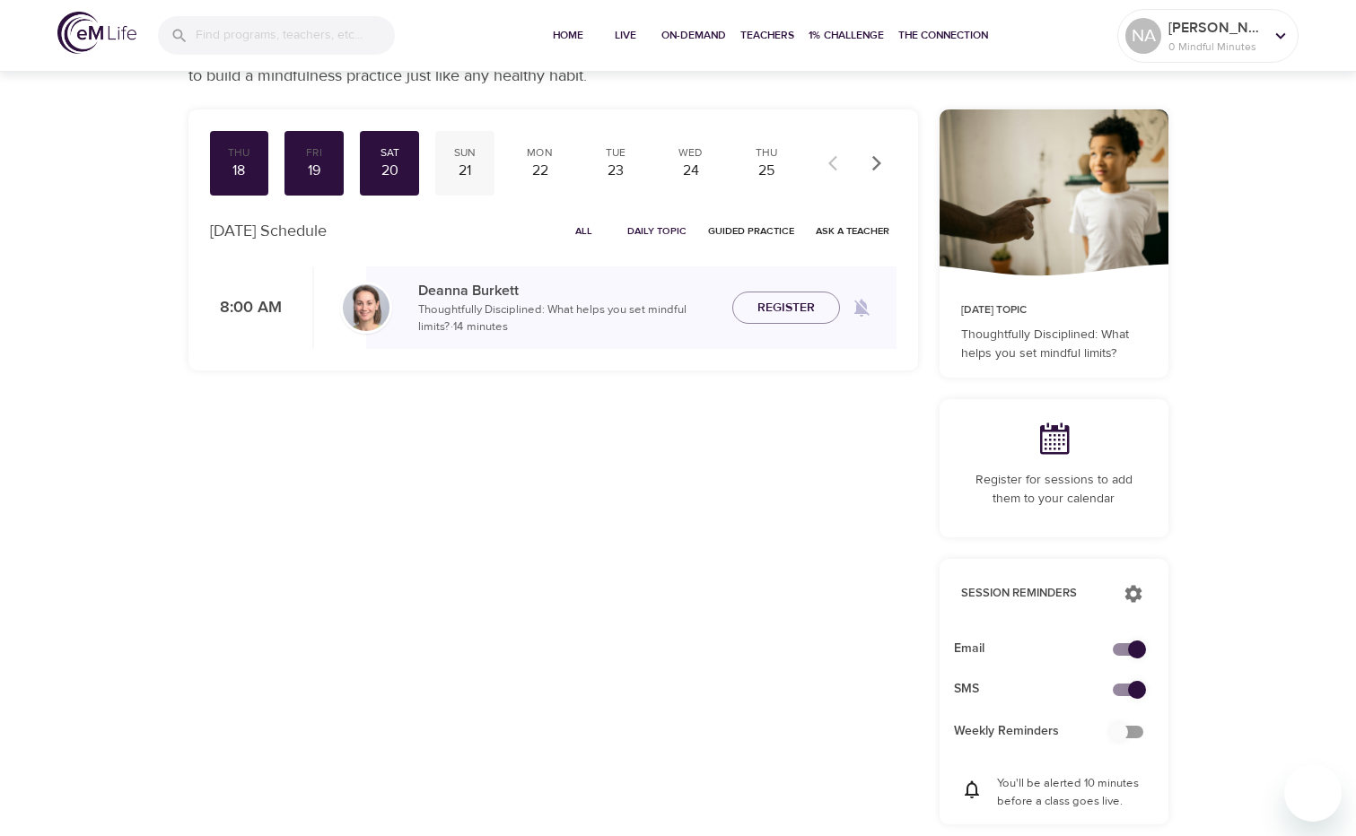
click at [452, 168] on div "21" at bounding box center [464, 171] width 45 height 21
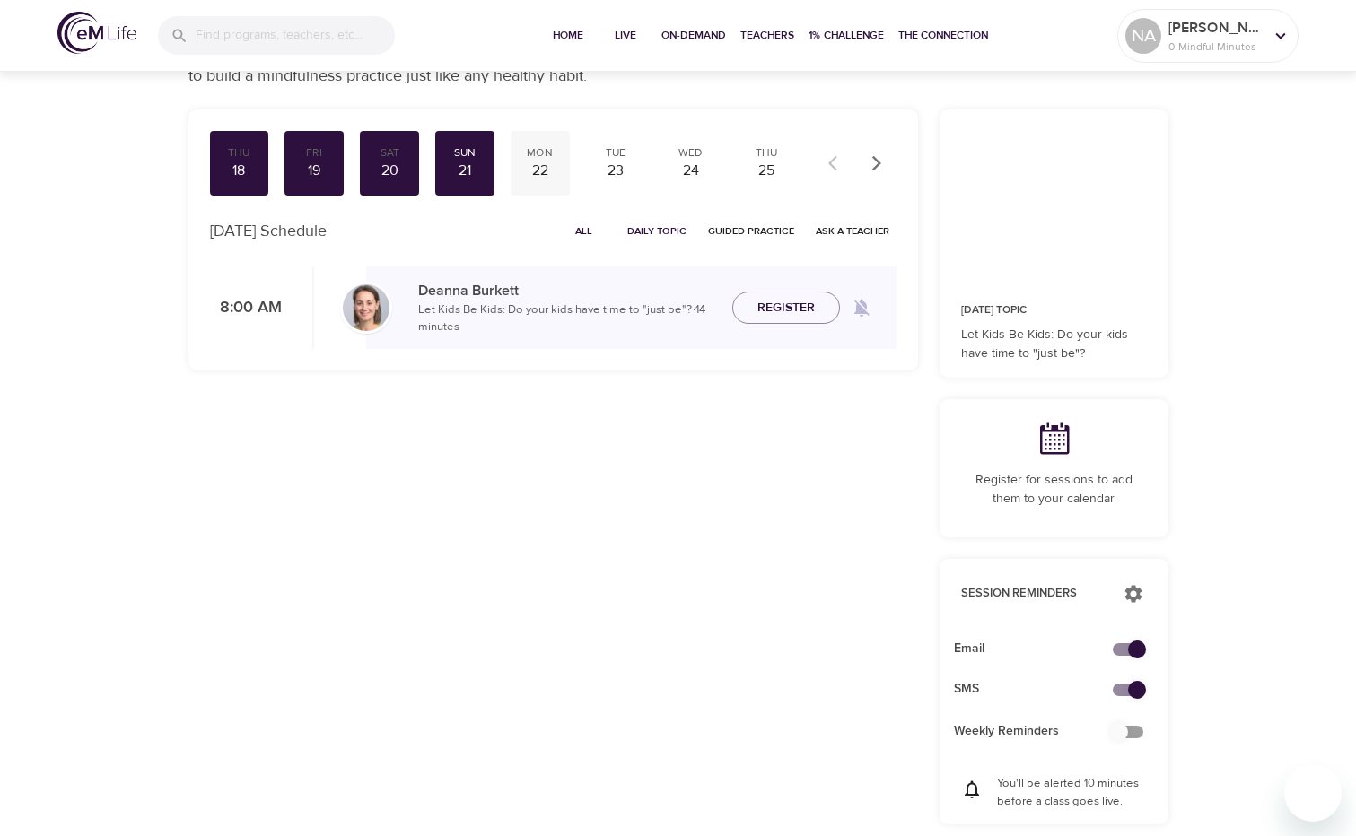
click at [563, 166] on div "Mon 22" at bounding box center [540, 163] width 59 height 65
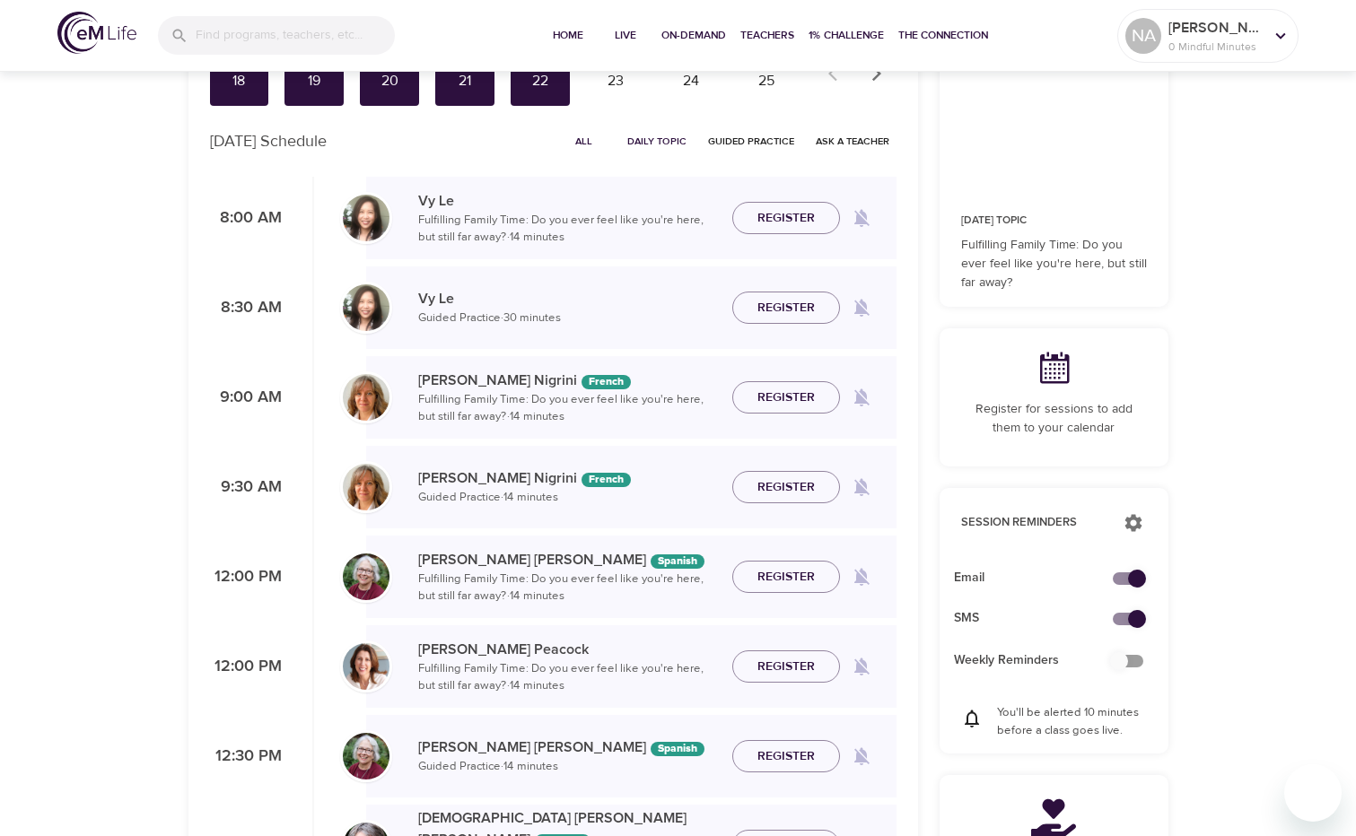
scroll to position [83, 0]
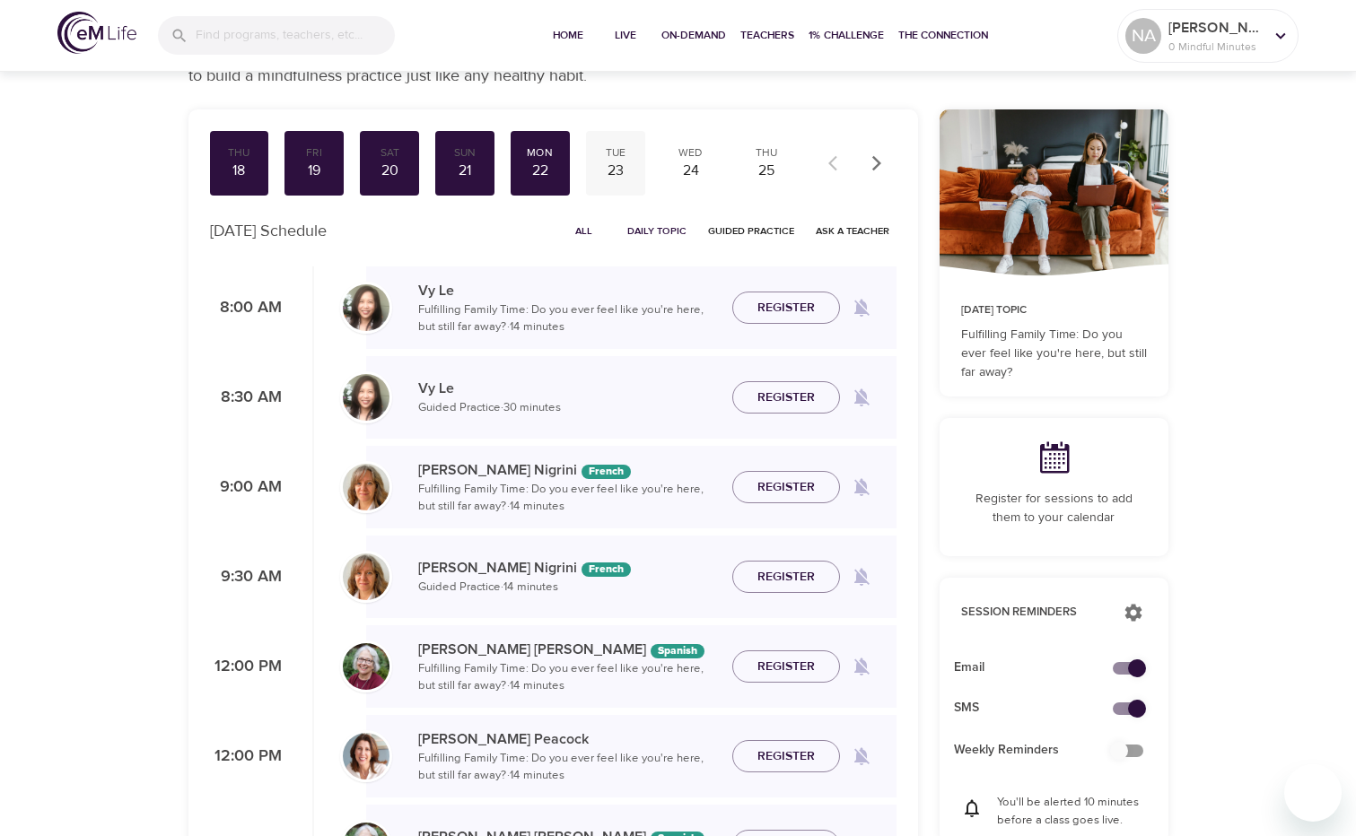
click at [611, 152] on div "Tue" at bounding box center [615, 152] width 45 height 15
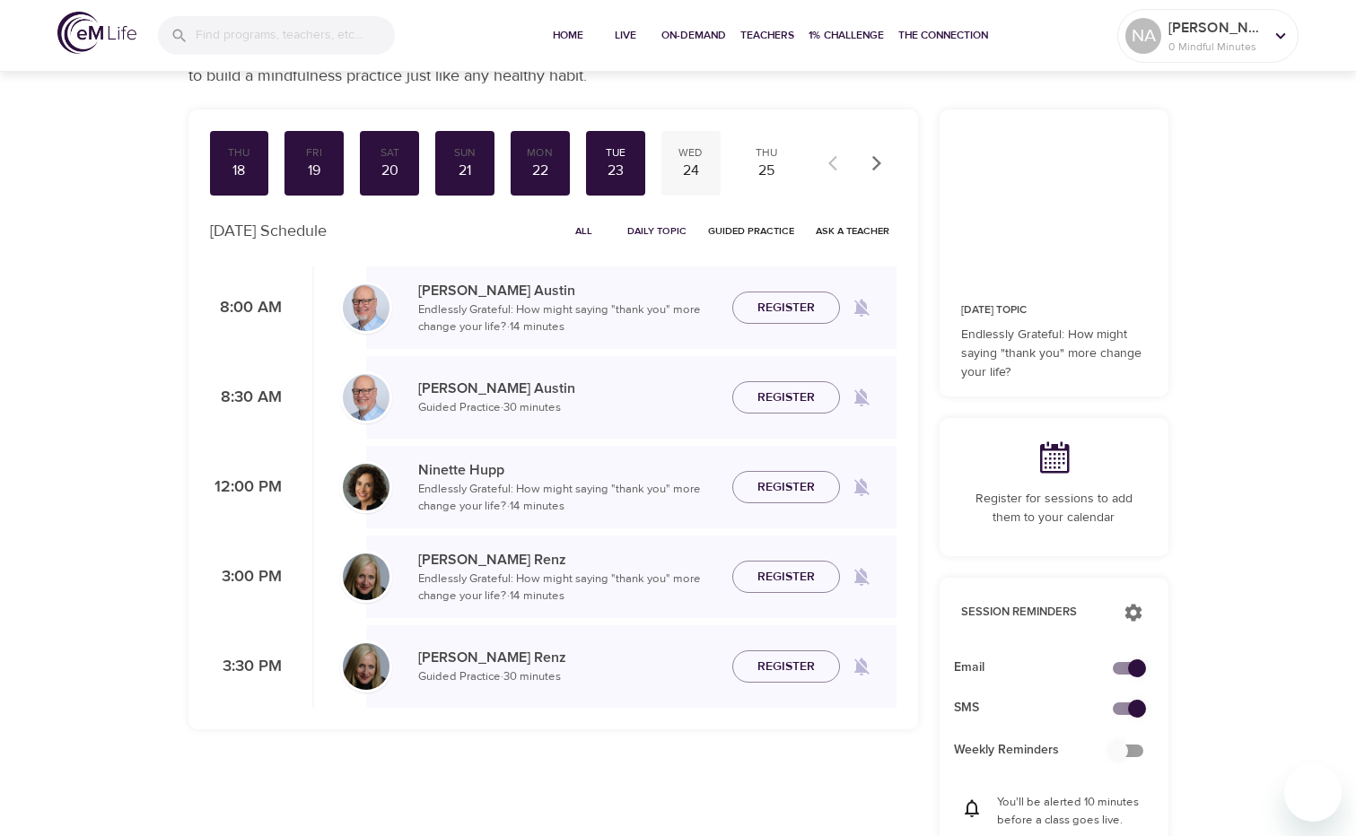
click at [688, 151] on div "Wed" at bounding box center [690, 152] width 45 height 15
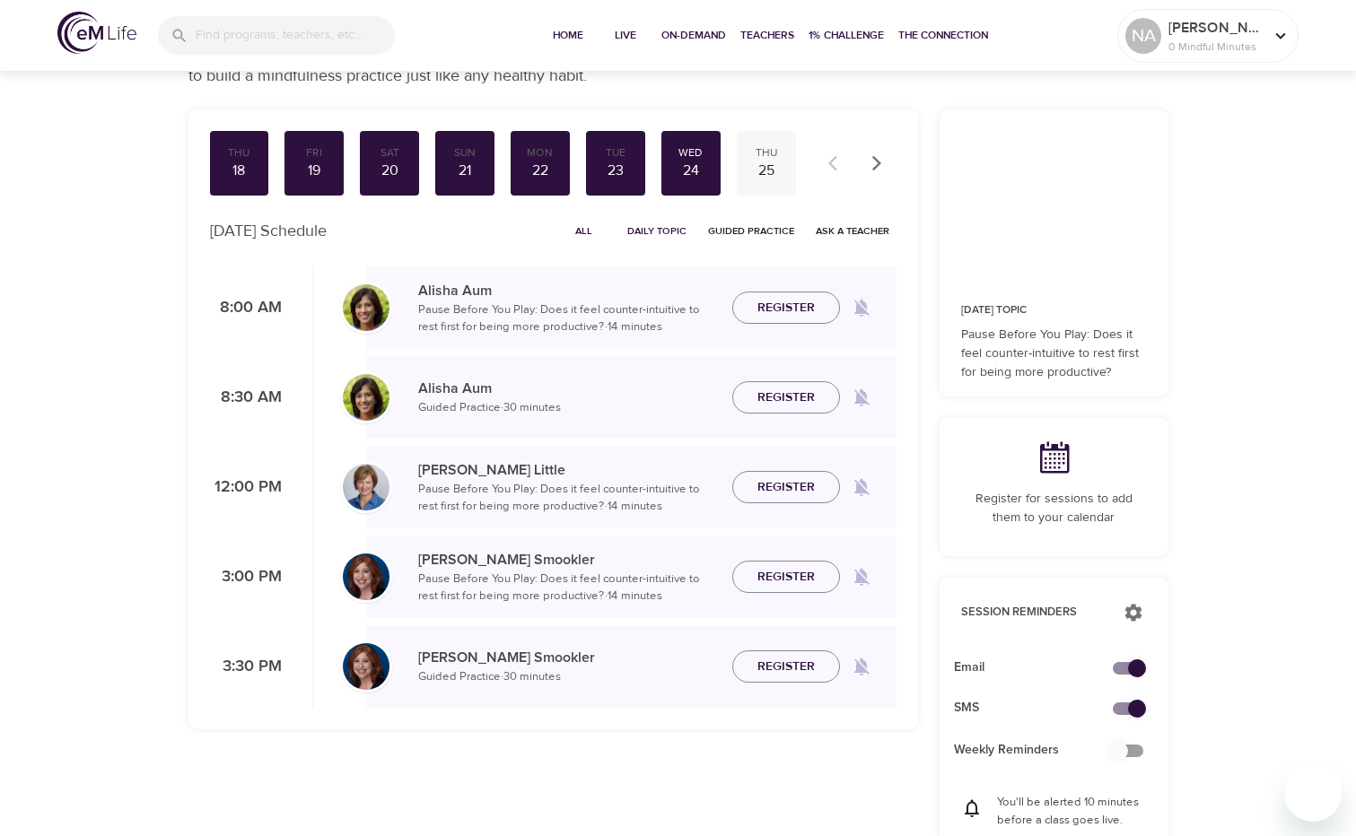
click at [761, 155] on div "Thu" at bounding box center [766, 152] width 45 height 15
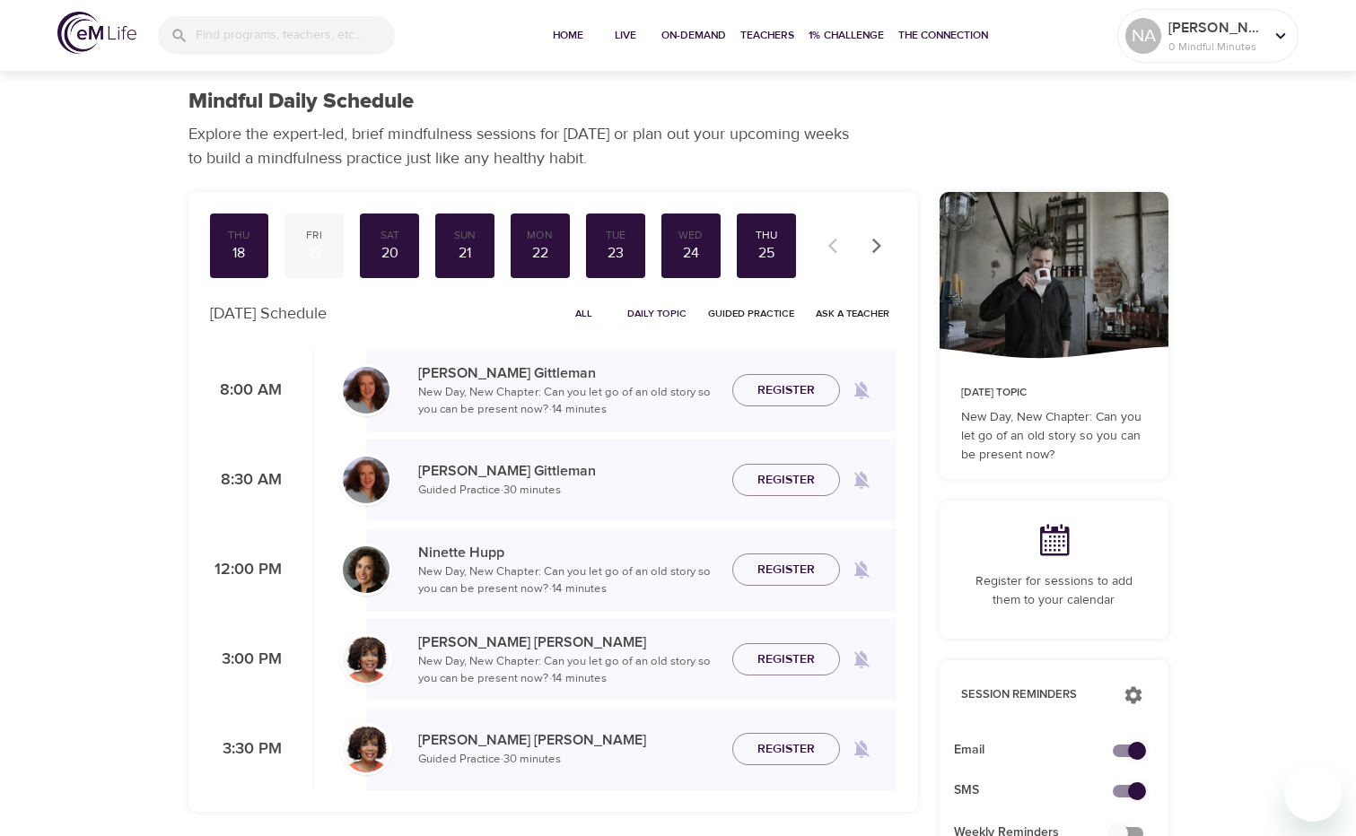
click at [298, 240] on div "Fri" at bounding box center [314, 235] width 45 height 15
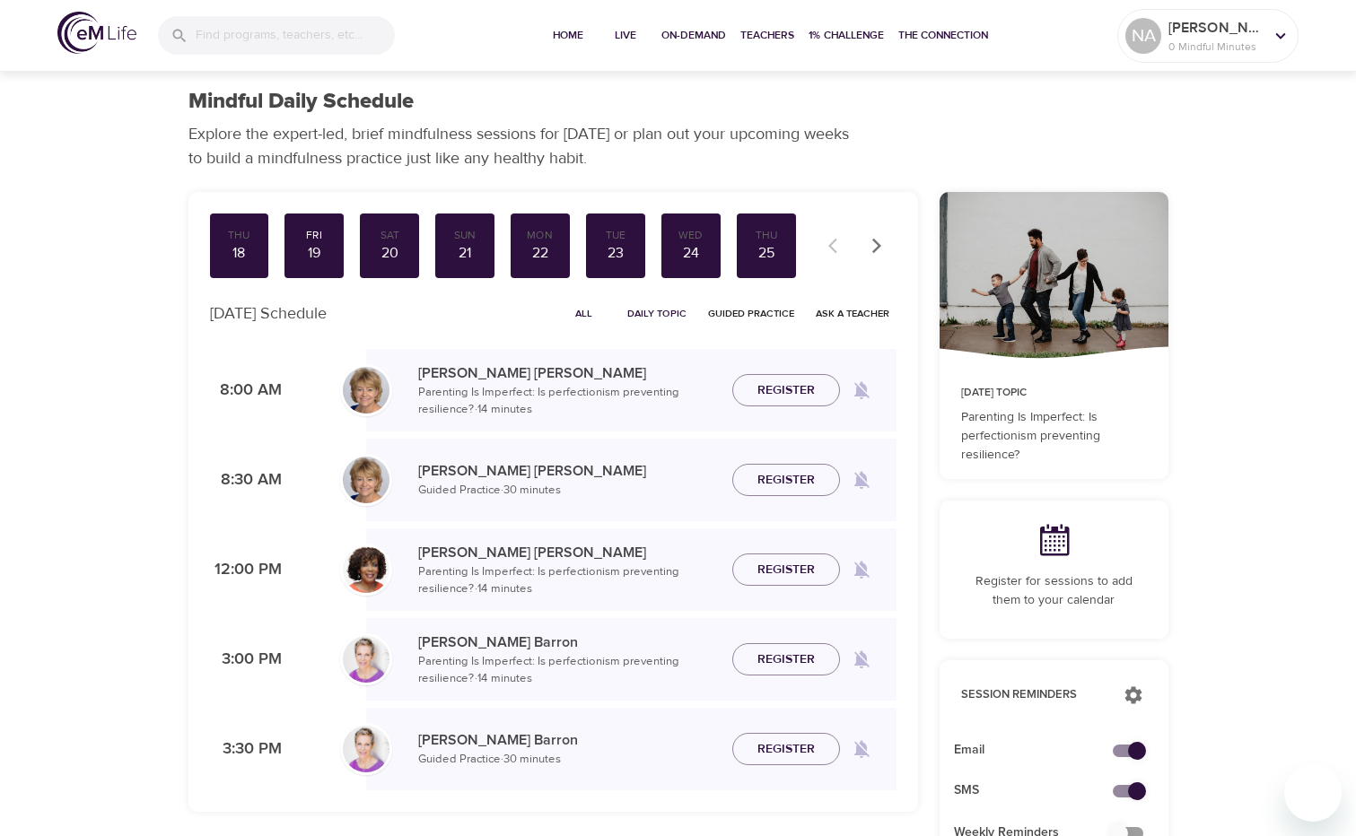
scroll to position [83, 0]
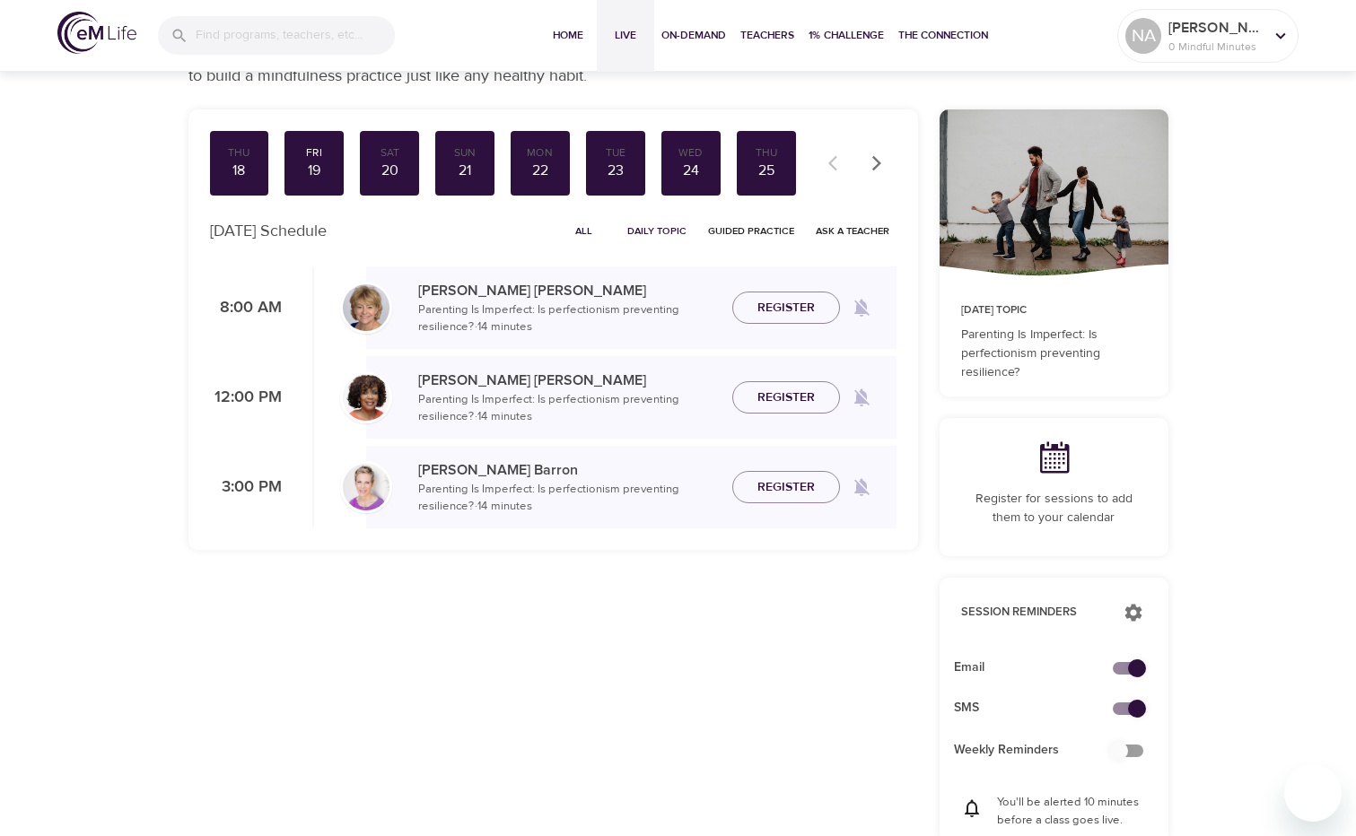
click at [621, 35] on span "Live" at bounding box center [625, 35] width 43 height 19
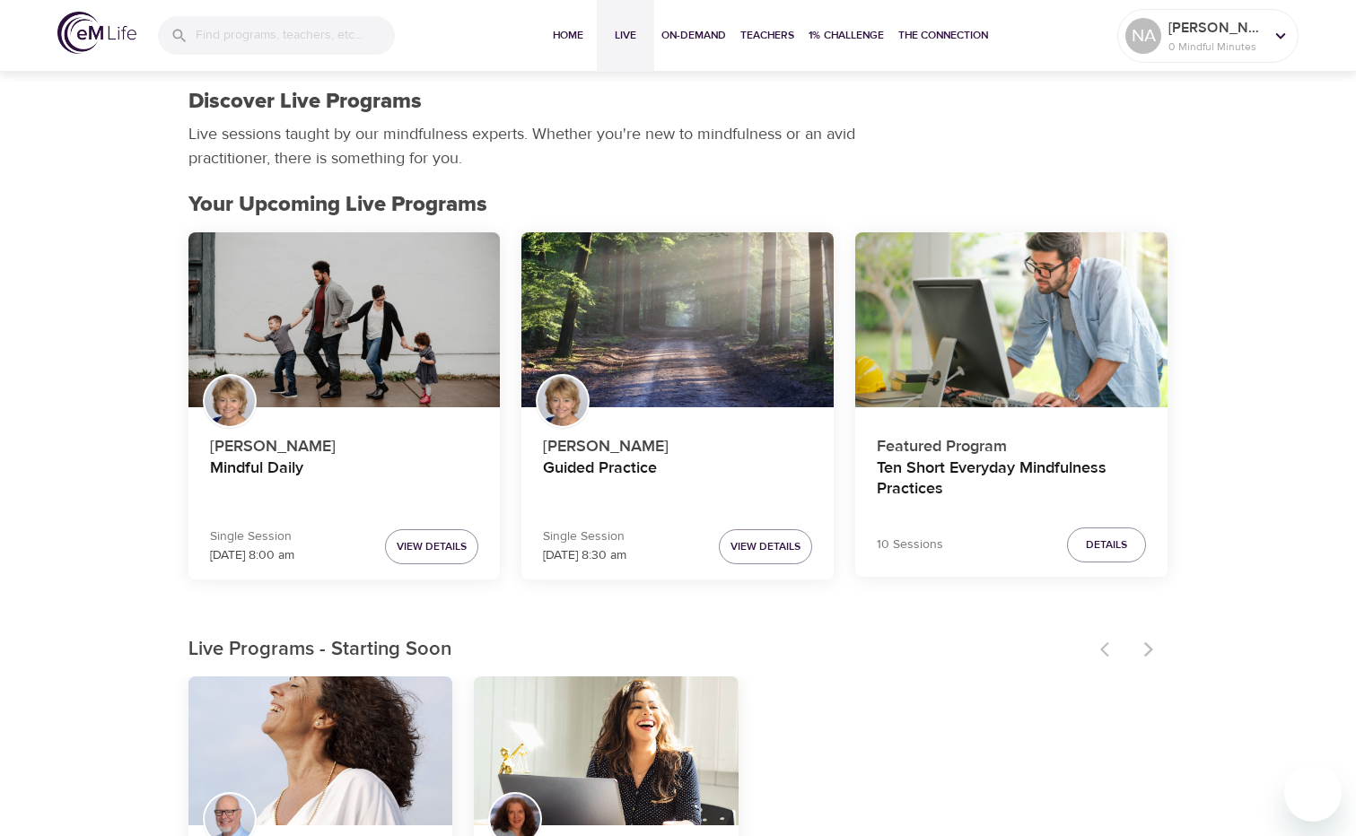
scroll to position [269, 0]
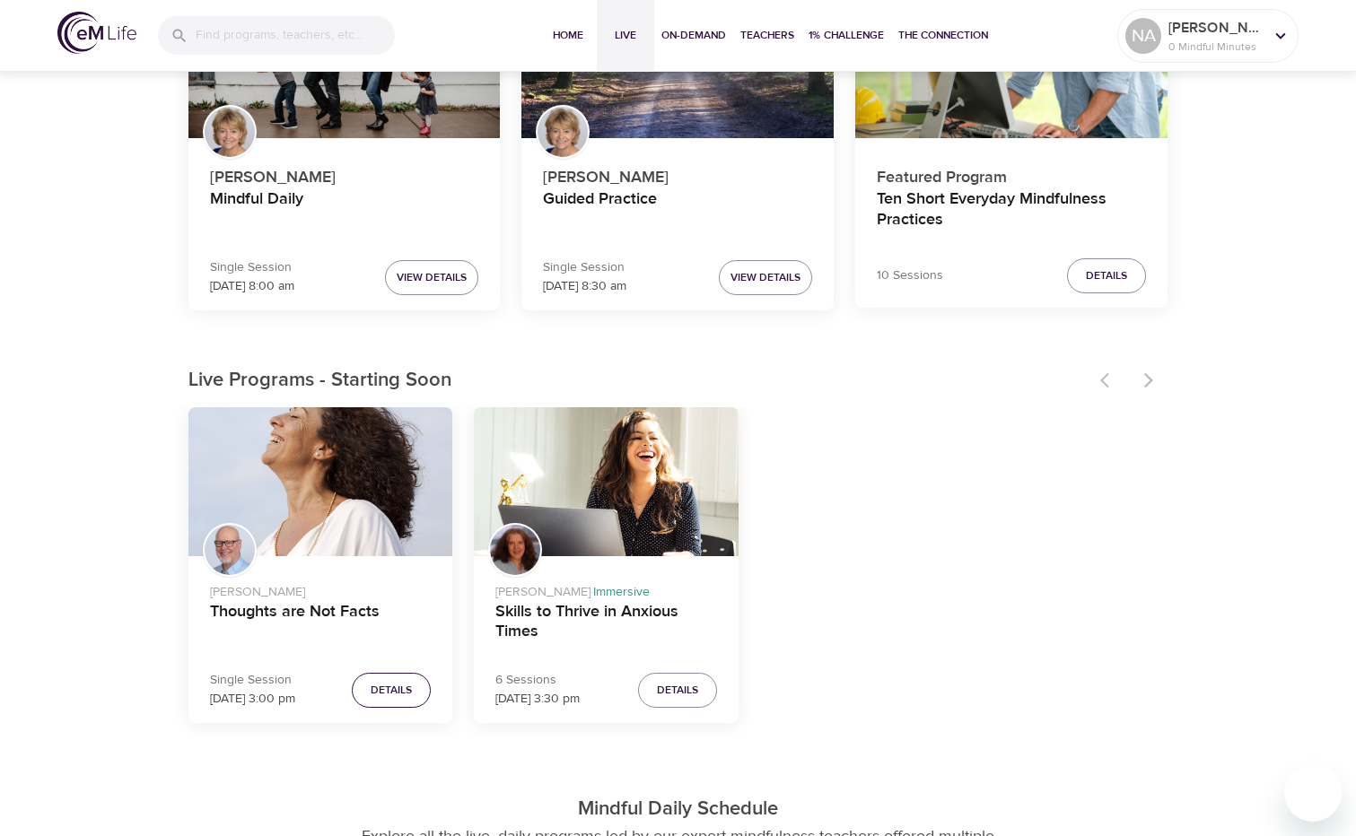
click at [388, 694] on span "Details" at bounding box center [391, 690] width 41 height 19
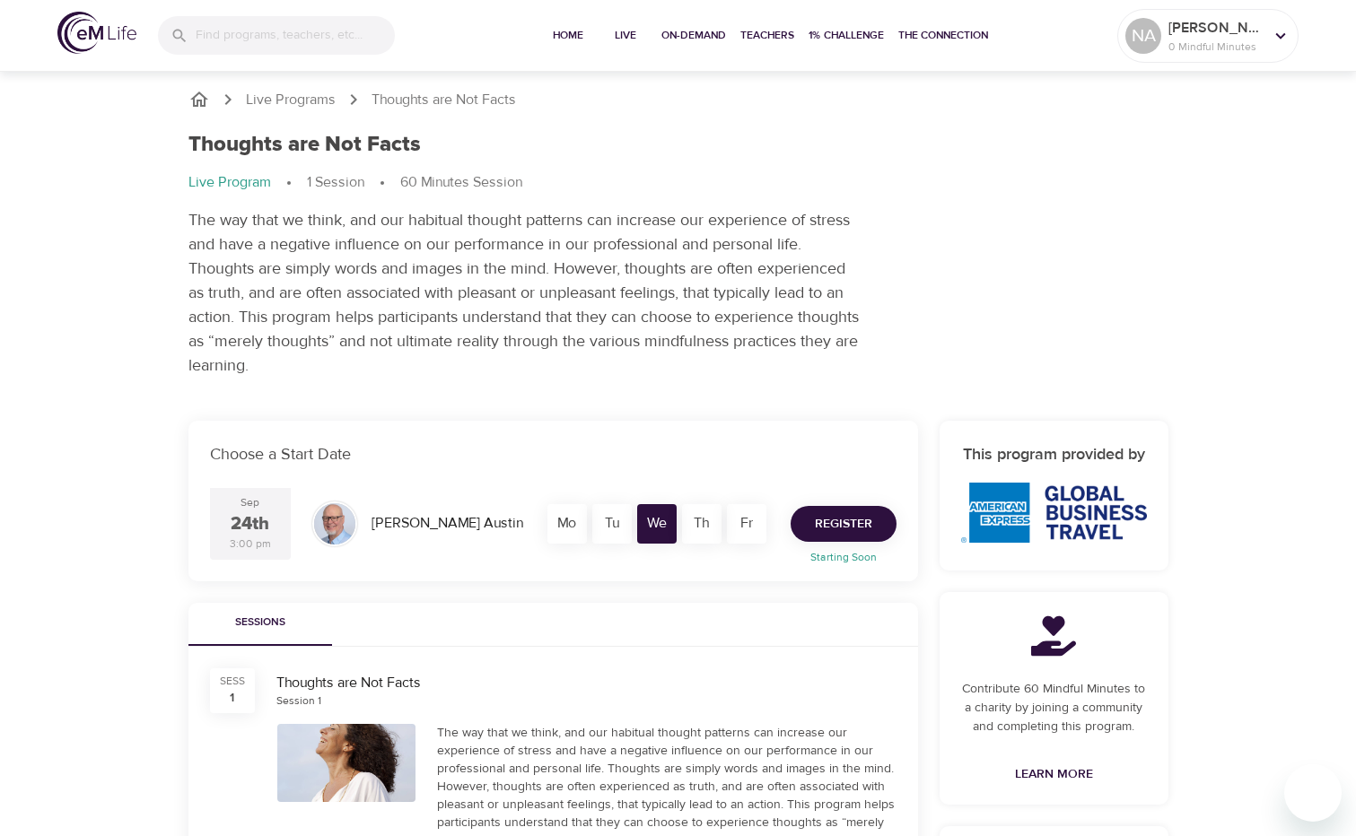
click at [840, 520] on span "Register" at bounding box center [843, 524] width 57 height 22
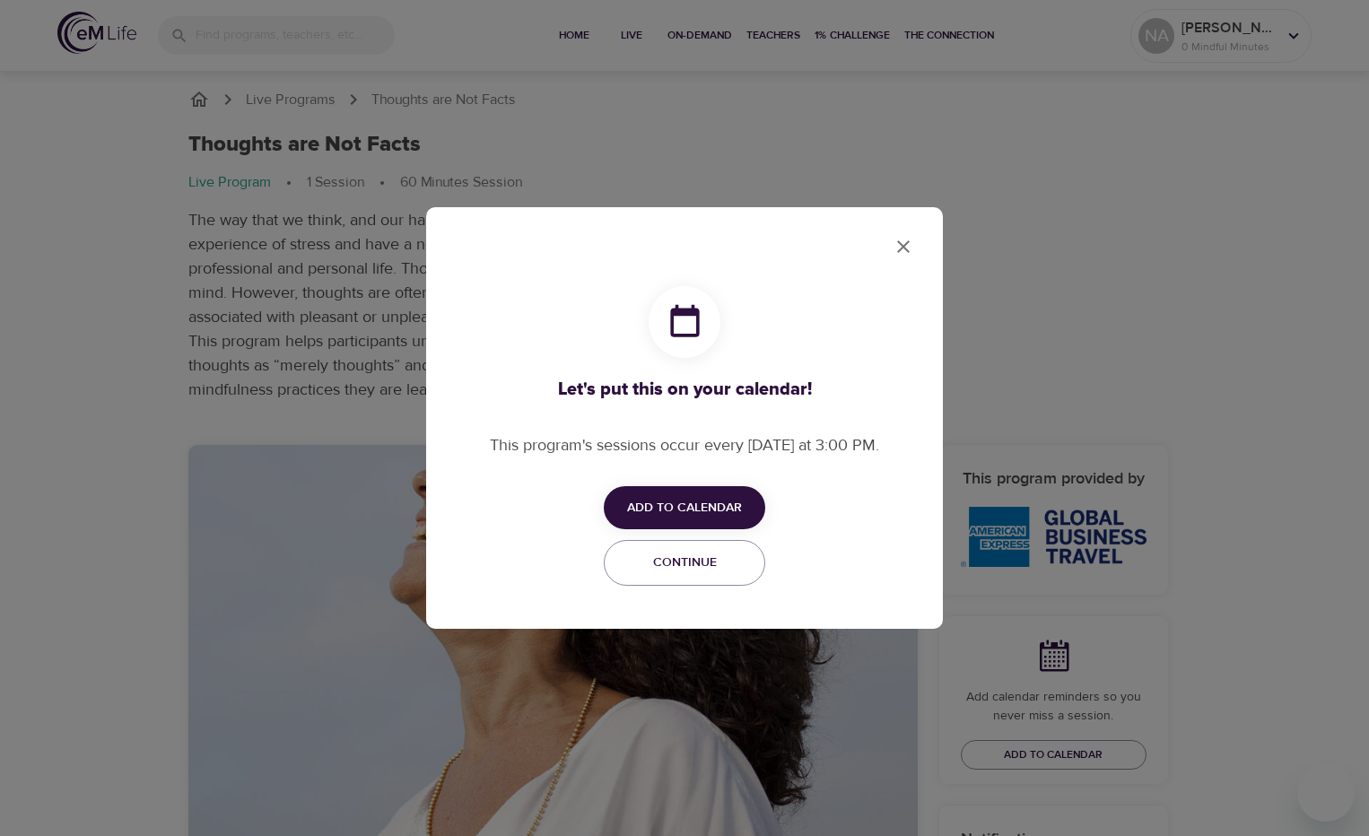
checkbox input "true"
click at [694, 497] on span "Add to Calendar" at bounding box center [684, 508] width 115 height 22
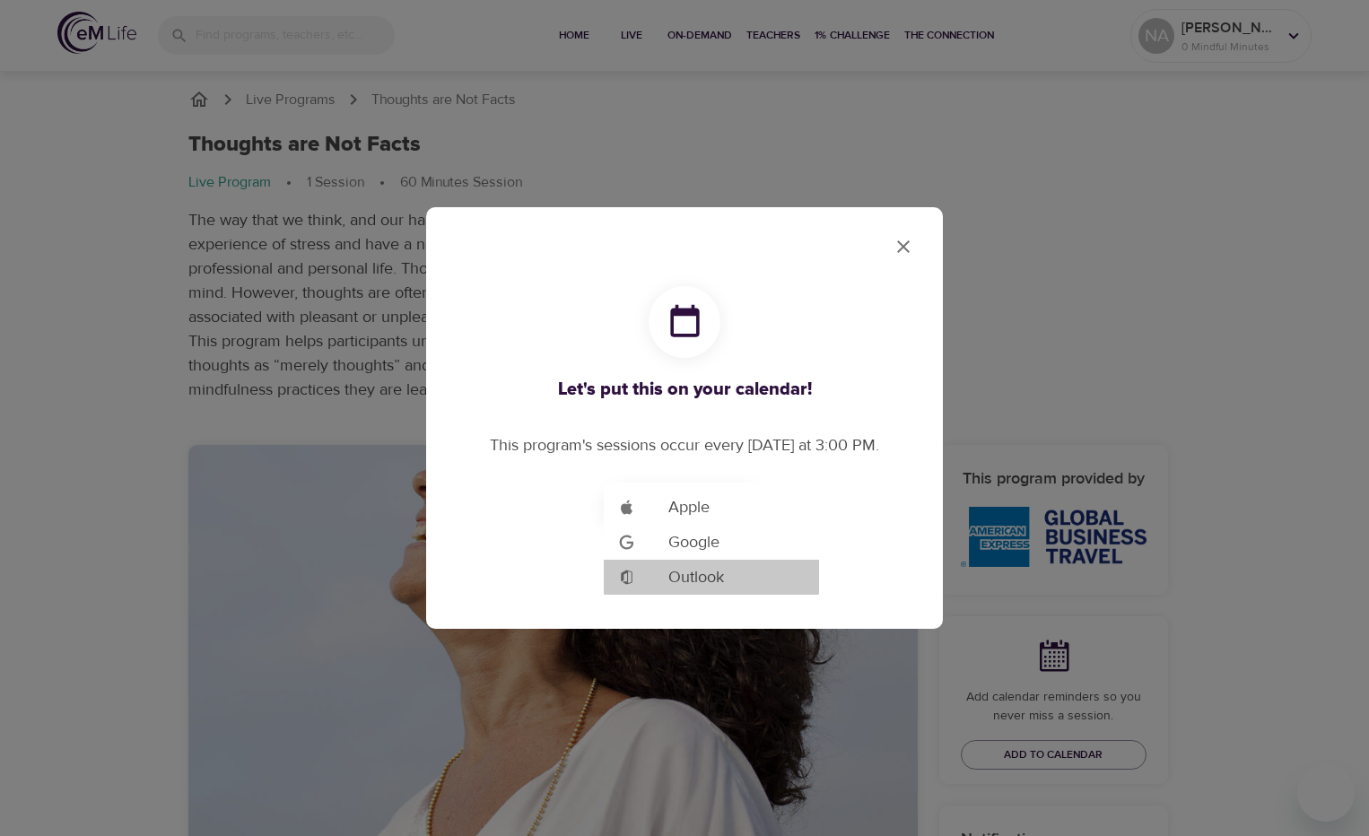
click at [703, 575] on span "Outlook" at bounding box center [696, 577] width 56 height 24
click at [698, 575] on span "Outlook" at bounding box center [696, 577] width 56 height 24
click at [903, 244] on div at bounding box center [684, 418] width 1369 height 836
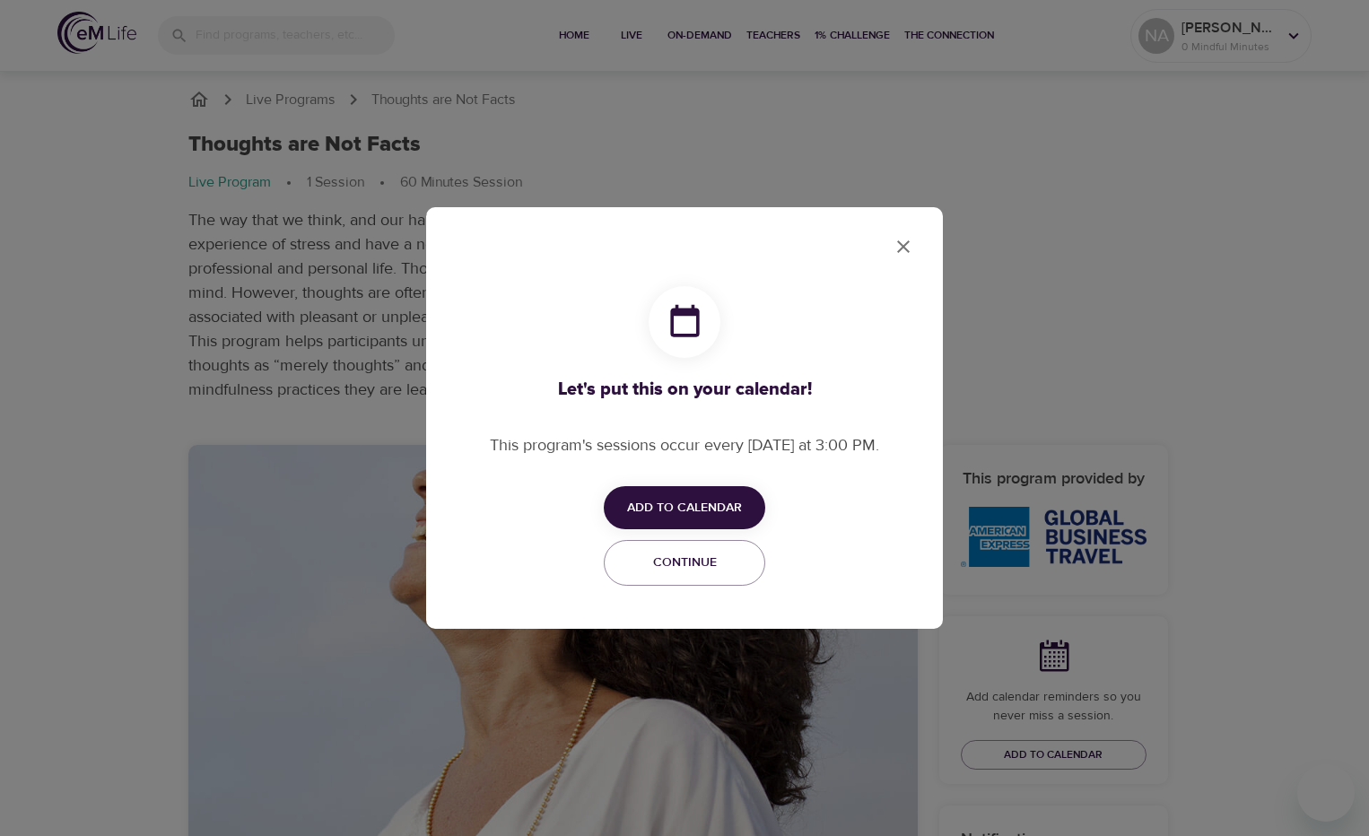
click at [910, 249] on icon "close" at bounding box center [904, 247] width 22 height 22
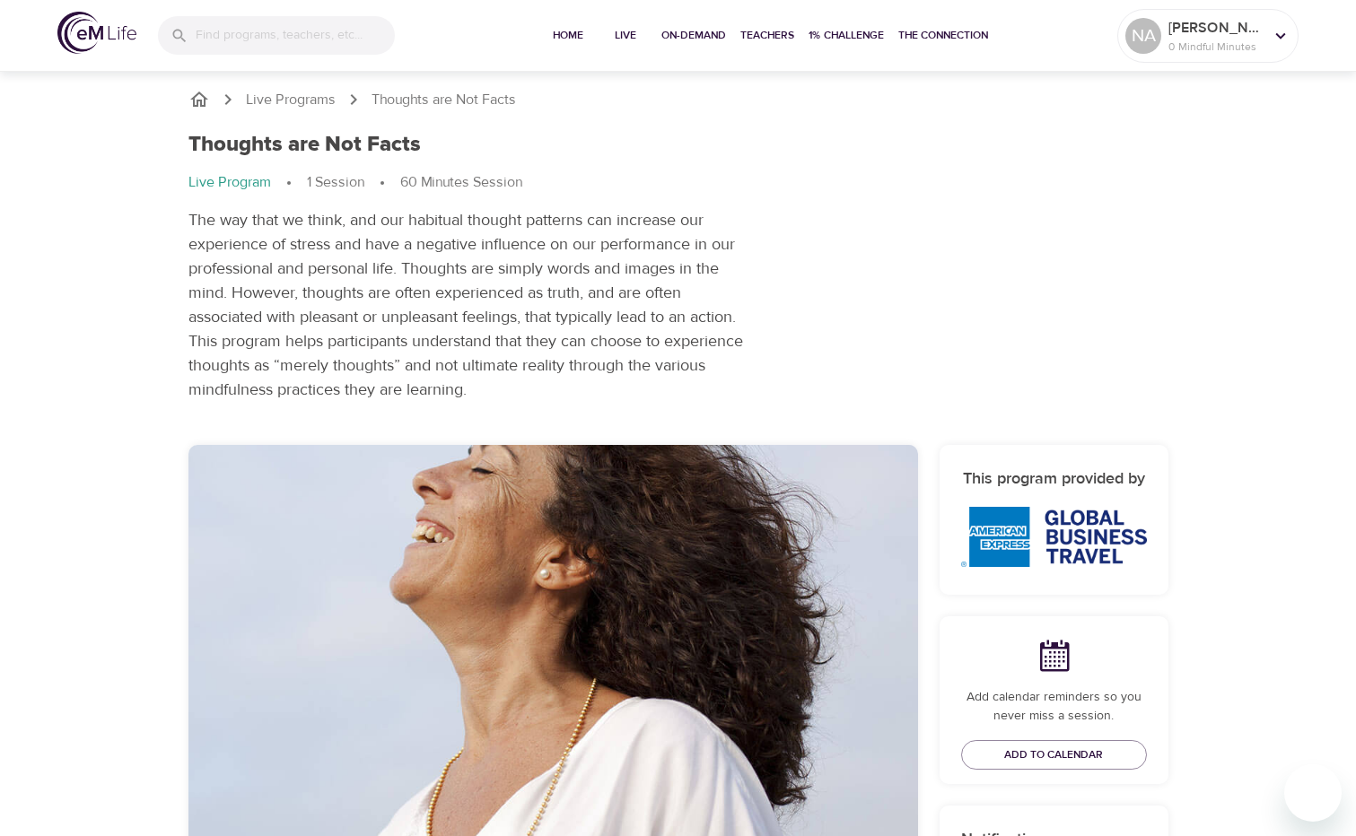
scroll to position [179, 0]
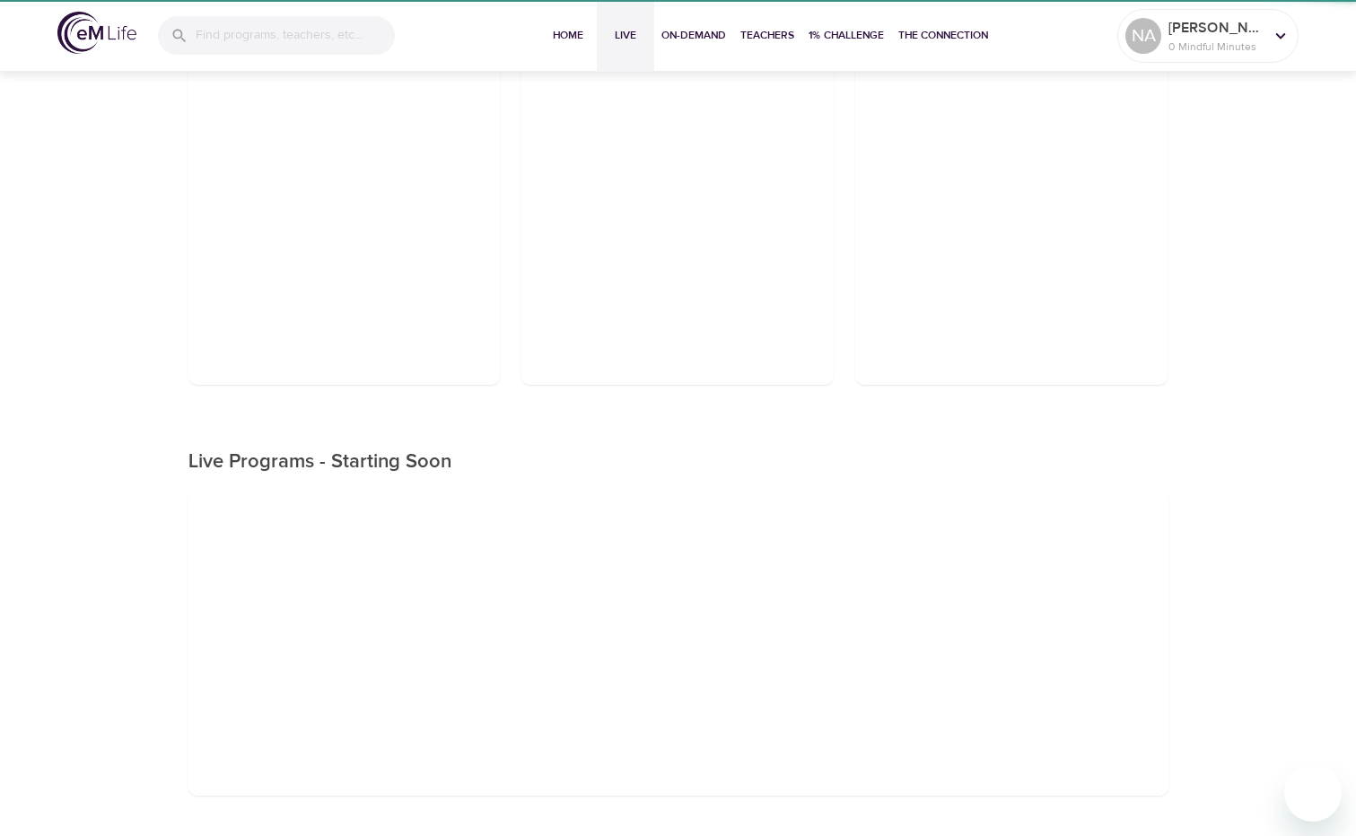
scroll to position [269, 0]
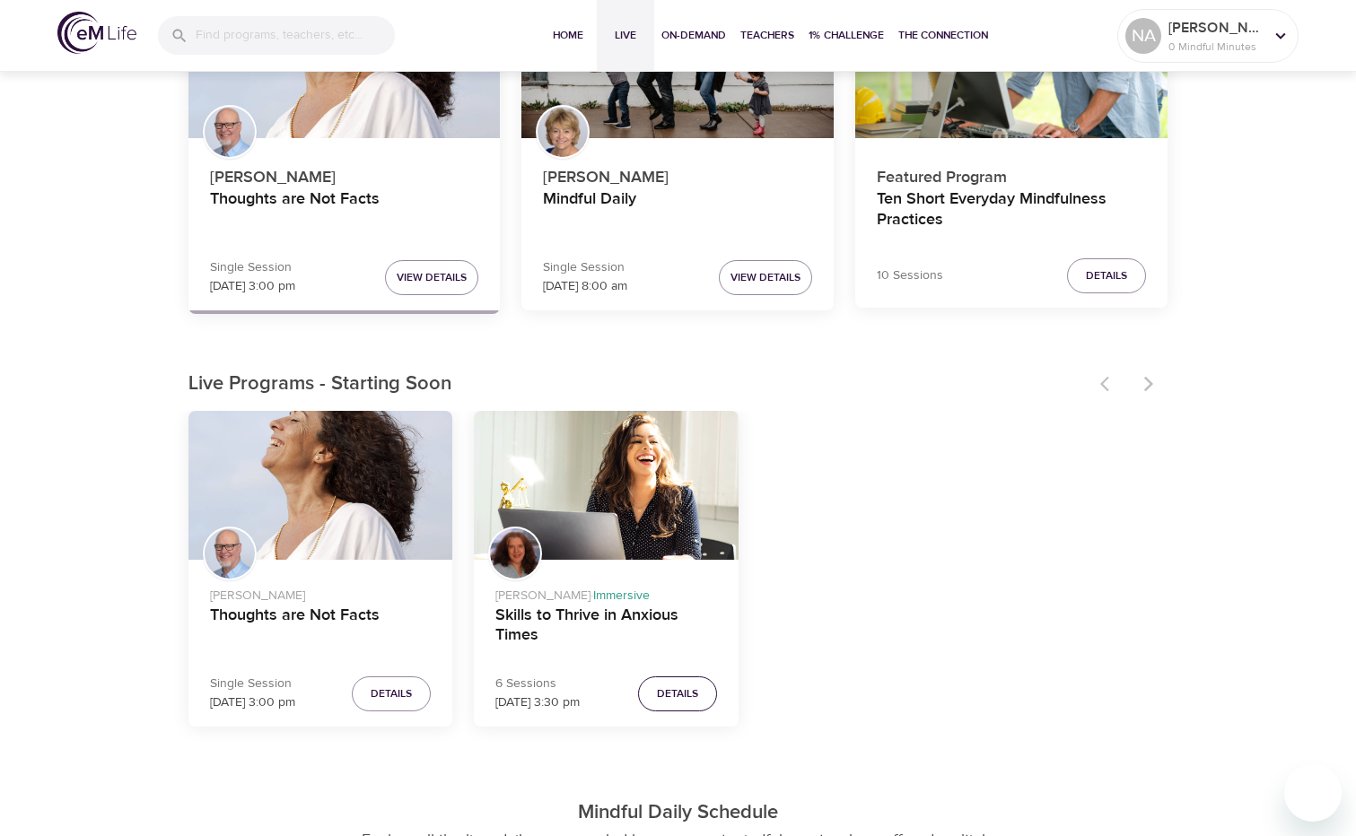
click at [676, 698] on span "Details" at bounding box center [677, 694] width 41 height 19
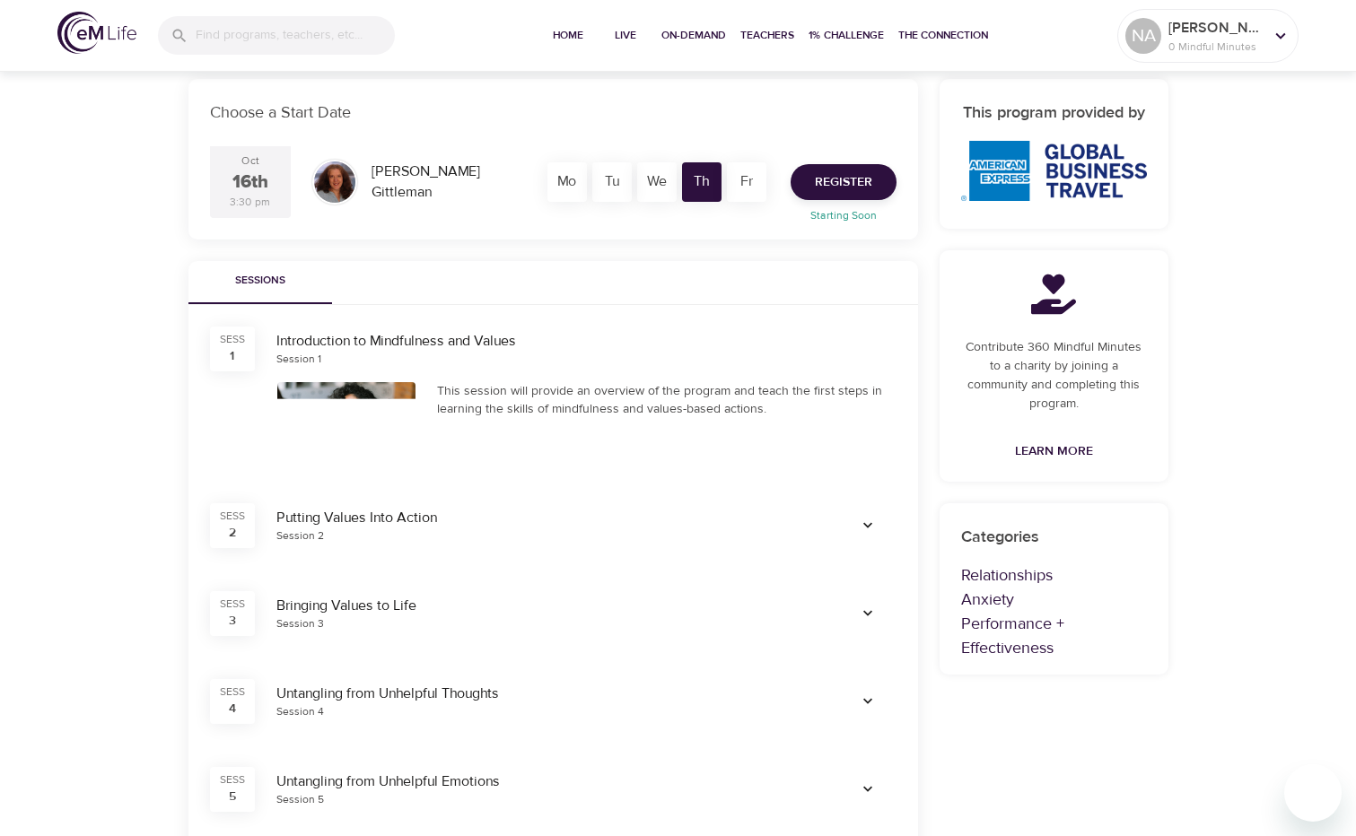
scroll to position [90, 0]
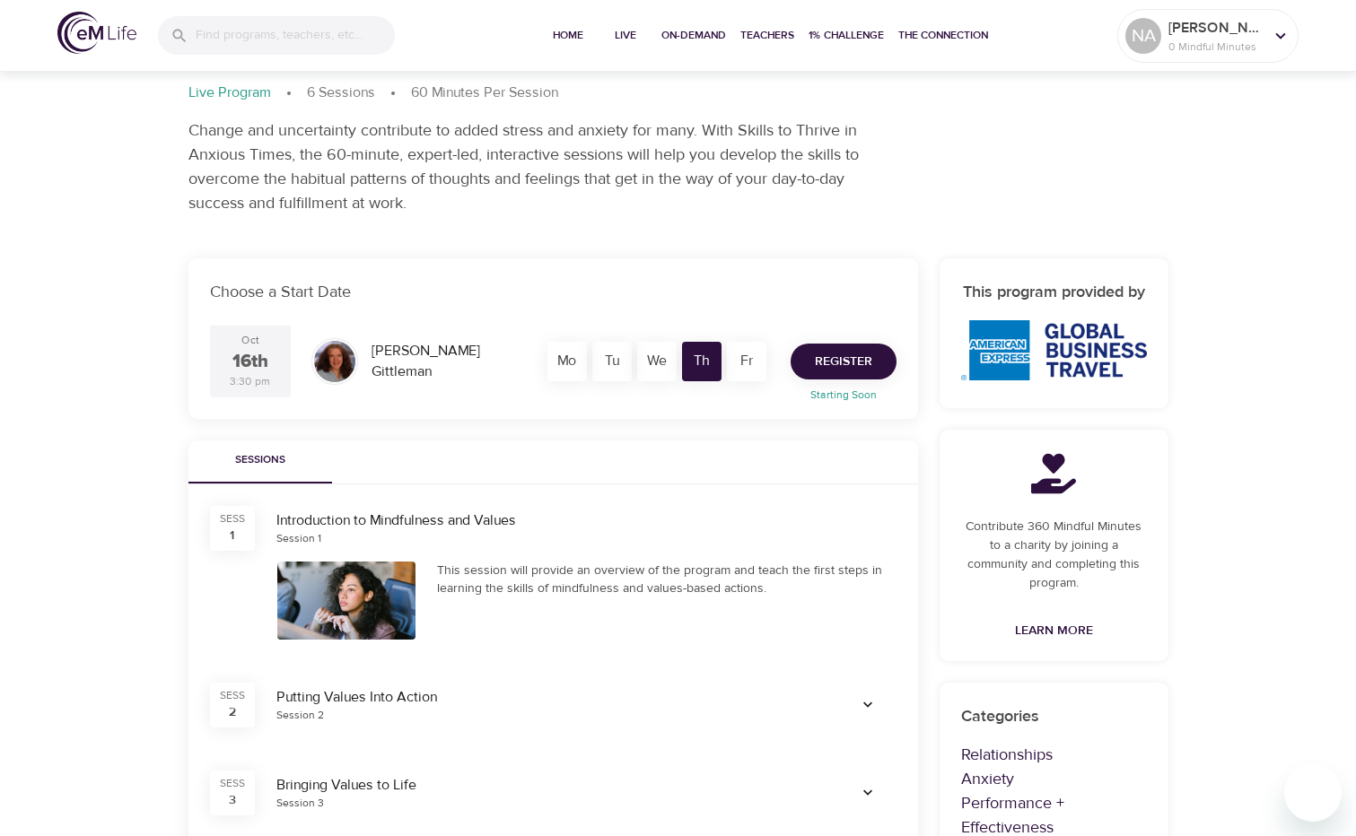
click at [846, 361] on span "Register" at bounding box center [843, 362] width 57 height 22
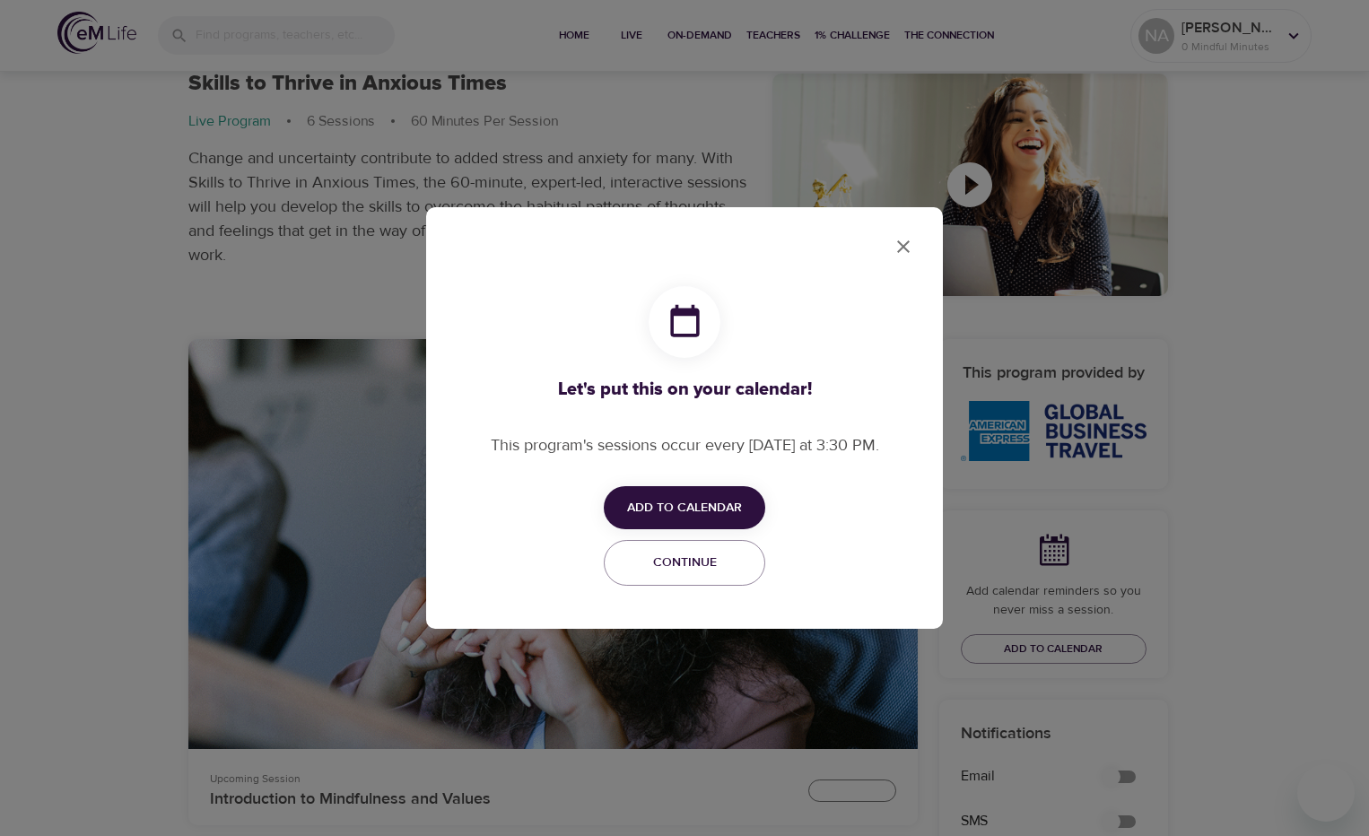
checkbox input "true"
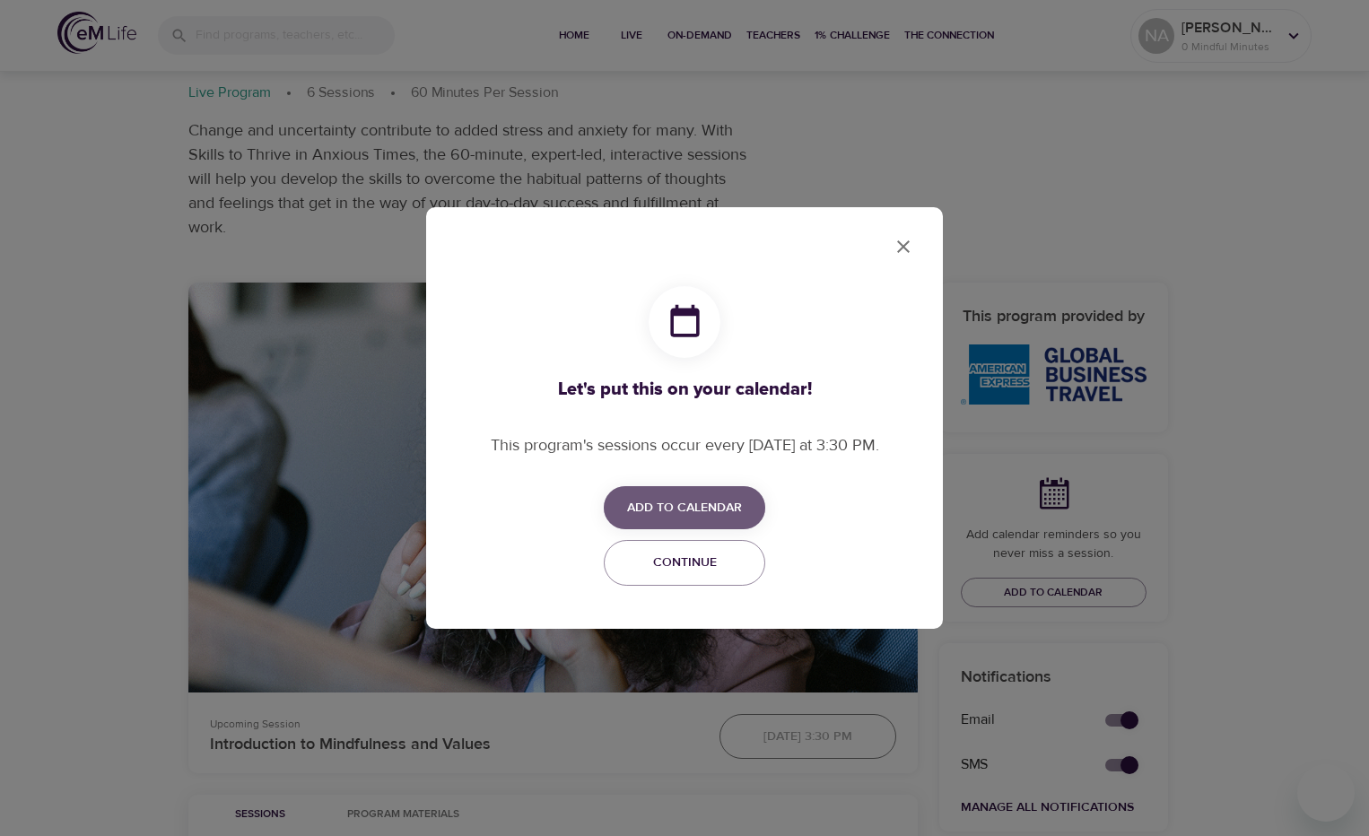
click at [740, 508] on span "Add to Calendar" at bounding box center [684, 508] width 115 height 22
click at [703, 579] on span "Outlook" at bounding box center [696, 577] width 56 height 24
click at [901, 234] on div at bounding box center [684, 418] width 1369 height 836
click at [901, 247] on icon "close" at bounding box center [904, 247] width 22 height 22
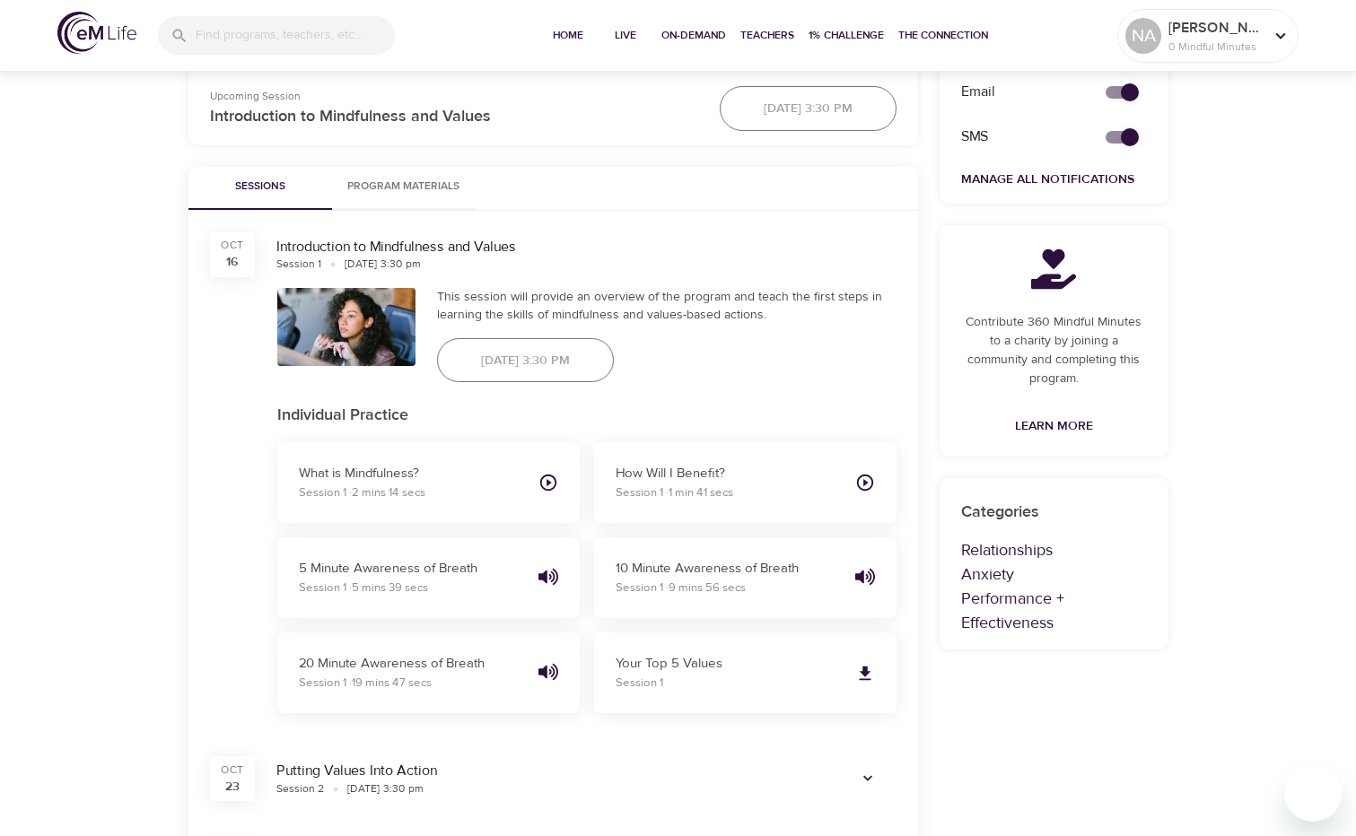
click at [579, 333] on div "October 16th 2025, 3:30 pm" at bounding box center [525, 360] width 198 height 66
click at [564, 358] on div "October 16th 2025, 3:30 pm" at bounding box center [525, 360] width 198 height 66
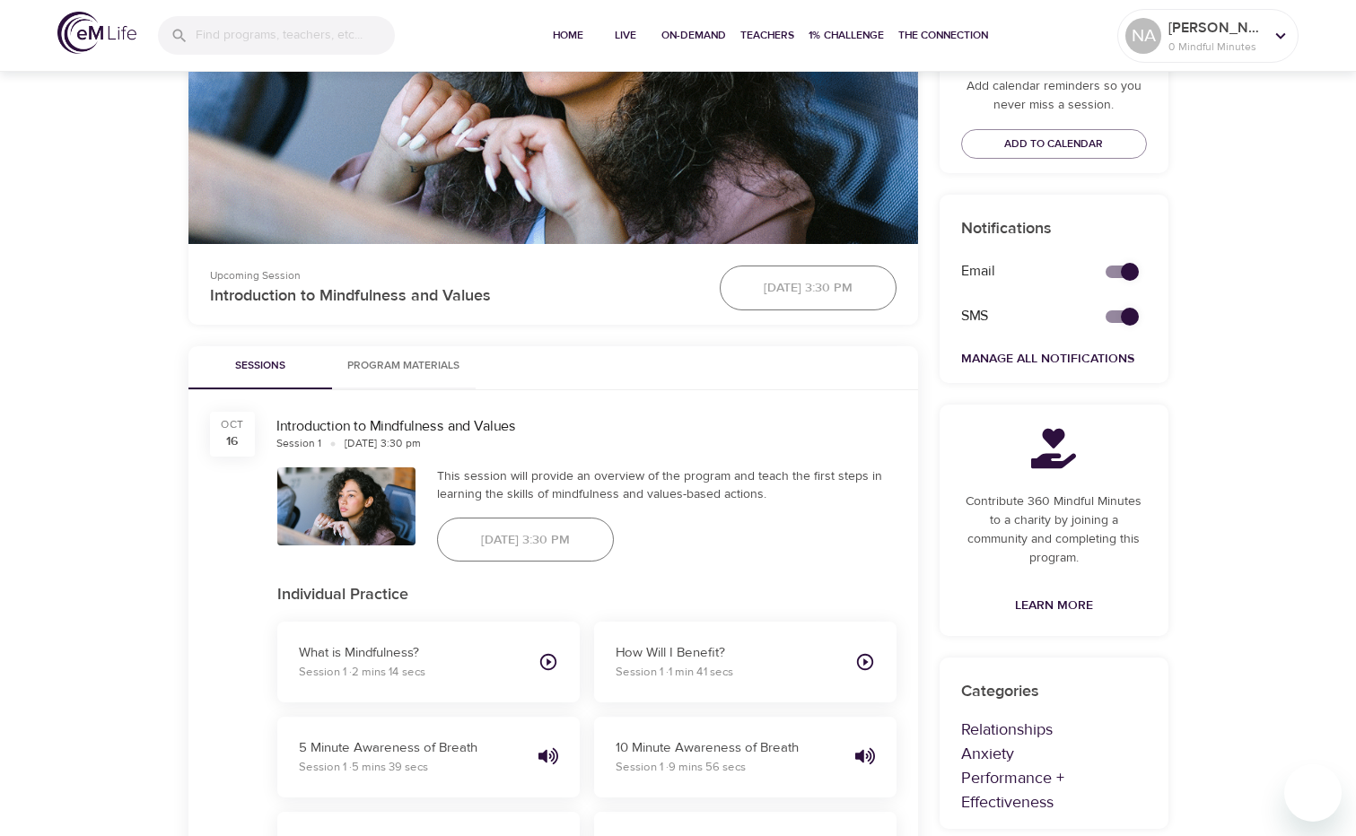
scroll to position [179, 0]
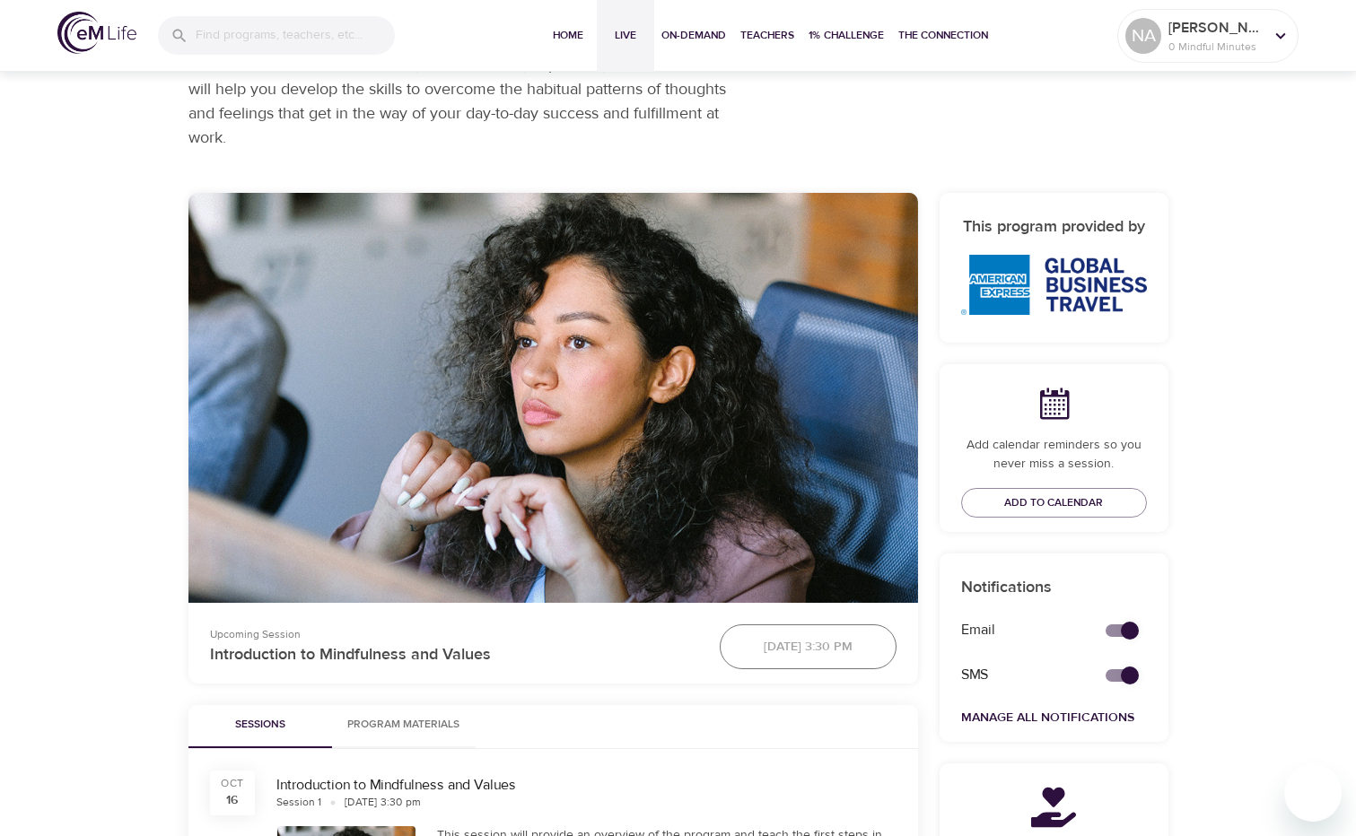
click at [632, 29] on span "Live" at bounding box center [625, 35] width 43 height 19
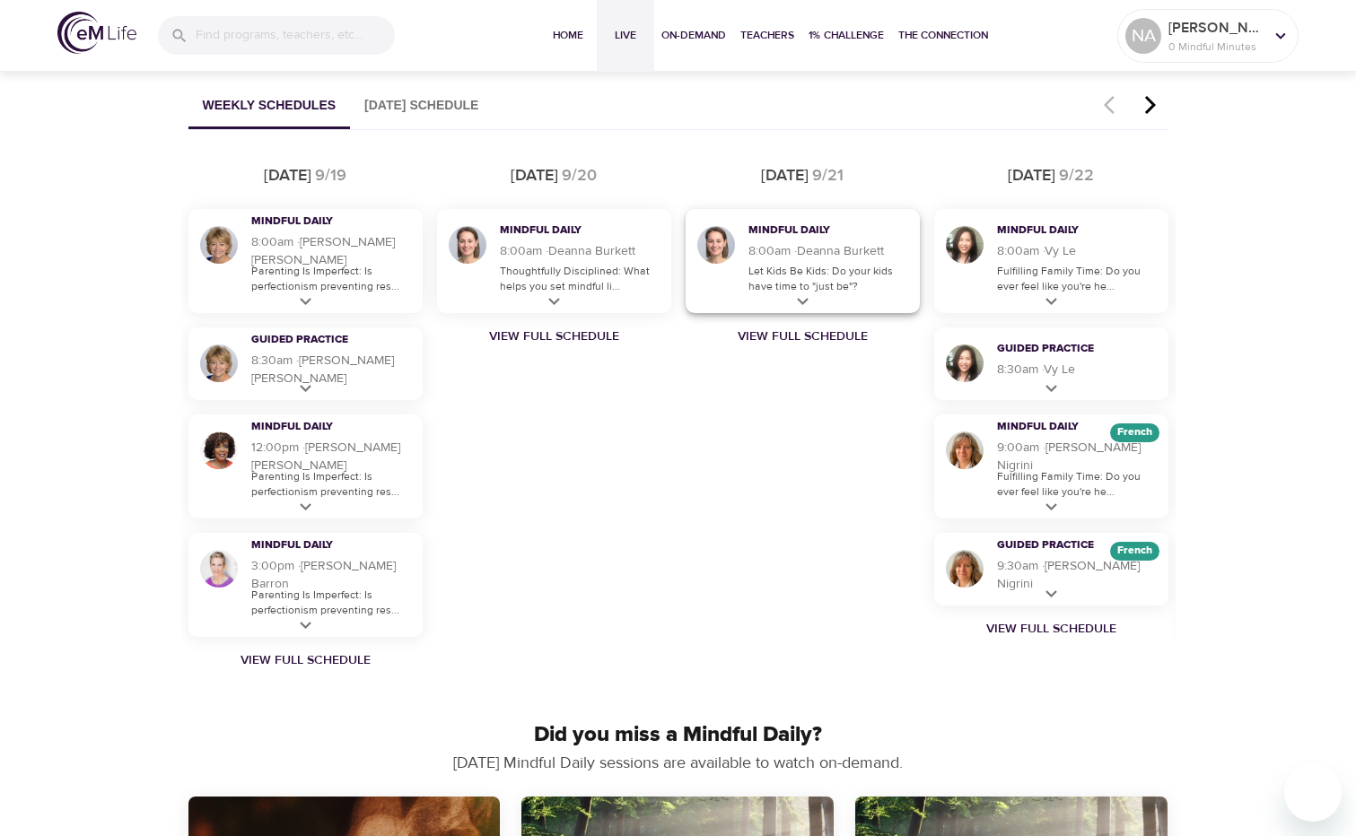
scroll to position [987, 0]
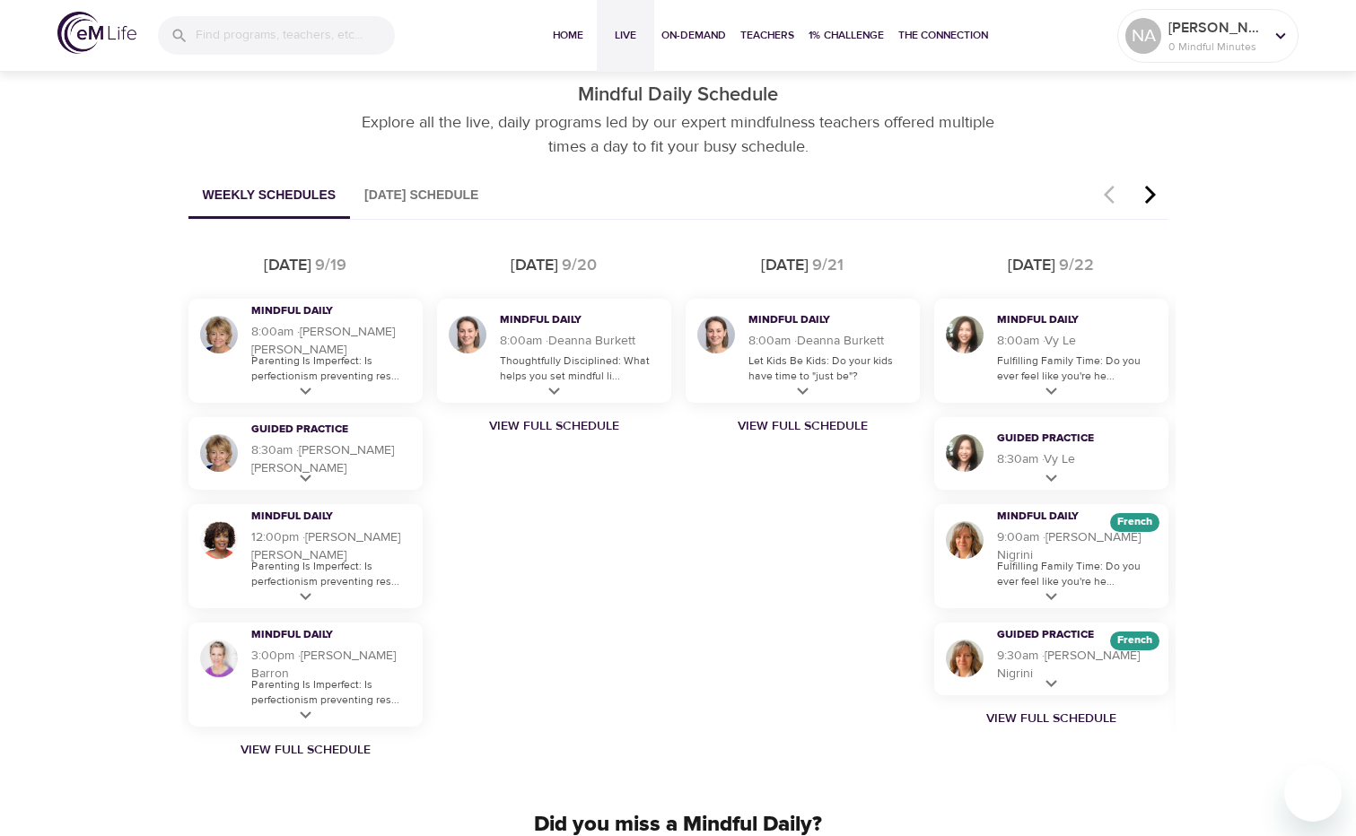
click at [1153, 196] on icon "button" at bounding box center [1149, 195] width 11 height 18
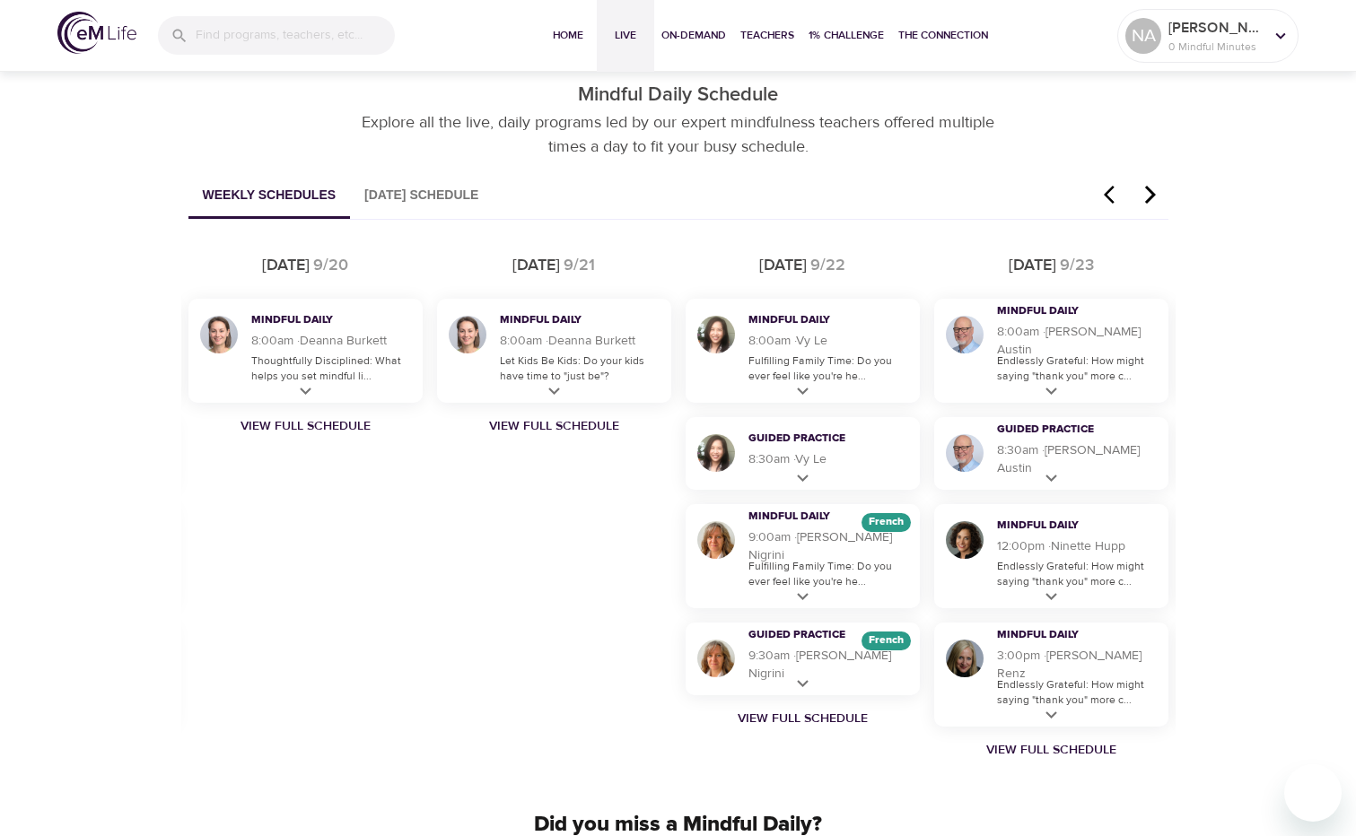
click at [1153, 196] on icon "button" at bounding box center [1149, 195] width 11 height 18
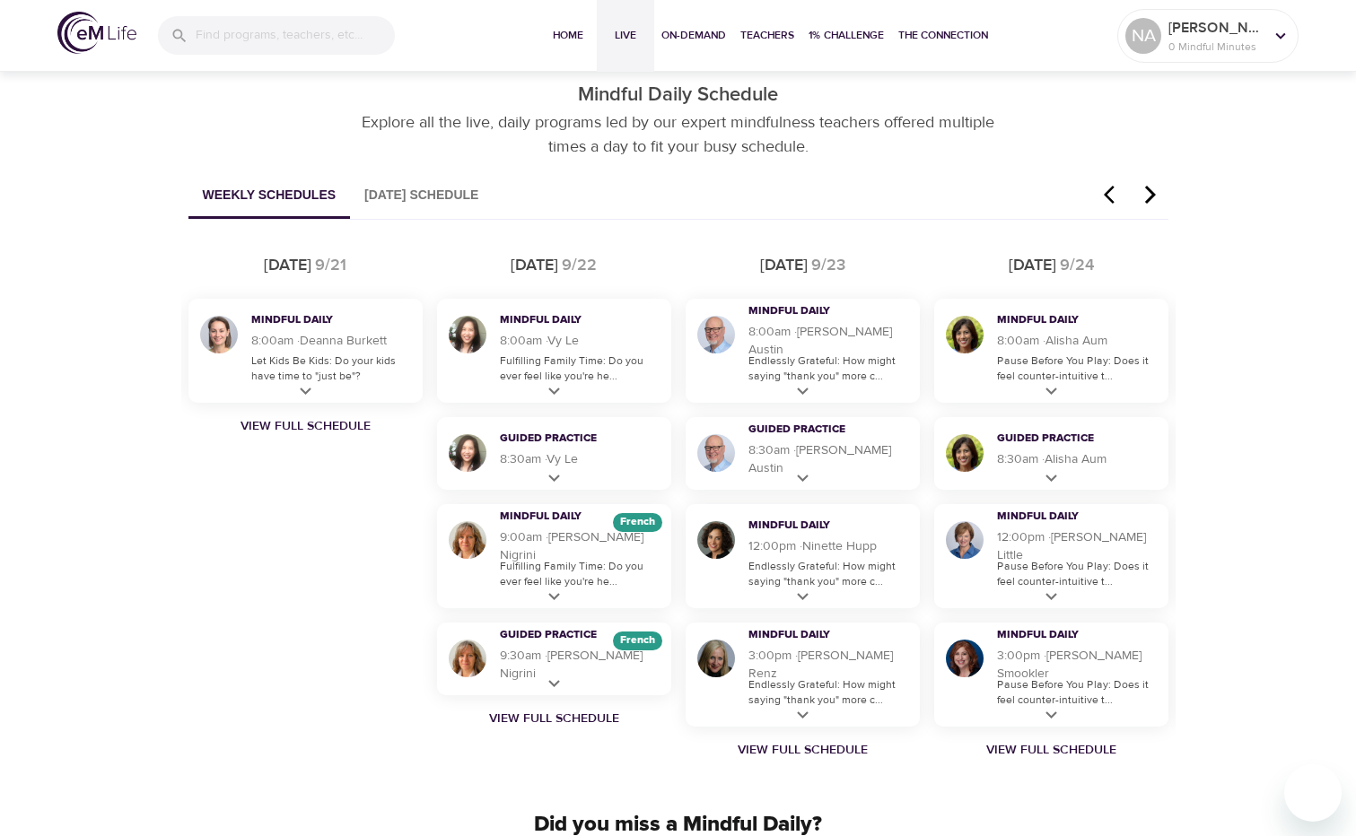
click at [1153, 196] on icon "button" at bounding box center [1149, 195] width 11 height 18
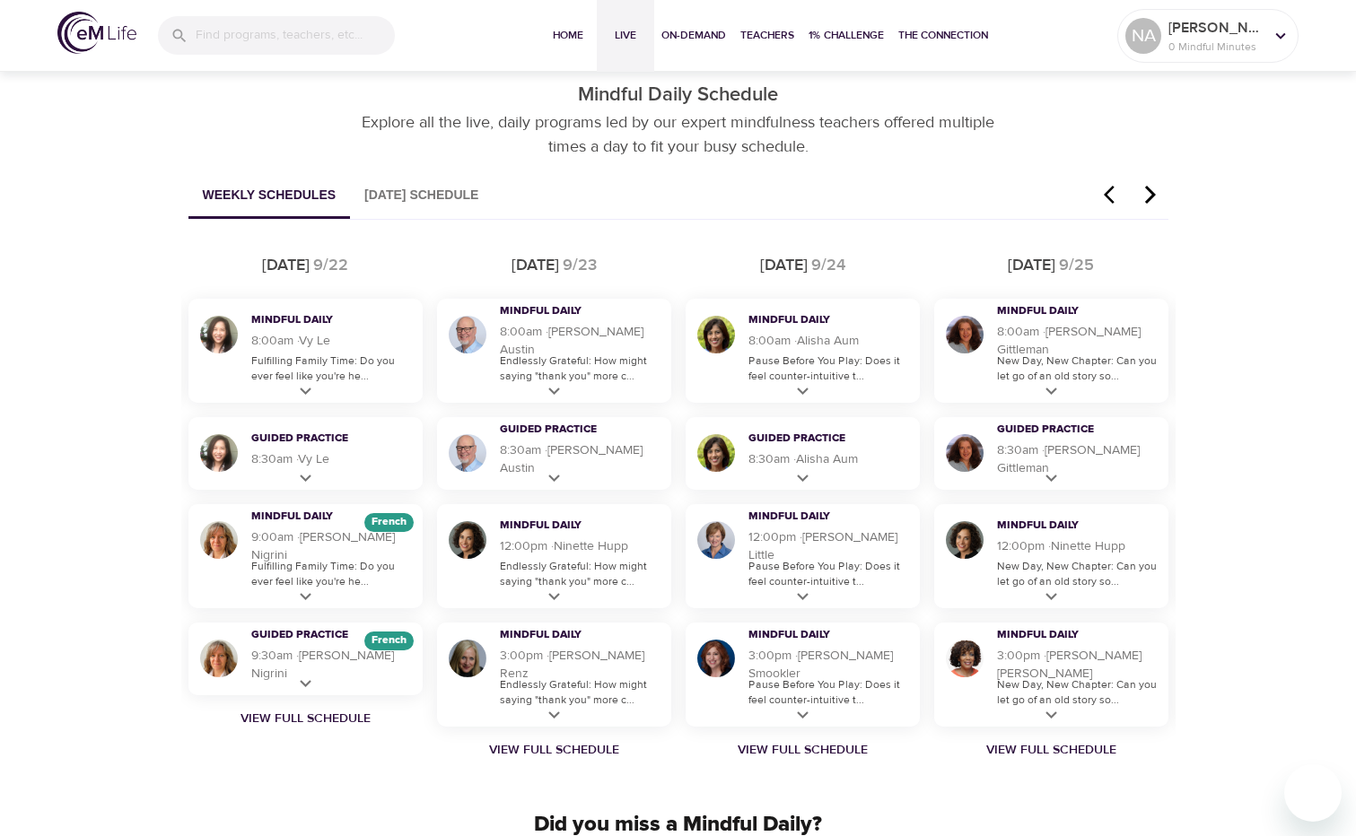
click at [1153, 197] on icon "button" at bounding box center [1150, 195] width 27 height 22
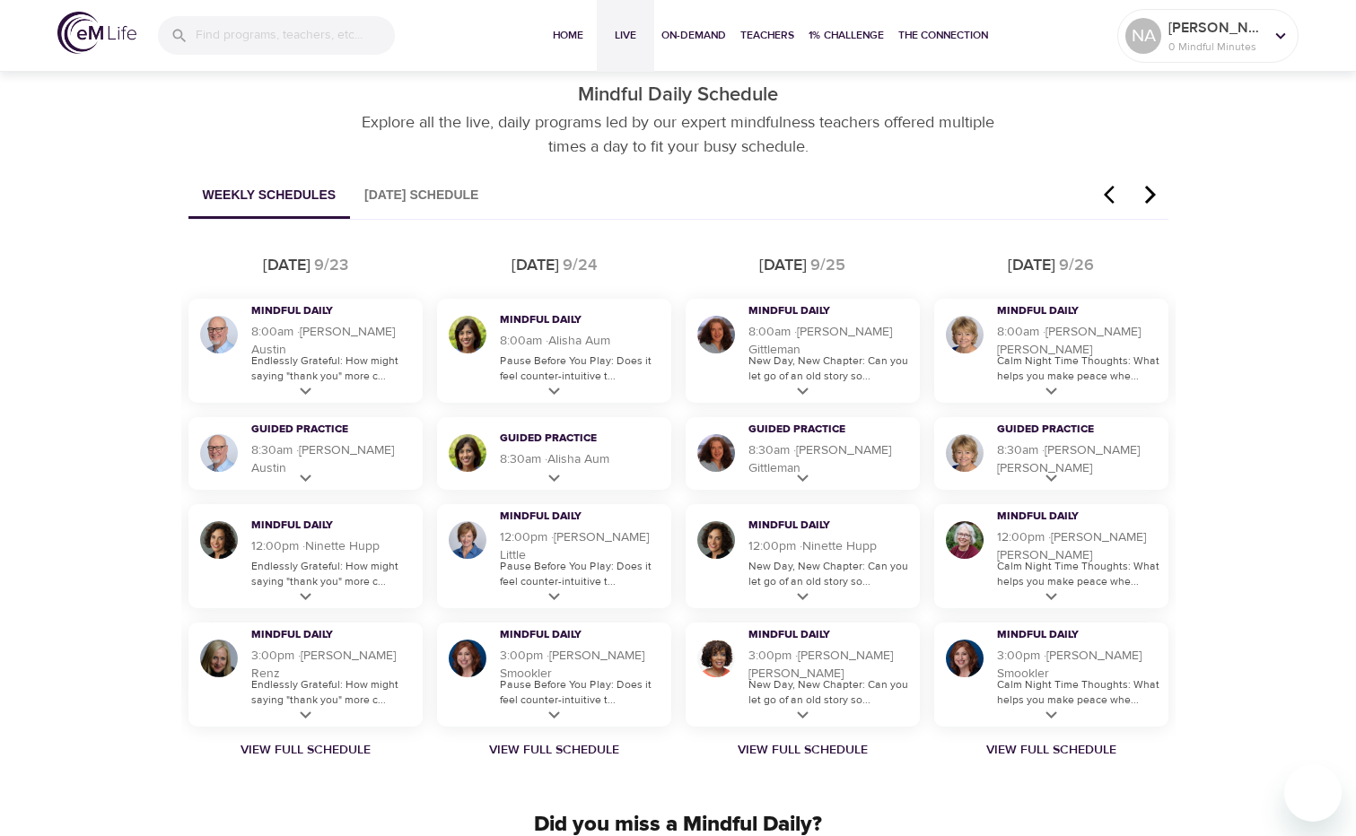
click at [1153, 197] on icon "button" at bounding box center [1150, 195] width 27 height 22
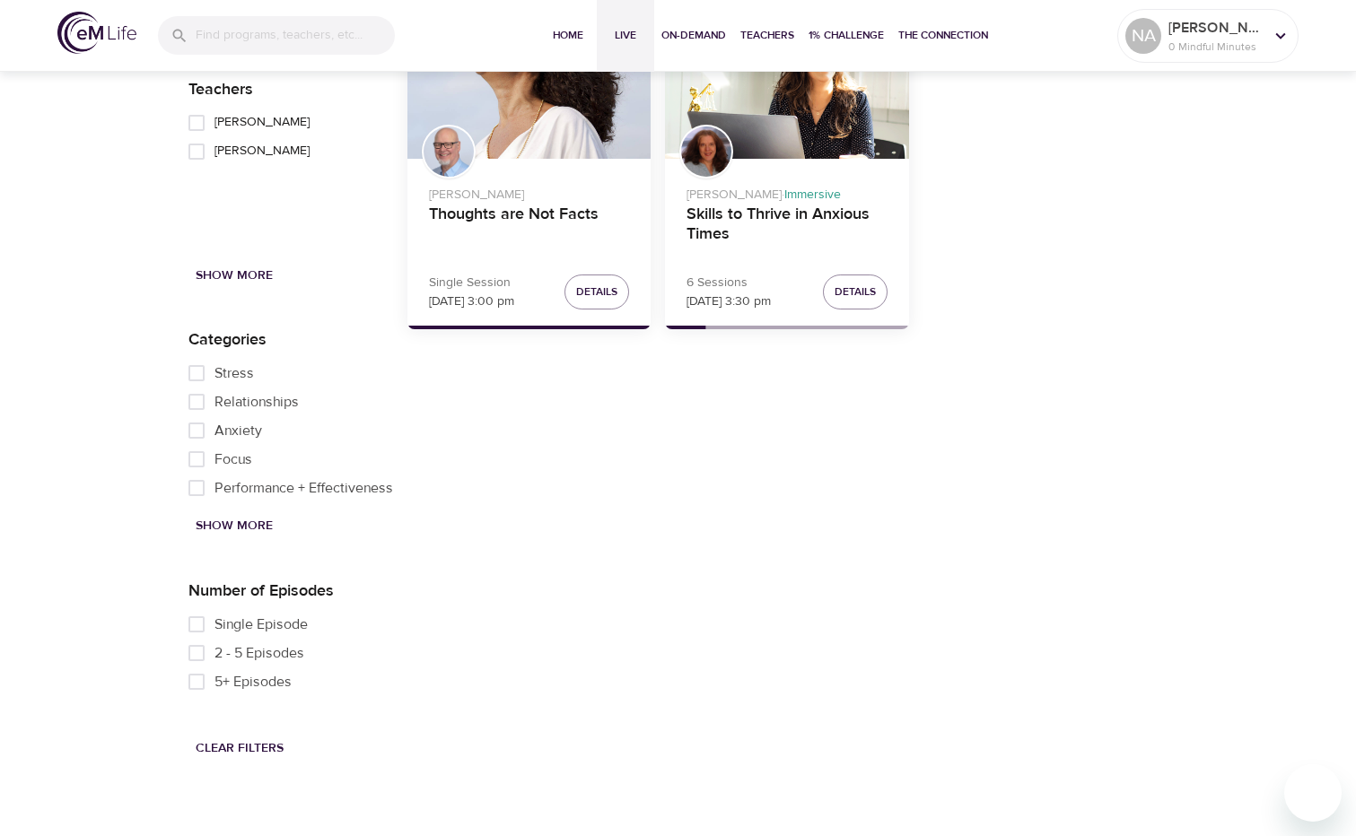
scroll to position [1877, 0]
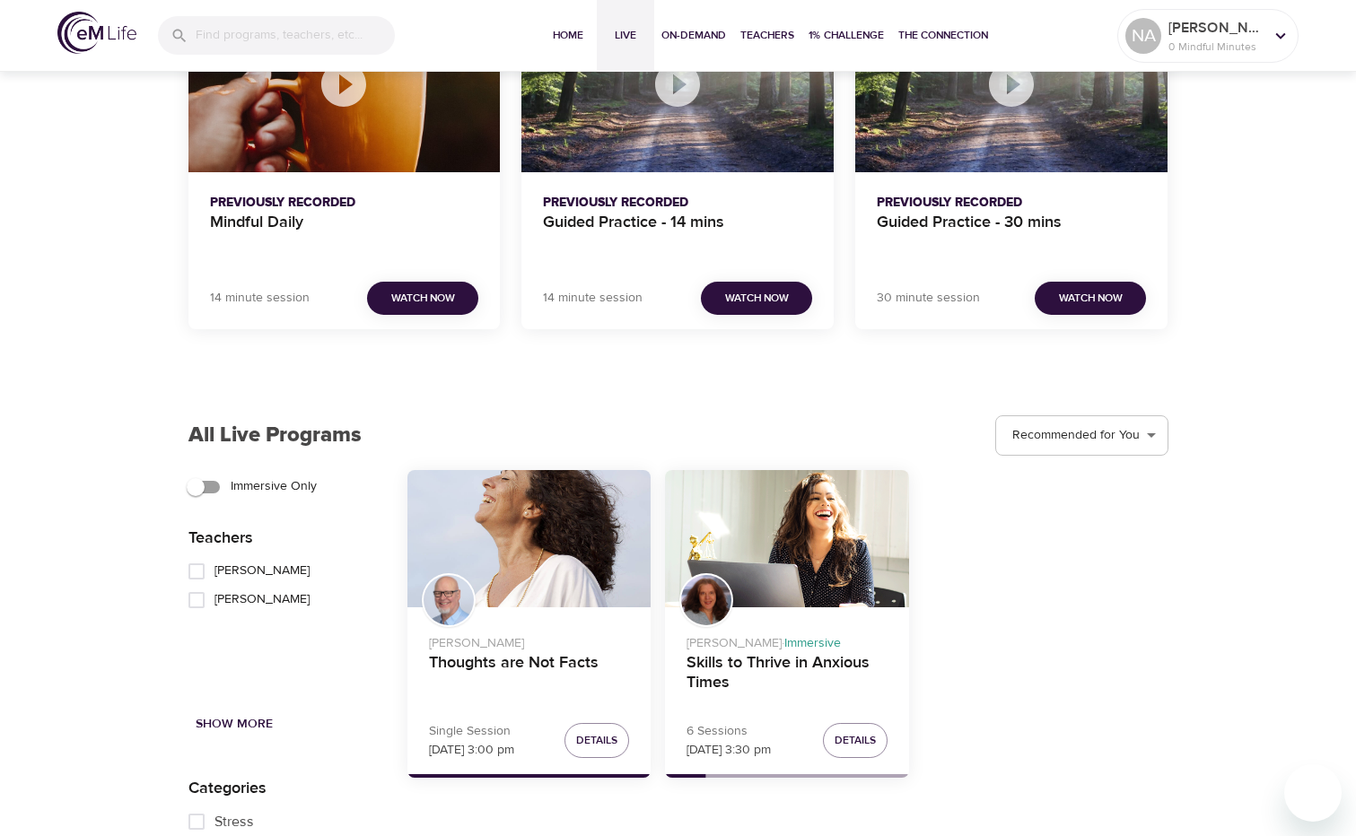
click at [205, 489] on input "Immersive Only" at bounding box center [195, 487] width 102 height 34
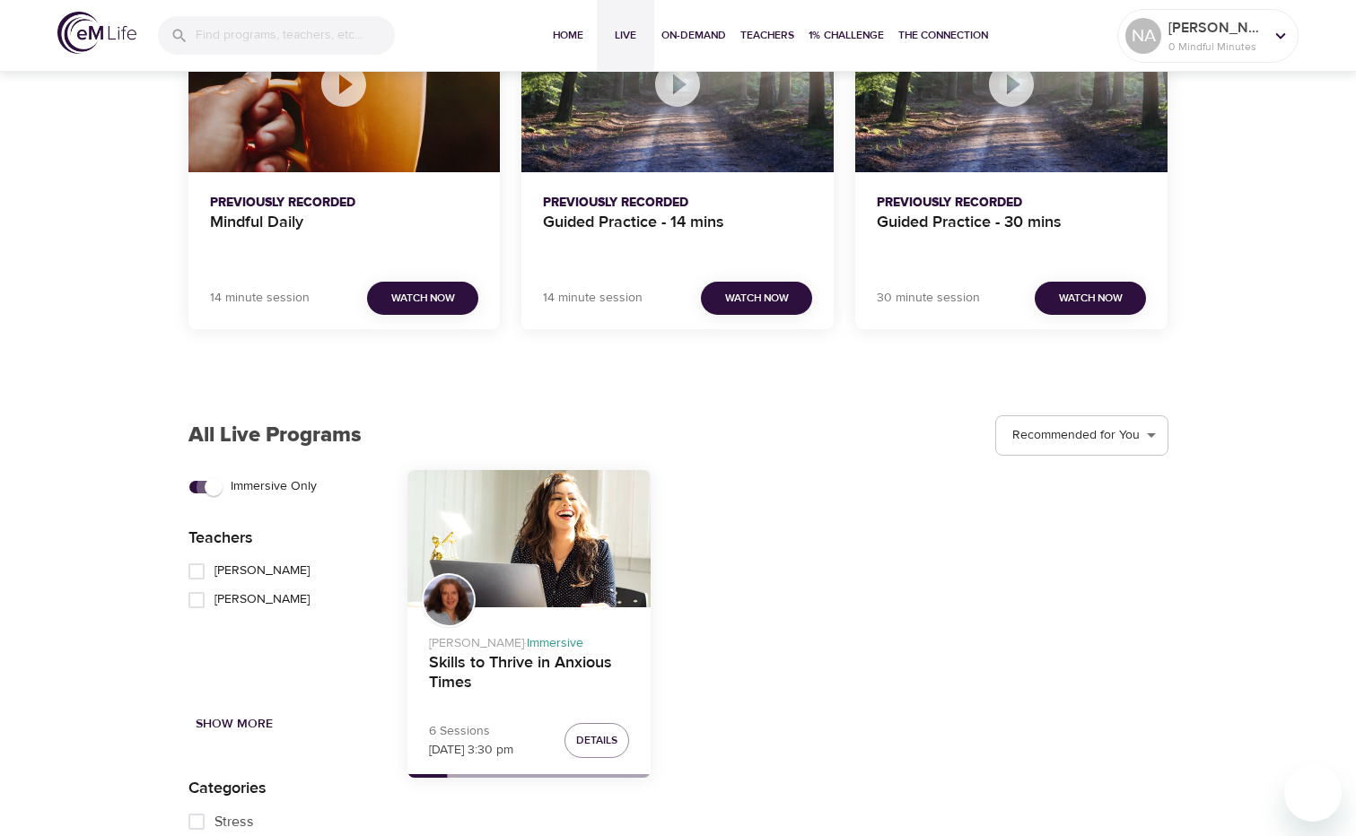
click at [205, 489] on input "Immersive Only" at bounding box center [213, 487] width 102 height 34
checkbox input "false"
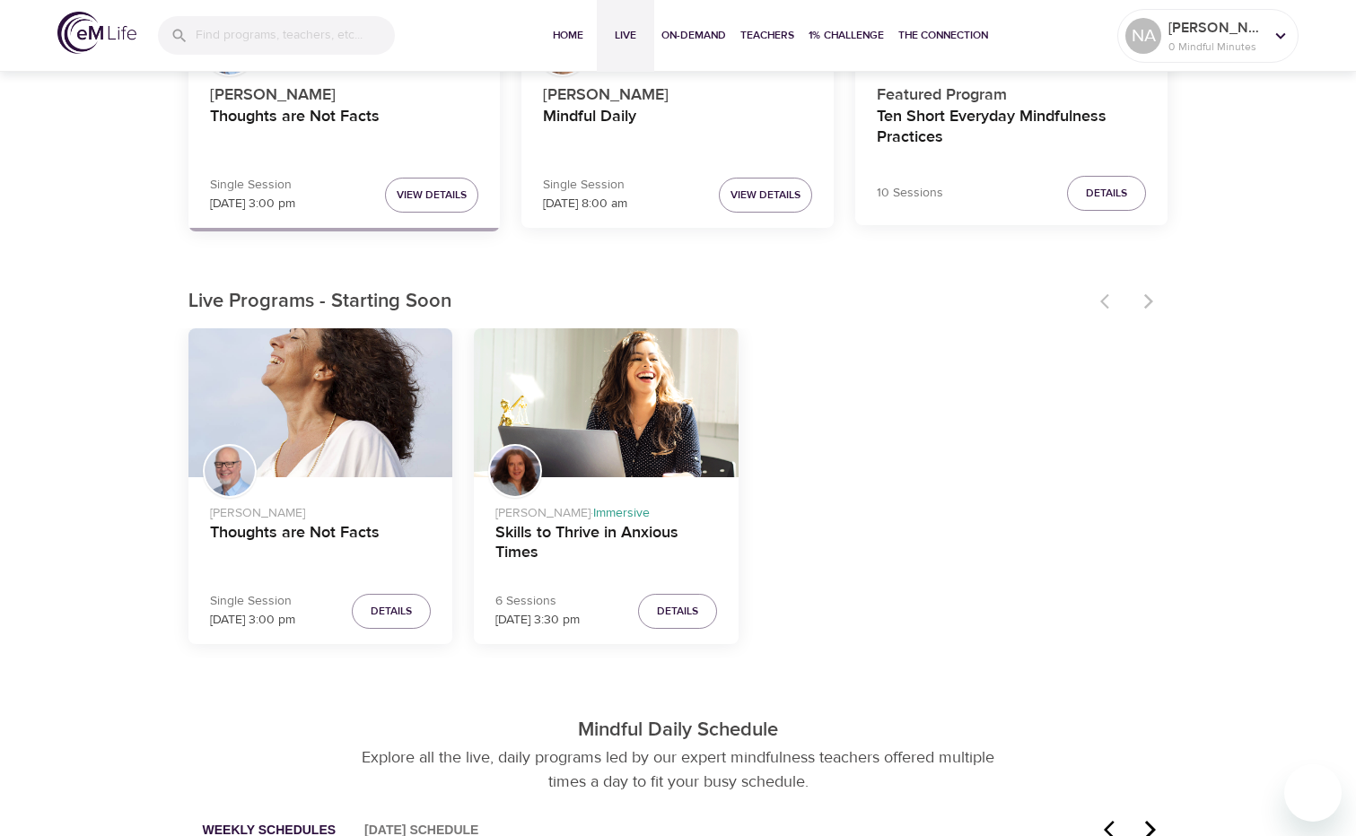
scroll to position [0, 0]
